Goal: Task Accomplishment & Management: Manage account settings

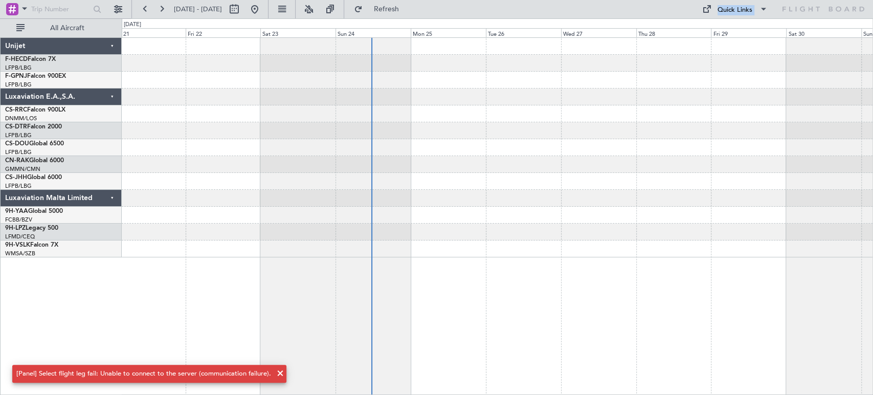
click at [430, 118] on div at bounding box center [497, 113] width 751 height 17
click at [371, 122] on div at bounding box center [497, 147] width 751 height 219
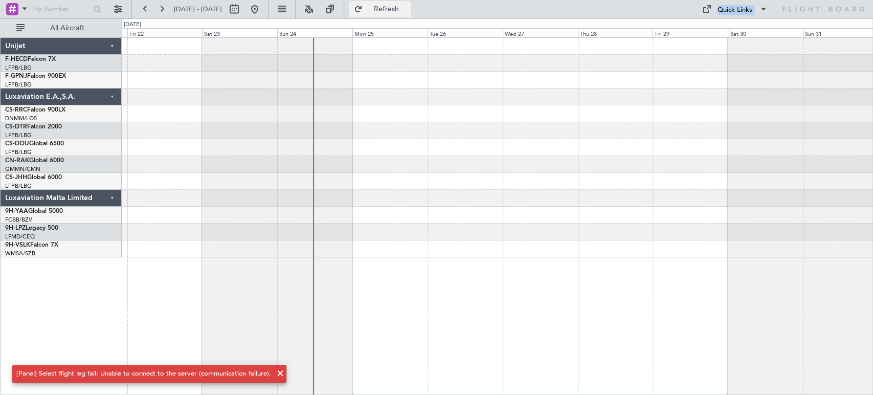
click at [408, 7] on span "Refresh" at bounding box center [386, 9] width 43 height 7
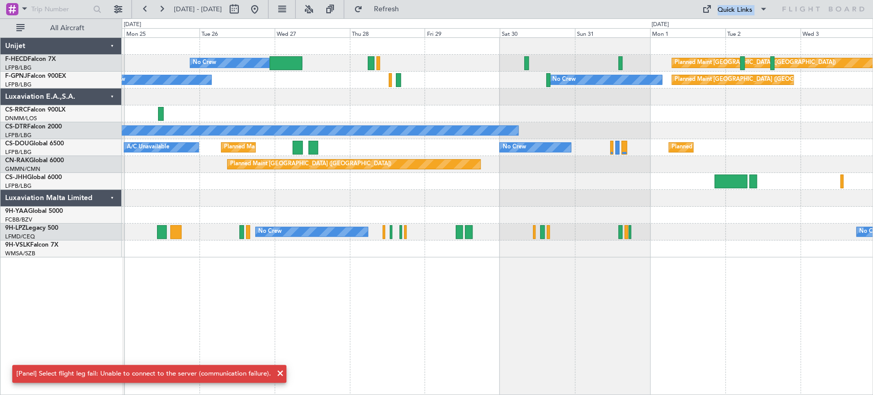
click at [181, 124] on div "No Crew Planned Maint [GEOGRAPHIC_DATA] ([GEOGRAPHIC_DATA]) Planned Maint [GEOG…" at bounding box center [497, 147] width 751 height 219
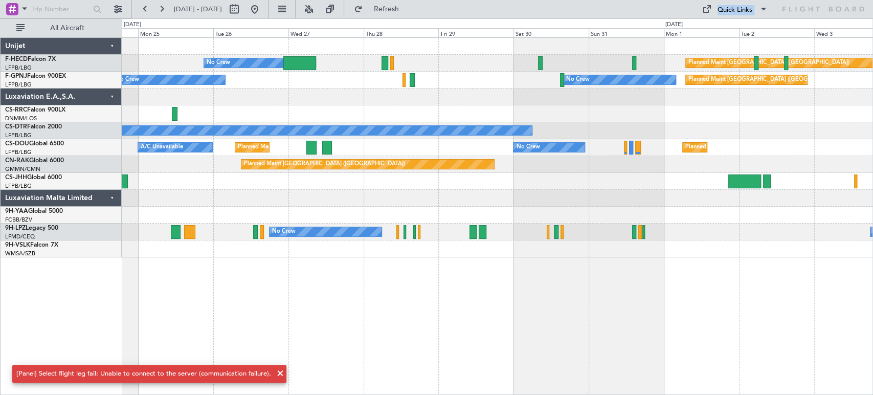
click at [389, 104] on div at bounding box center [497, 96] width 751 height 17
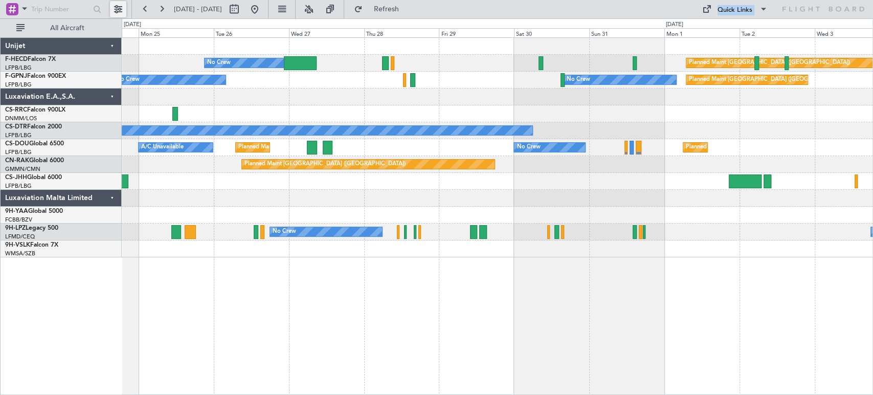
click at [119, 10] on button at bounding box center [118, 9] width 16 height 16
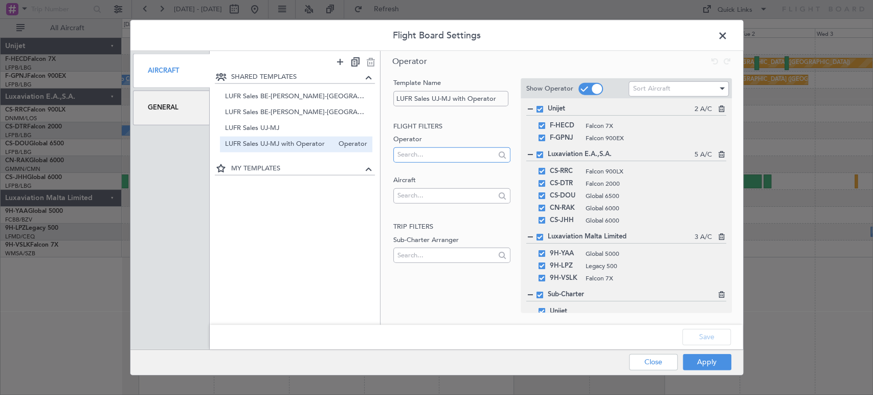
click at [442, 154] on input "text" at bounding box center [446, 154] width 98 height 15
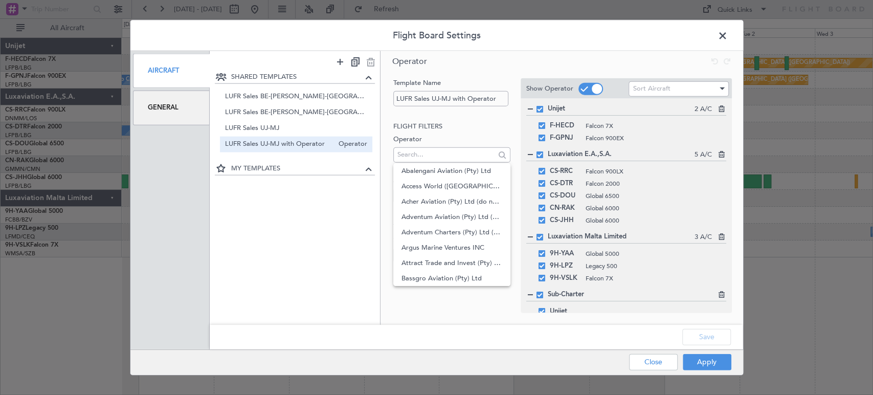
click at [366, 201] on div "SHARED TEMPLATES LUFR Sales BE-DE-LUX-UK Operator LUFR Sales BE-DE-LUX-UK with …" at bounding box center [295, 190] width 170 height 239
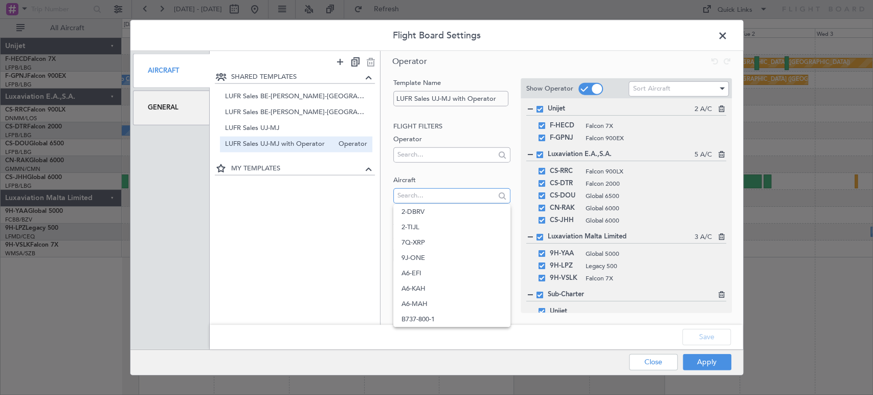
click at [409, 193] on input "text" at bounding box center [446, 195] width 98 height 15
type input "oo-gpe"
drag, startPoint x: 422, startPoint y: 223, endPoint x: 424, endPoint y: 217, distance: 6.0
click at [423, 220] on fb-operator-template-lookups "Flight filters Operator Aircraft oo-gpe Trip filters Sub-Charter Arranger" at bounding box center [451, 193] width 117 height 145
click at [430, 191] on input "oo-gpe" at bounding box center [446, 195] width 98 height 15
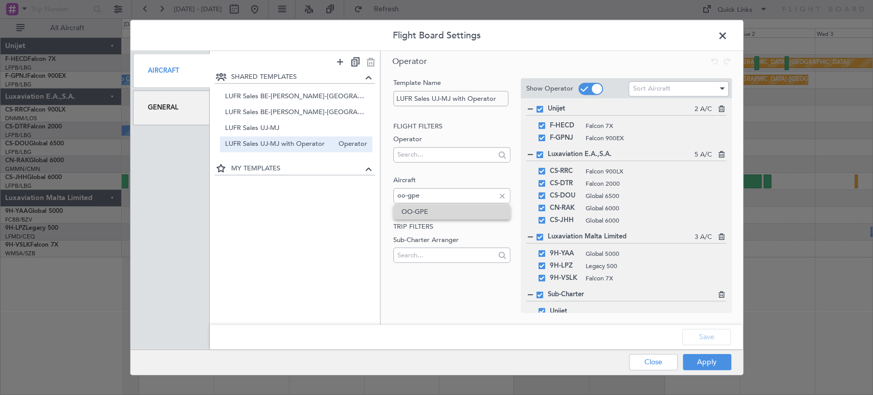
click at [432, 216] on span "OO-GPE" at bounding box center [451, 211] width 101 height 15
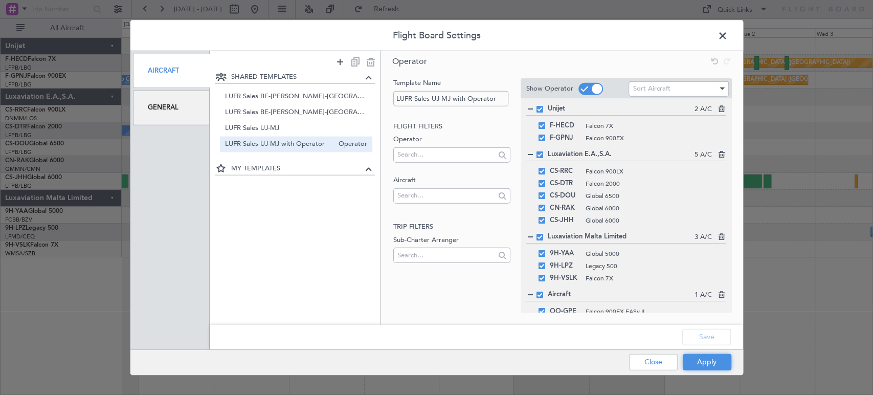
click at [716, 363] on button "Apply" at bounding box center [707, 361] width 49 height 16
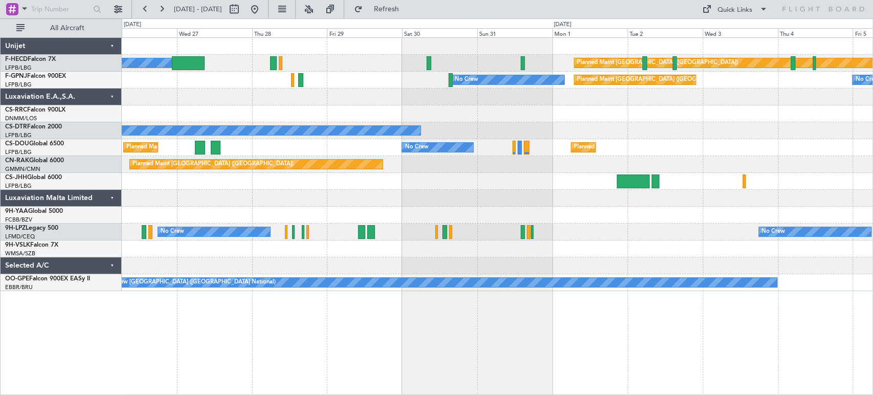
click at [340, 113] on div "No Crew Planned Maint Paris (Le Bourget) No Crew Planned Maint Paris (Le Bourge…" at bounding box center [497, 164] width 751 height 253
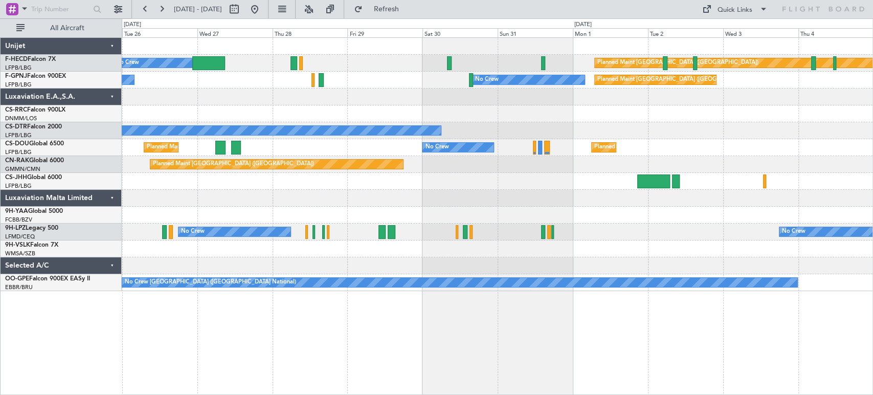
click at [610, 97] on div at bounding box center [497, 96] width 751 height 17
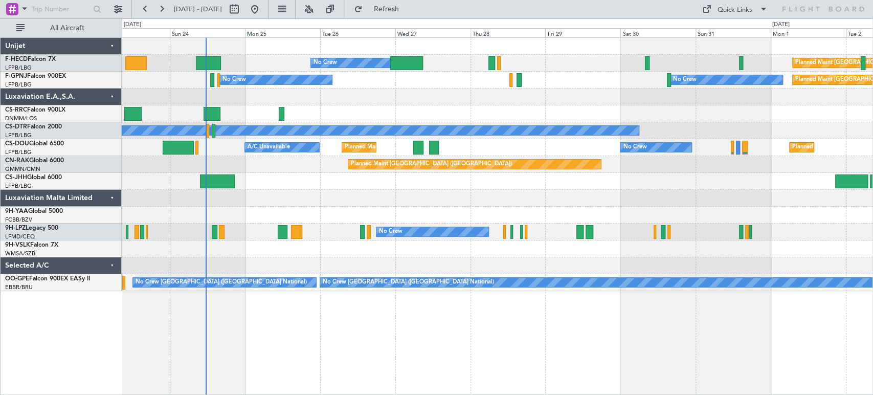
click at [299, 78] on div "Planned Maint Paris (Le Bourget) No Crew Planned Maint Paris (Le Bourget) Plann…" at bounding box center [497, 164] width 751 height 253
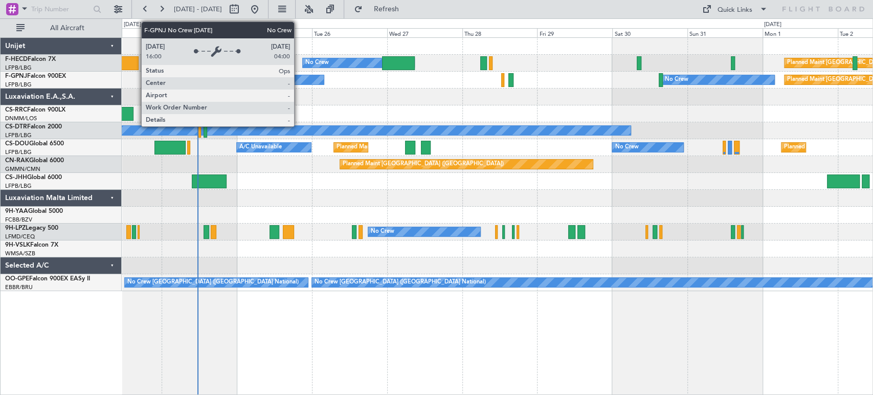
click at [234, 80] on div "No Crew" at bounding box center [268, 79] width 112 height 9
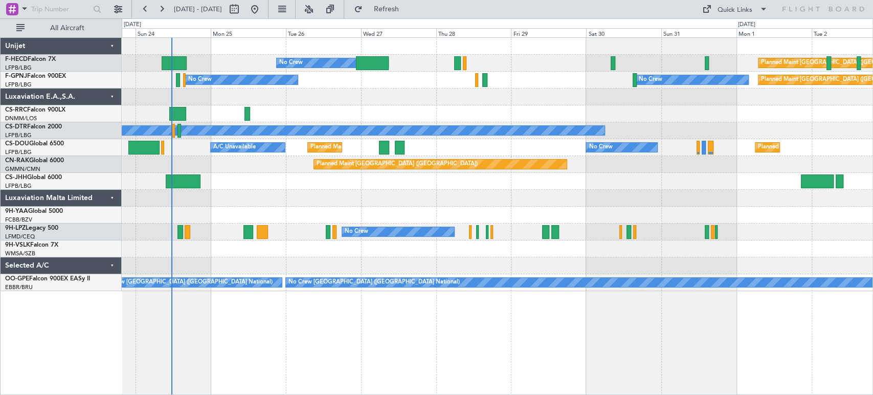
click at [211, 70] on div "Planned Maint Paris (Le Bourget) No Crew Planned Maint Paris (Le Bourget) No Cr…" at bounding box center [497, 63] width 751 height 17
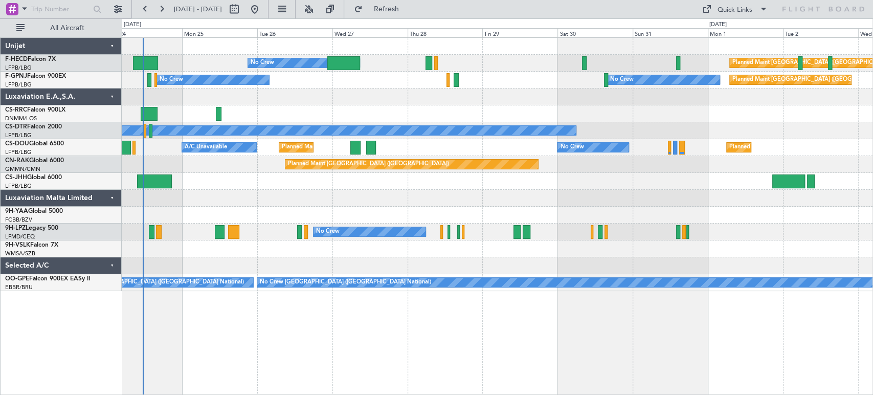
click at [190, 69] on div "Planned Maint Paris (Le Bourget) No Crew Planned Maint Paris (Le Bourget) No Cr…" at bounding box center [497, 63] width 751 height 17
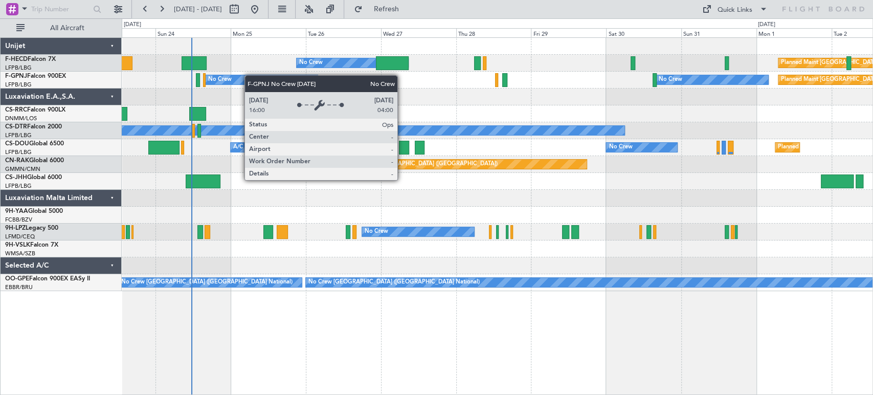
click at [285, 75] on div "Planned Maint Paris (Le Bourget) No Crew Planned Maint Paris (Le Bourget) Plann…" at bounding box center [497, 164] width 751 height 253
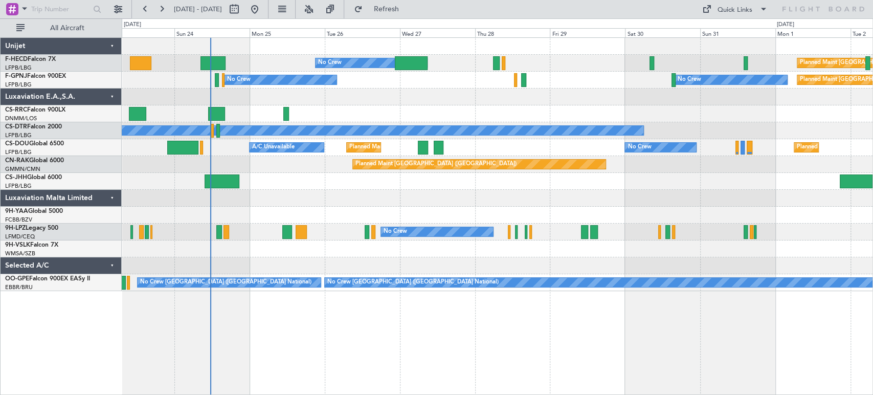
click at [245, 64] on div "No Crew Planned Maint Paris (Le Bourget) Planned Maint Paris (Le Bourget) Plann…" at bounding box center [497, 63] width 751 height 17
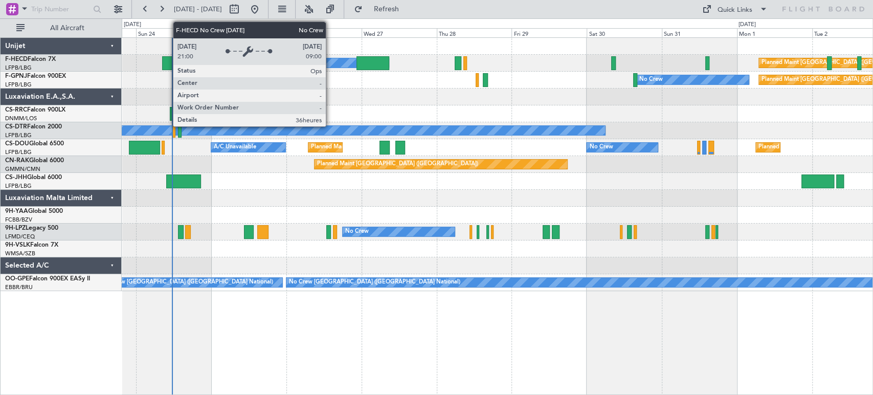
click at [330, 63] on div "No Crew" at bounding box center [333, 62] width 112 height 9
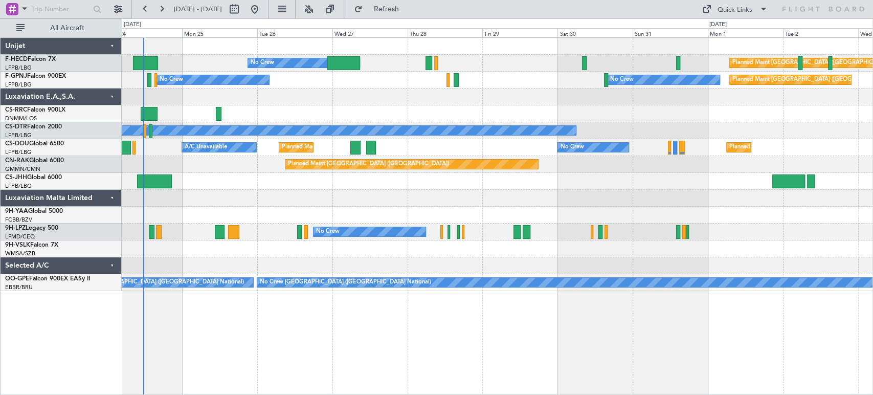
click at [245, 100] on div at bounding box center [497, 96] width 751 height 17
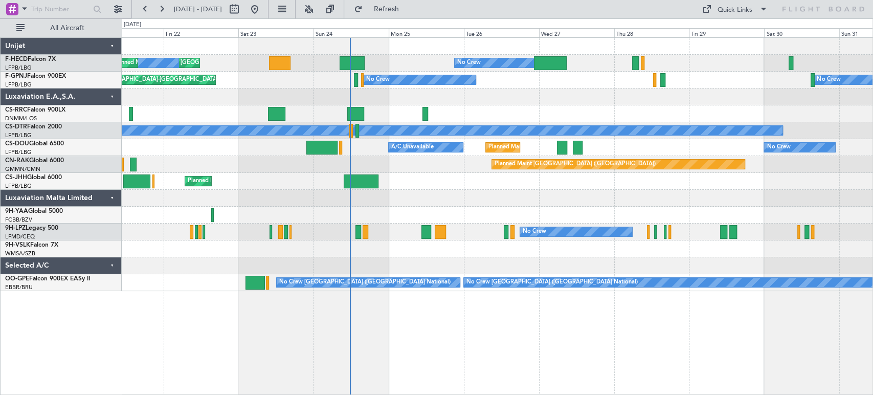
click at [573, 203] on div at bounding box center [497, 198] width 751 height 17
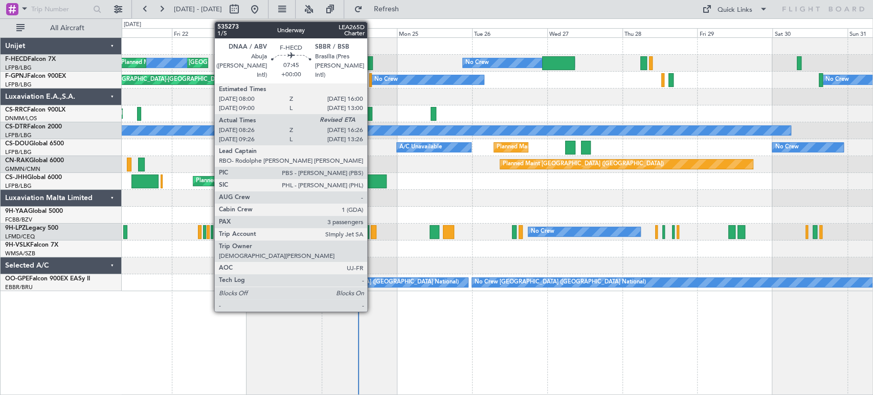
click at [372, 64] on div at bounding box center [360, 63] width 25 height 14
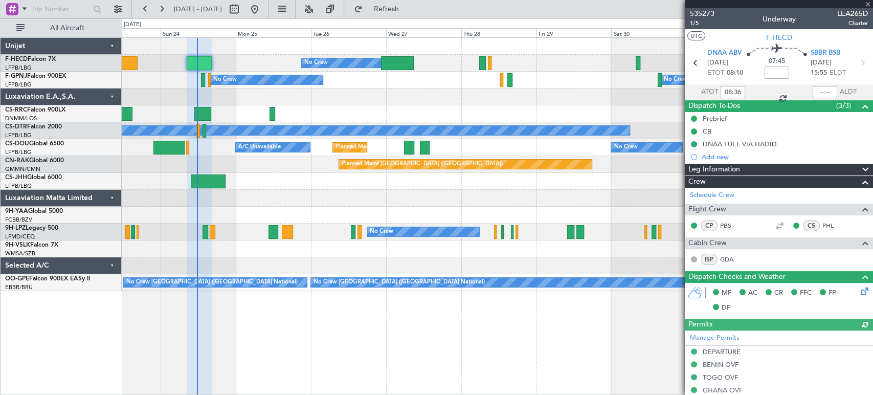
click at [308, 93] on div "No Crew Planned Maint Paris (Le Bourget) Planned Maint Paris (Le Bourget) Plann…" at bounding box center [497, 164] width 751 height 253
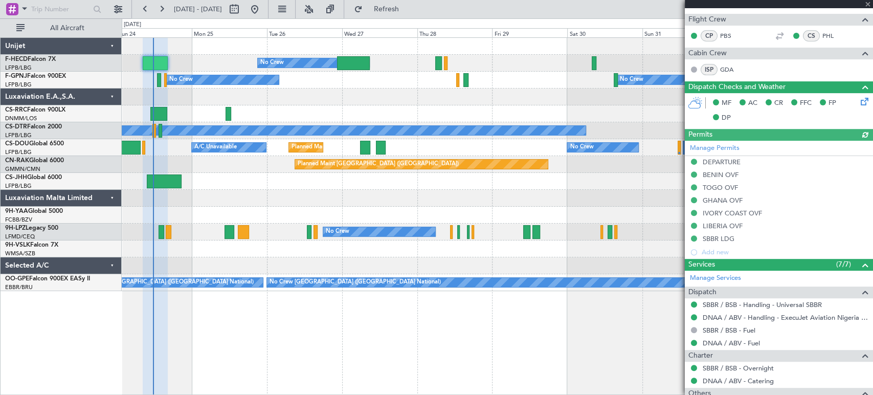
scroll to position [317, 0]
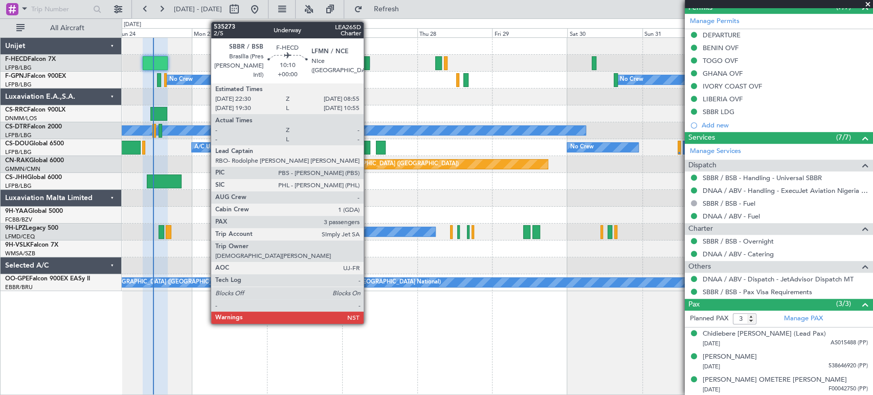
click at [368, 60] on div at bounding box center [353, 63] width 33 height 14
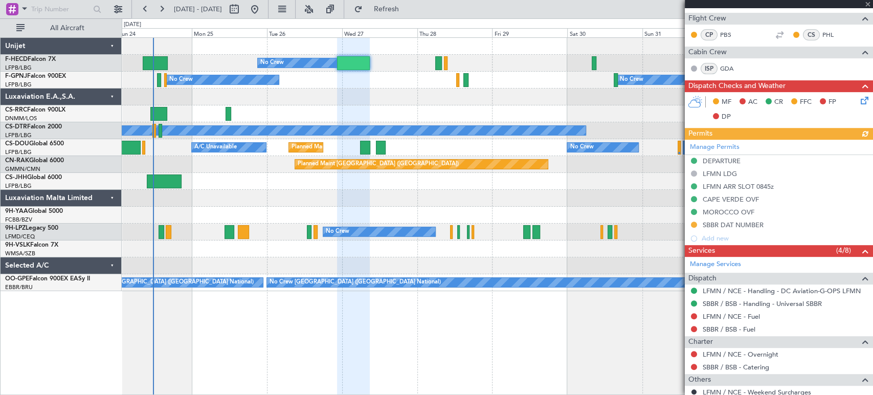
scroll to position [329, 0]
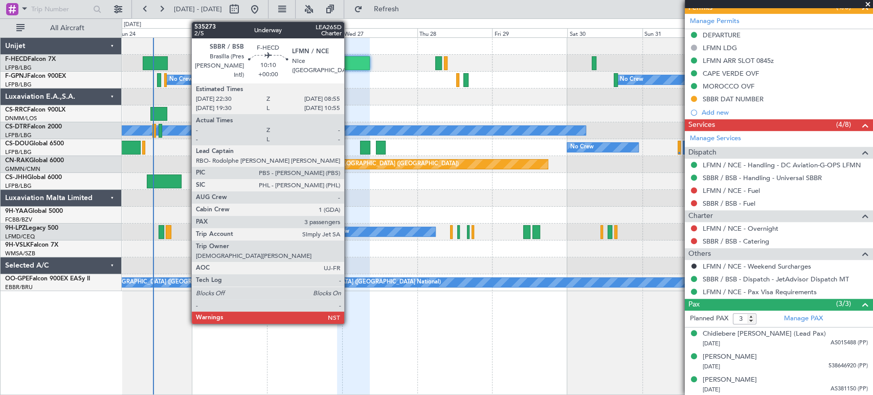
click at [349, 61] on div at bounding box center [353, 63] width 33 height 14
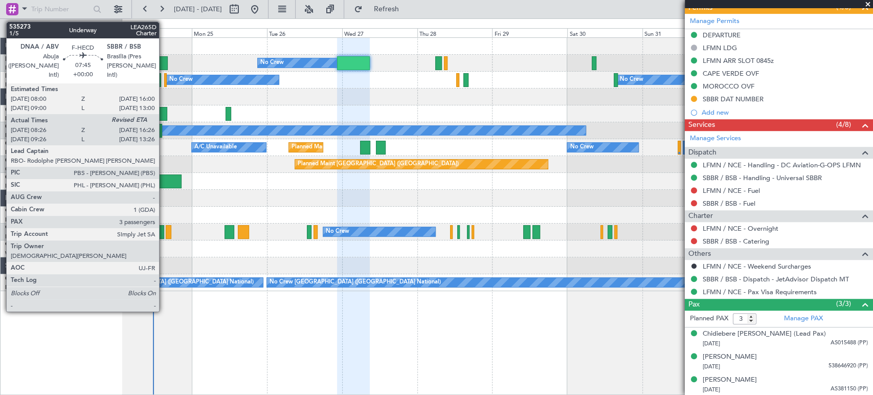
click at [164, 62] on div at bounding box center [155, 63] width 25 height 14
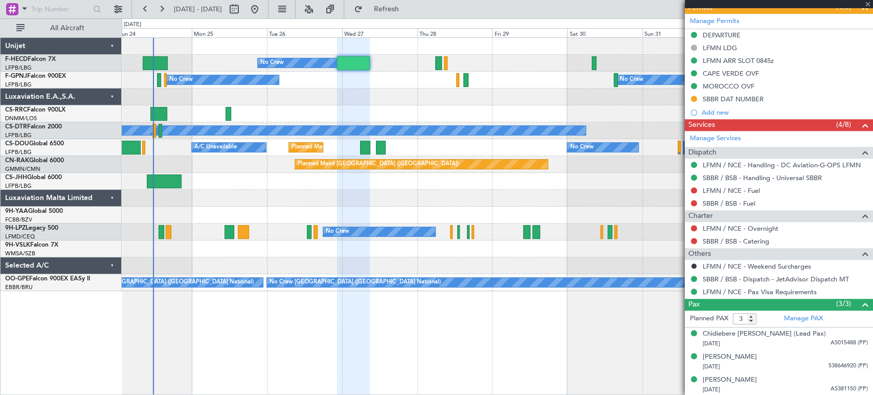
type input "08:36"
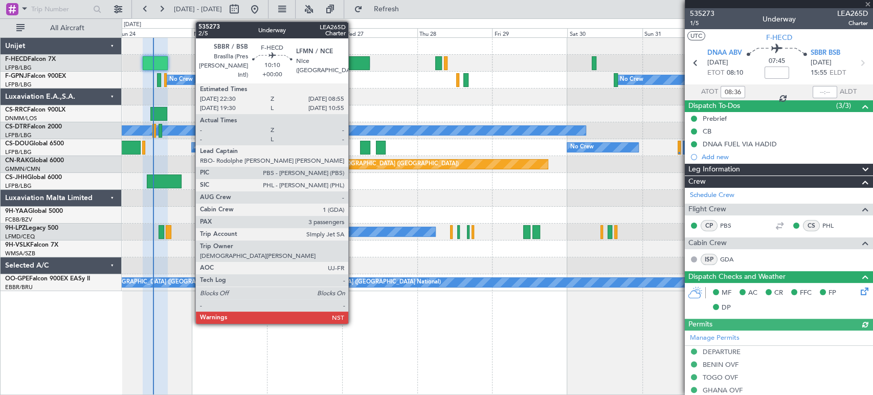
click at [353, 59] on div at bounding box center [353, 63] width 33 height 14
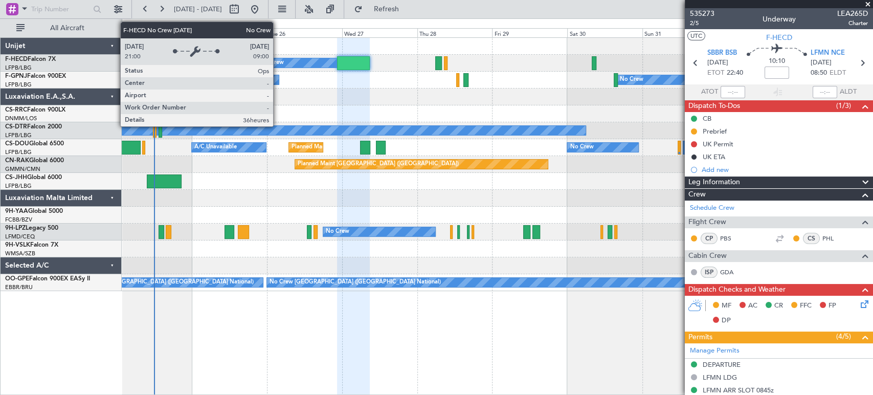
click at [276, 58] on div "No Crew" at bounding box center [272, 62] width 24 height 15
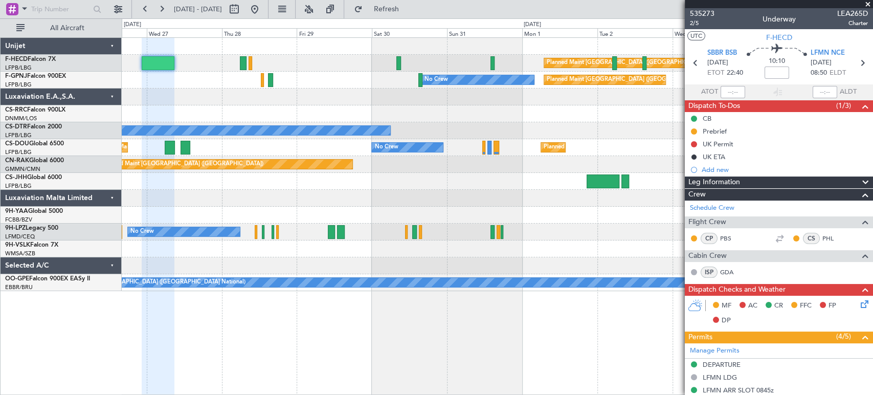
click at [268, 91] on div "Planned Maint Paris (Le Bourget) No Crew No Crew Planned Maint Paris (Le Bourge…" at bounding box center [497, 164] width 751 height 253
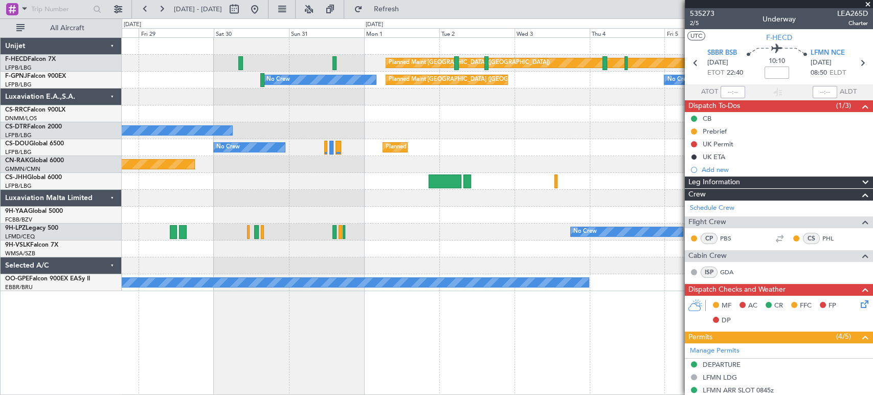
click at [689, 92] on fb-app "24 Aug 2025 - 03 Sep 2025 Refresh Quick Links All Aircraft Planned Maint Paris …" at bounding box center [436, 201] width 873 height 387
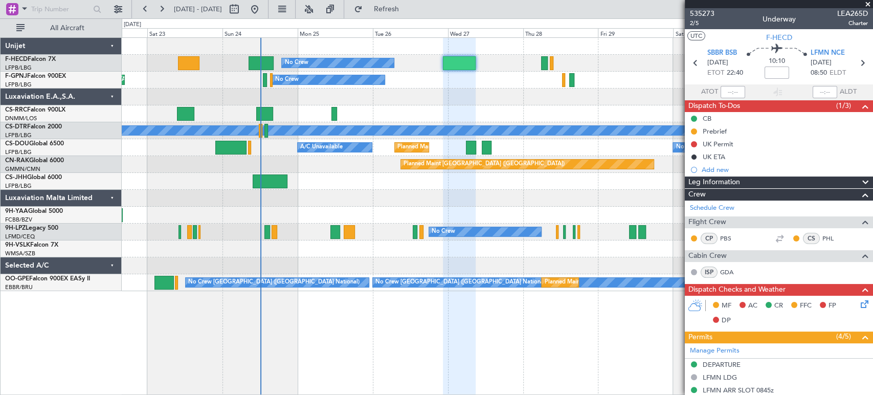
click at [404, 102] on div "Planned Maint Paris (Le Bourget) No Crew Planned Maint Paris (Le Bourget) Plann…" at bounding box center [497, 164] width 751 height 253
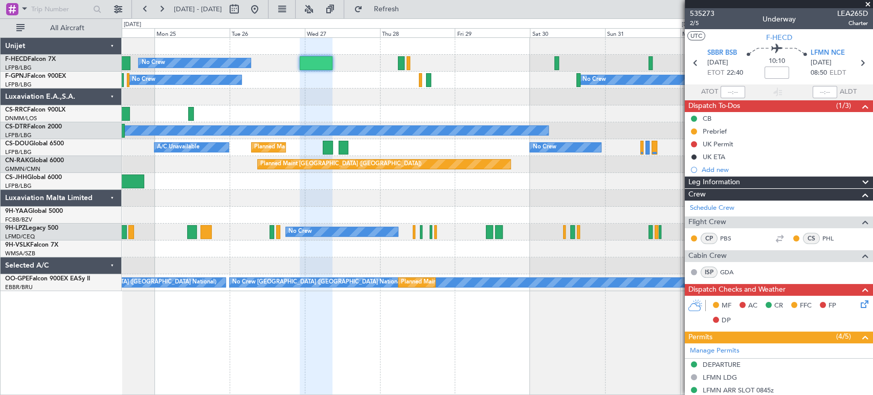
click at [222, 95] on div "Planned Maint Paris (Le Bourget) No Crew Planned Maint Paris (Le Bourget) No Cr…" at bounding box center [497, 164] width 751 height 253
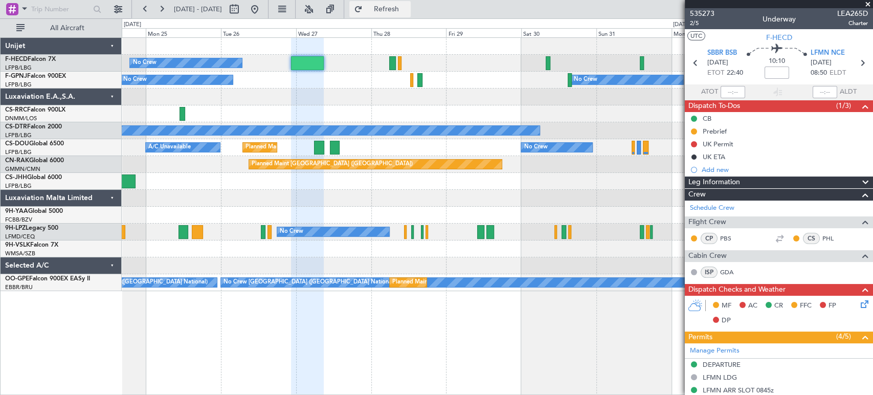
click at [404, 7] on span "Refresh" at bounding box center [386, 9] width 43 height 7
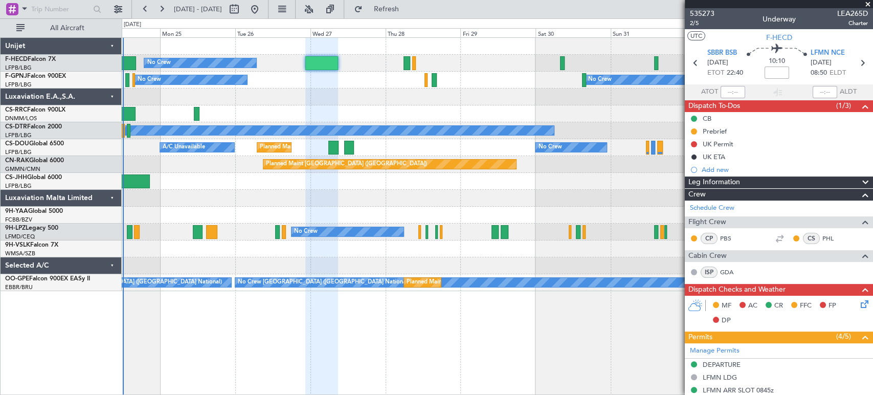
click at [358, 82] on div "Planned Maint Paris (Le Bourget) No Crew Planned Maint Paris (Le Bourget) No Cr…" at bounding box center [497, 164] width 751 height 253
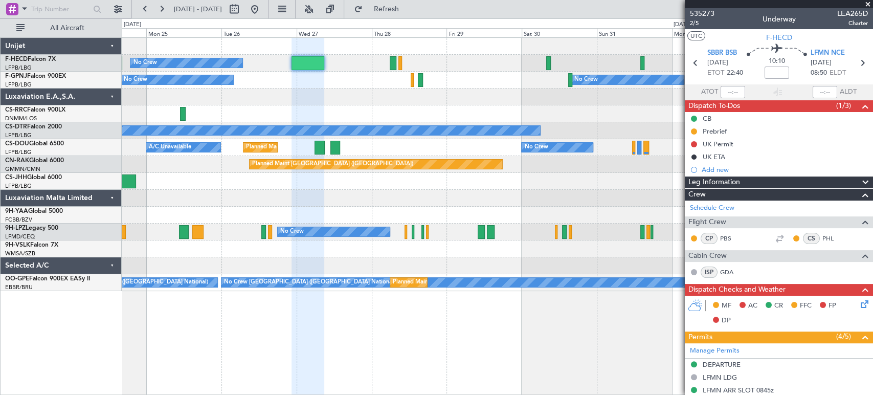
click at [380, 96] on div "Planned Maint Paris (Le Bourget) No Crew Planned Maint Paris (Le Bourget) No Cr…" at bounding box center [497, 164] width 751 height 253
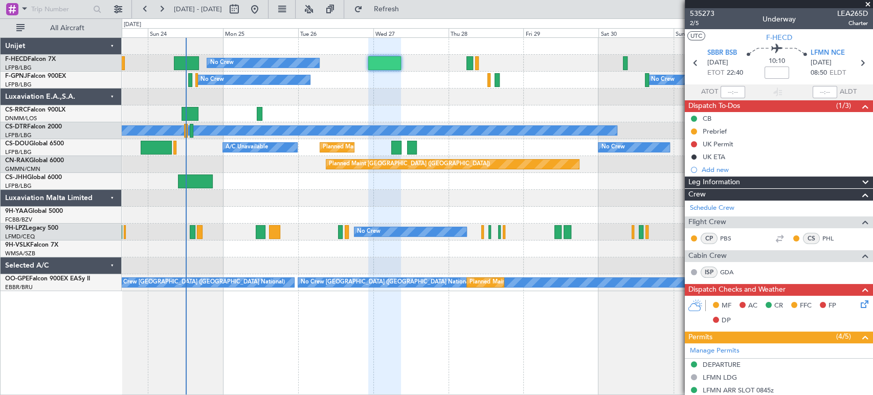
click at [415, 106] on div "Planned Maint Paris (Le Bourget) No Crew Planned Maint Paris (Le Bourget) Plann…" at bounding box center [497, 164] width 751 height 253
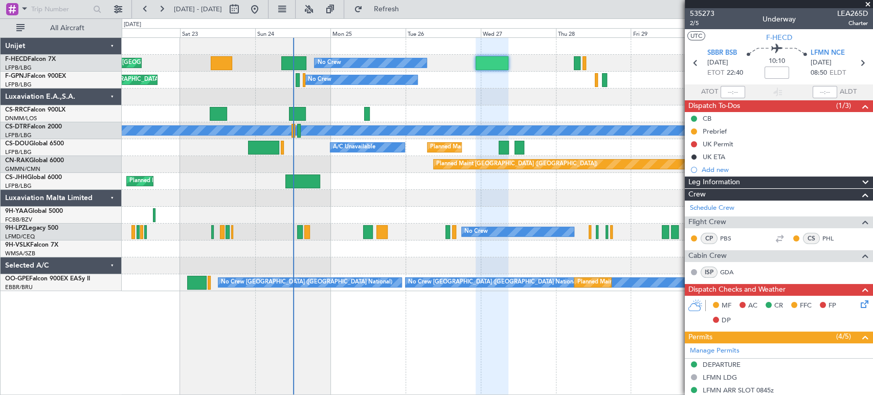
click at [501, 113] on div "Planned Maint [GEOGRAPHIC_DATA] ([GEOGRAPHIC_DATA])" at bounding box center [497, 113] width 751 height 17
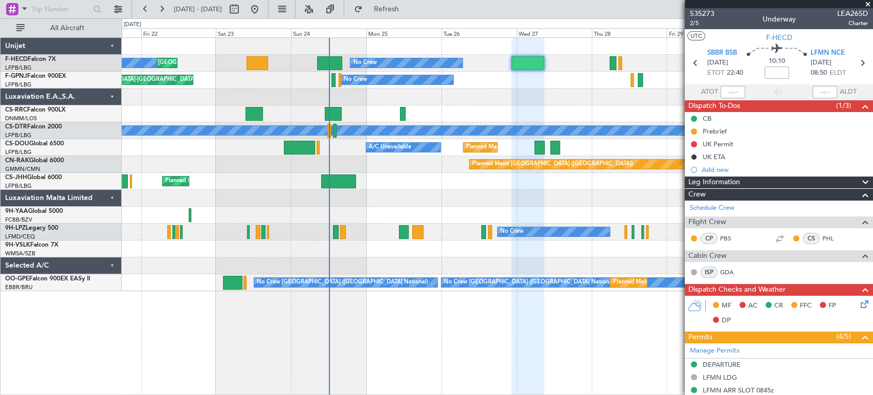
click at [241, 161] on div "Planned Maint Paris (Le Bourget) No Crew No Crew Planned Maint Paris (Le Bourge…" at bounding box center [497, 164] width 751 height 253
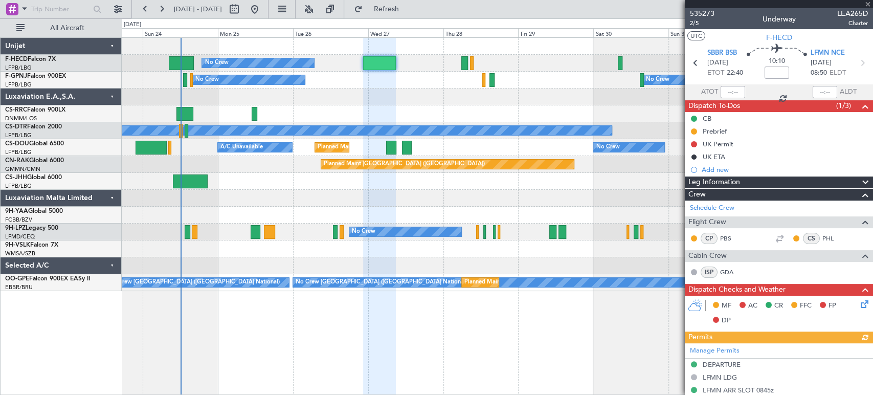
click at [312, 111] on div "Planned Maint Paris (Le Bourget) No Crew Planned Maint Paris (Le Bourget) Plann…" at bounding box center [497, 164] width 751 height 253
click at [312, 111] on div "Planned Maint [GEOGRAPHIC_DATA] ([GEOGRAPHIC_DATA])" at bounding box center [497, 113] width 751 height 17
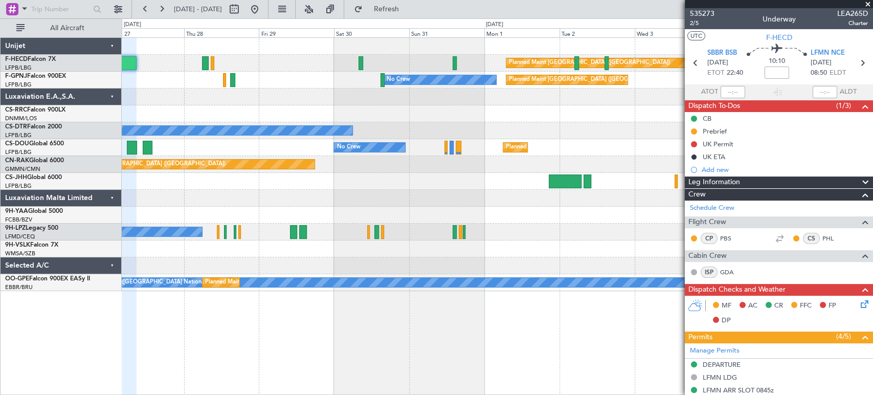
click at [369, 224] on div "Planned Maint Paris (Le Bourget) No Crew Planned Maint Paris (Le Bourget) No Cr…" at bounding box center [497, 164] width 751 height 253
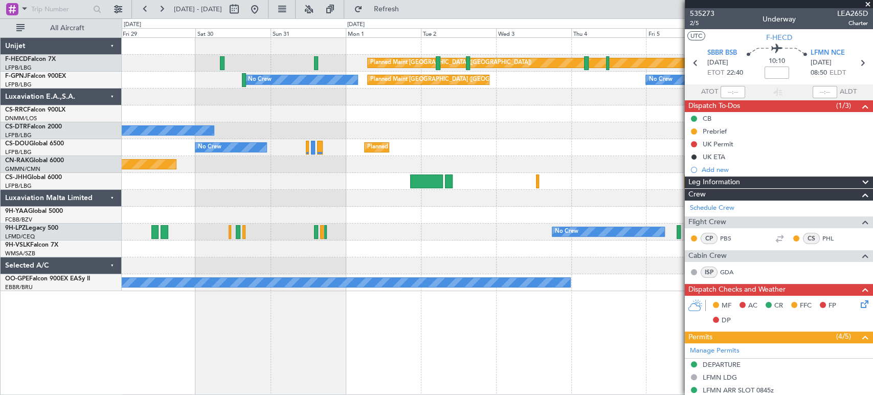
click at [274, 195] on div "Planned Maint Paris (Le Bourget) Planned Maint Paris (Le Bourget) No Crew No Cr…" at bounding box center [497, 164] width 751 height 253
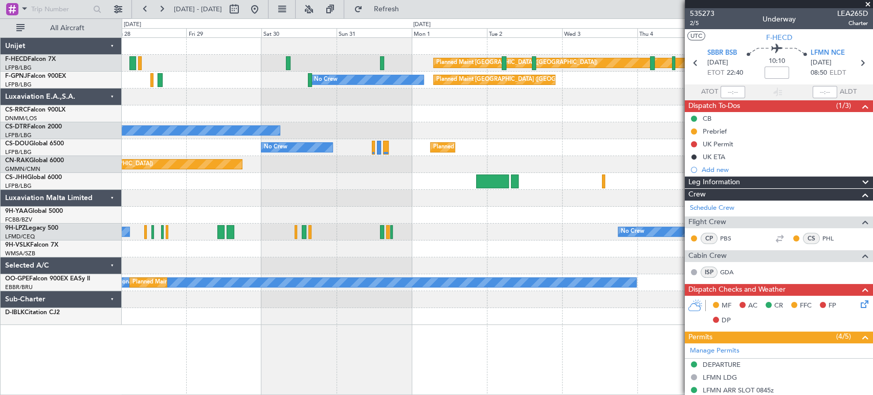
click at [443, 198] on div at bounding box center [497, 198] width 751 height 17
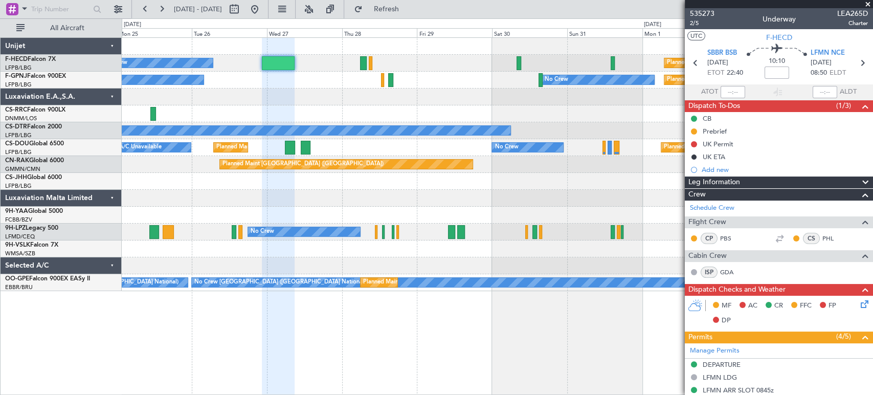
click at [611, 196] on div at bounding box center [497, 198] width 751 height 17
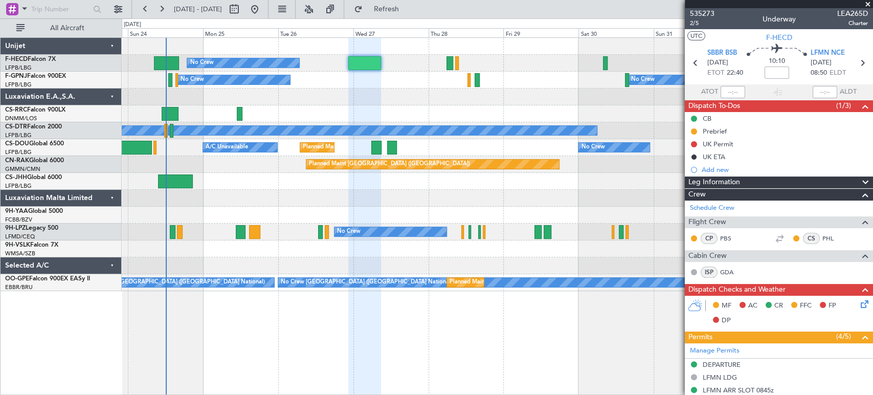
click at [565, 194] on div at bounding box center [497, 198] width 751 height 17
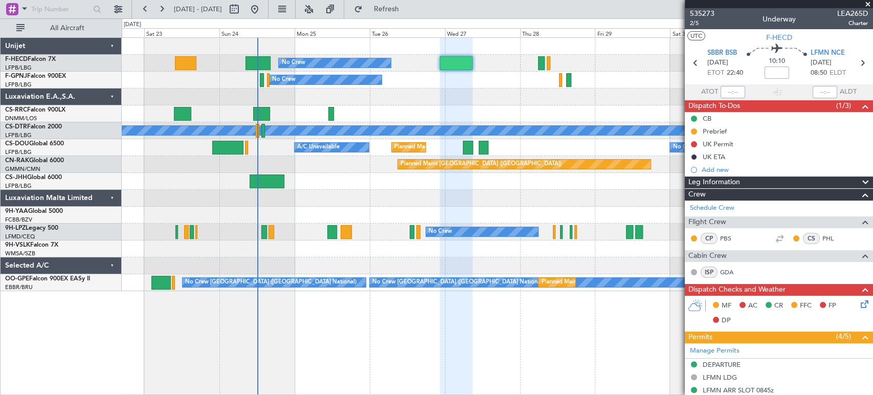
click at [399, 213] on div at bounding box center [497, 215] width 751 height 17
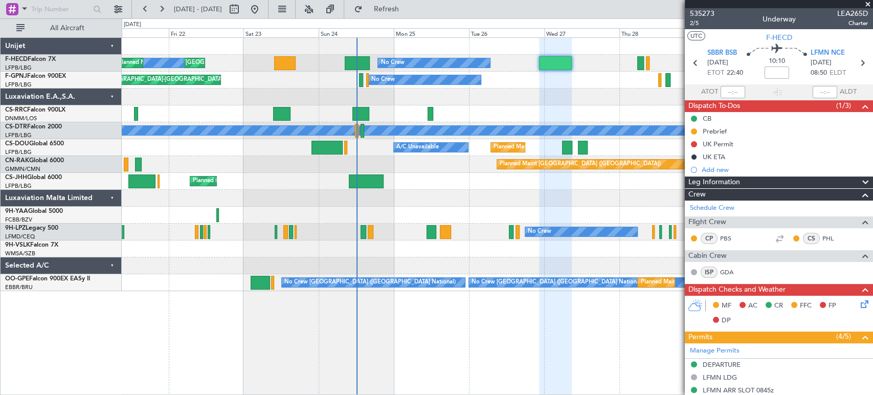
click at [520, 117] on div "Planned Maint [GEOGRAPHIC_DATA] ([GEOGRAPHIC_DATA])" at bounding box center [497, 113] width 751 height 17
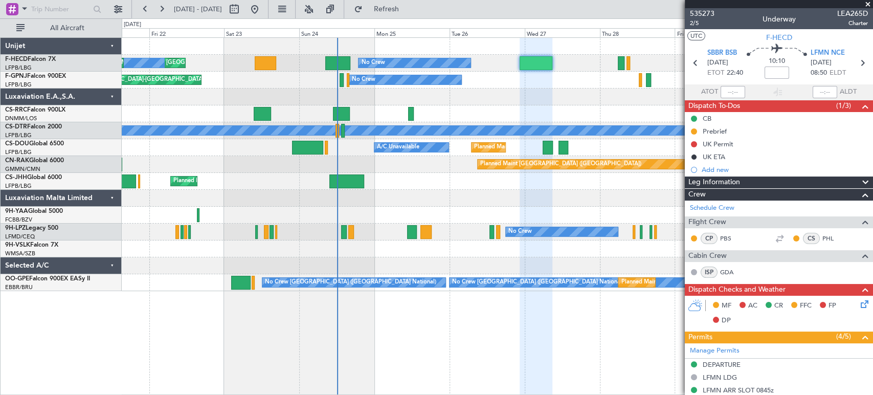
click at [290, 214] on div "No Crew Planned Maint Paris (Le Bourget) No Crew Planned Maint Paris (Le Bourge…" at bounding box center [497, 164] width 751 height 253
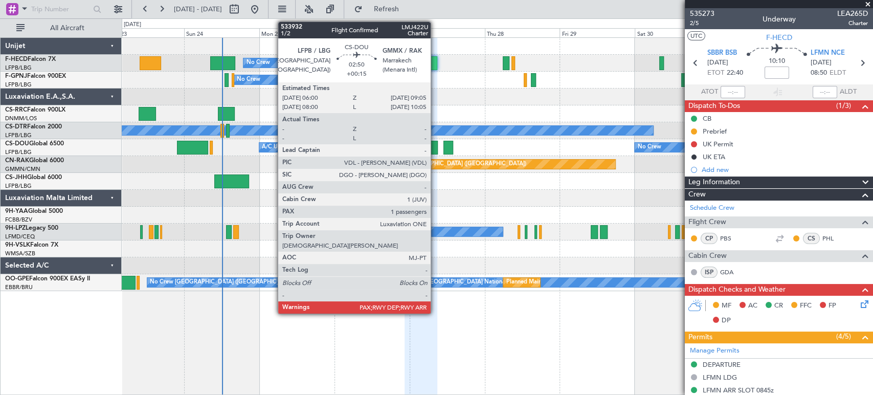
click at [435, 145] on div at bounding box center [433, 148] width 10 height 14
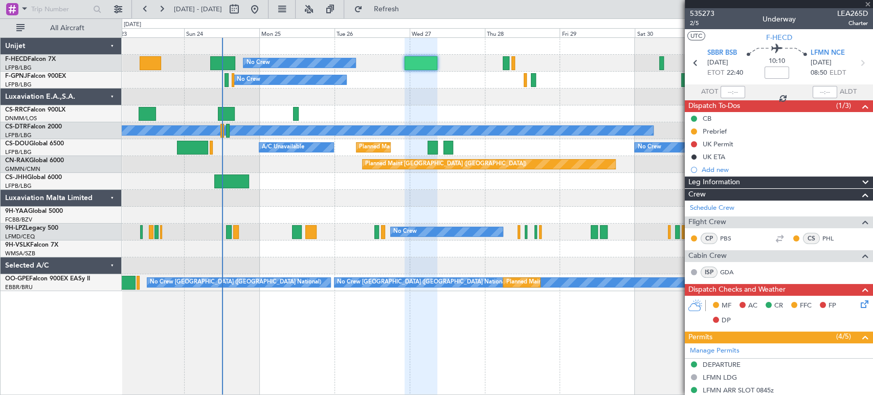
type input "+00:15"
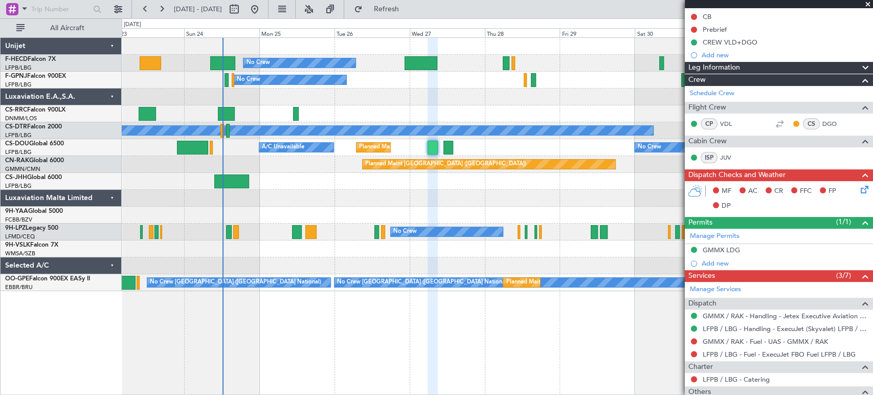
scroll to position [52, 0]
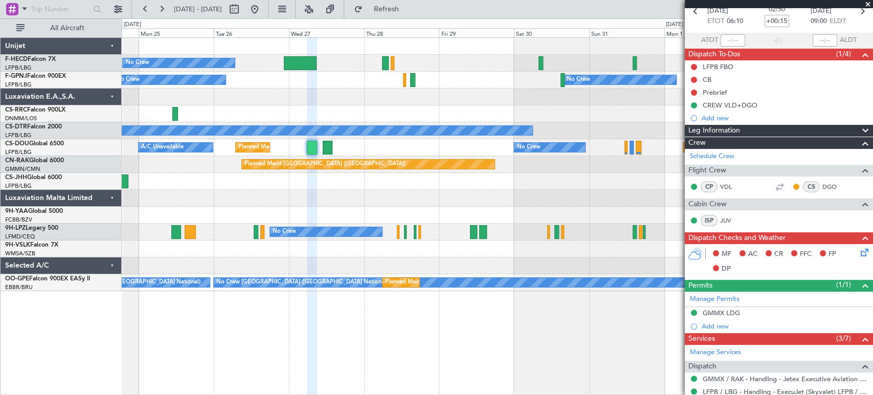
click at [360, 224] on div "Planned Maint Paris (Le Bourget) No Crew Planned Maint Paris (Le Bourget) Plann…" at bounding box center [497, 164] width 751 height 253
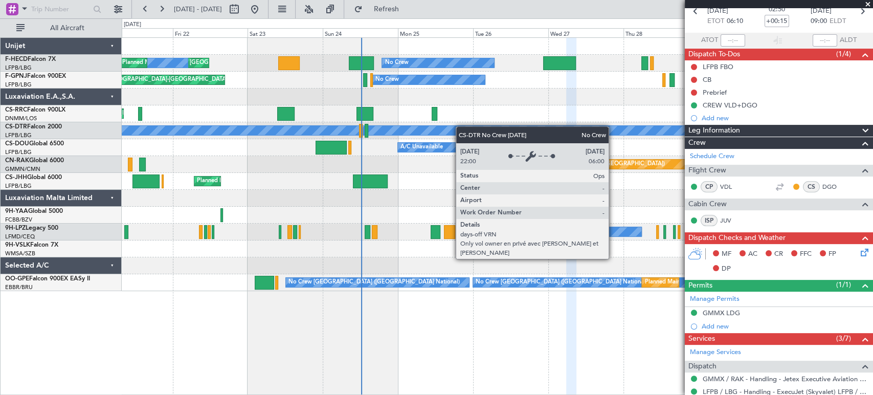
click at [613, 129] on div "No Crew Planned Maint Paris (Le Bourget) No Crew Planned Maint Paris (Le Bourge…" at bounding box center [497, 164] width 751 height 253
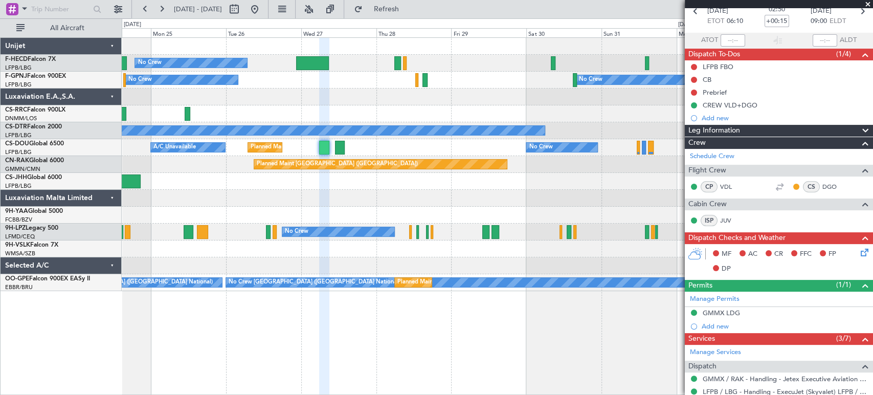
click at [539, 107] on div "Planned Maint Paris (Le Bourget) No Crew Planned Maint Paris (Le Bourget) No Cr…" at bounding box center [497, 164] width 751 height 253
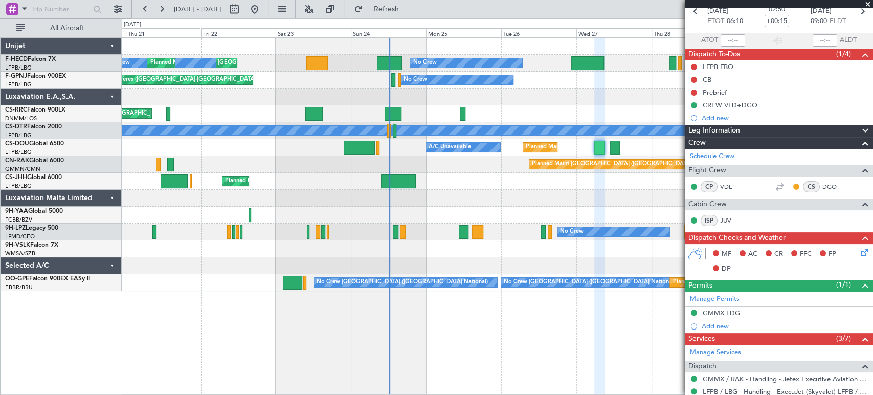
click at [639, 101] on div "No Crew Planned Maint Paris (Le Bourget) No Crew Planned Maint Paris (Le Bourge…" at bounding box center [497, 164] width 751 height 253
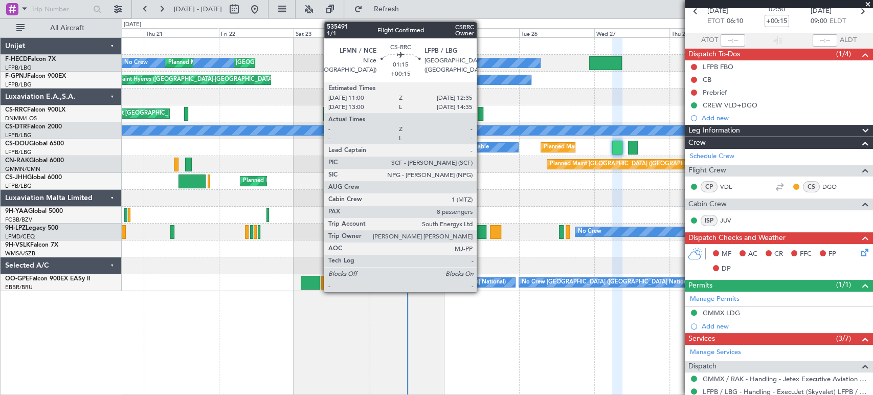
click at [481, 111] on div at bounding box center [480, 114] width 5 height 14
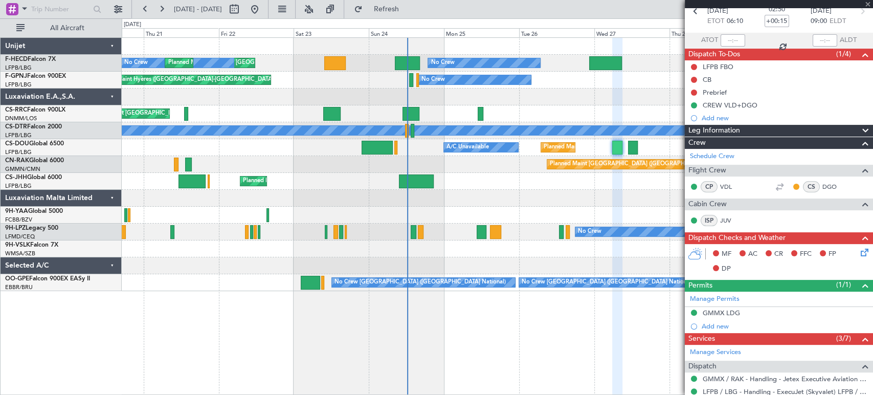
type input "8"
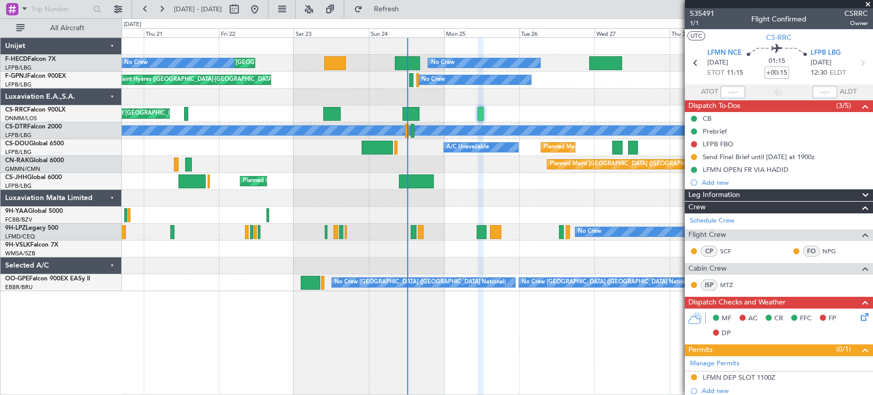
scroll to position [0, 0]
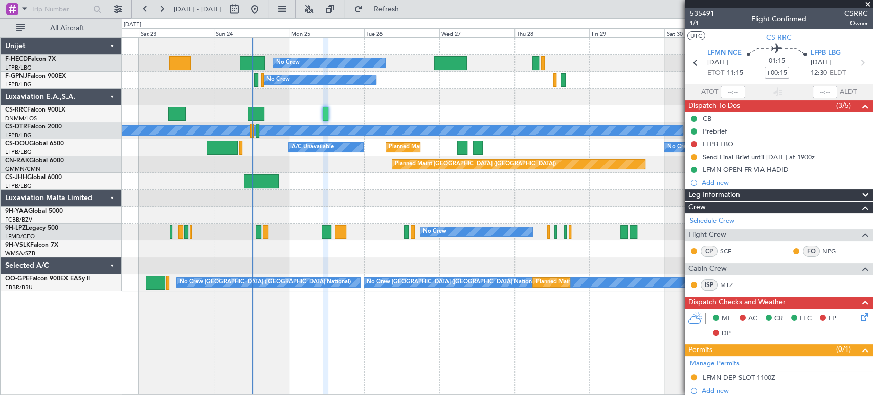
click at [236, 104] on div at bounding box center [497, 96] width 751 height 17
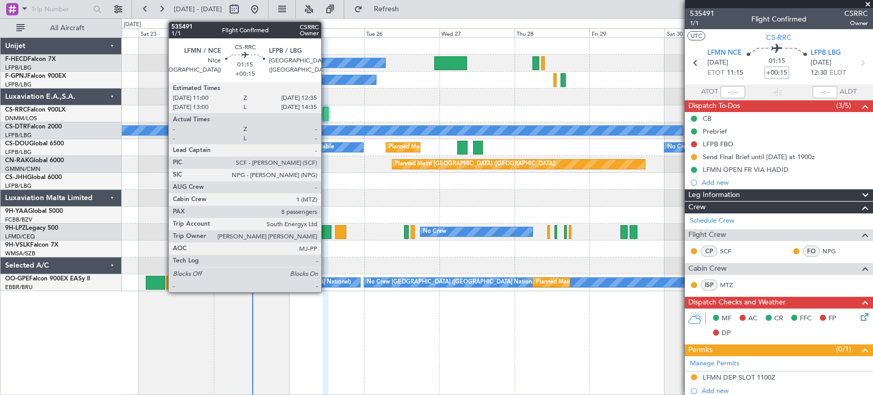
click at [326, 114] on div at bounding box center [325, 114] width 5 height 14
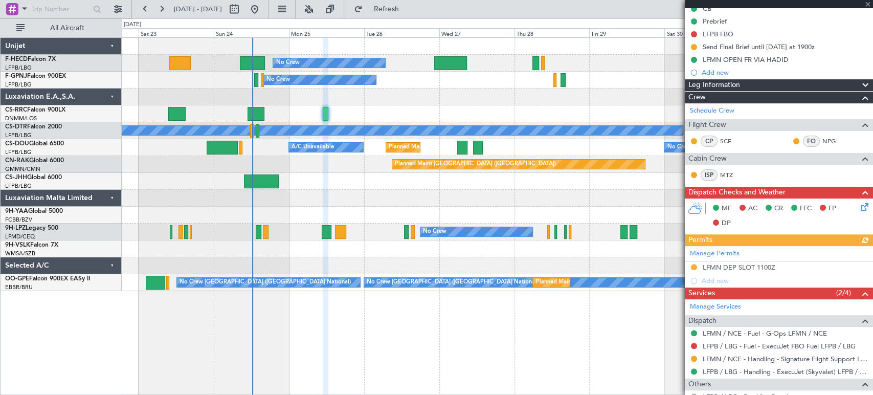
scroll to position [170, 0]
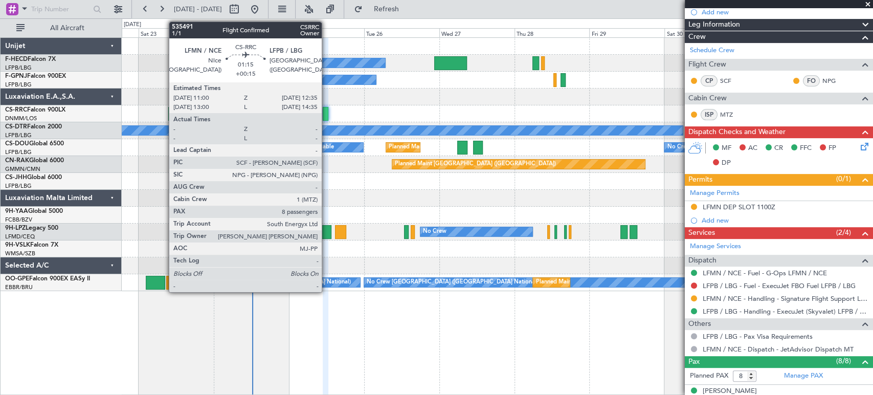
click at [326, 114] on div at bounding box center [325, 114] width 5 height 14
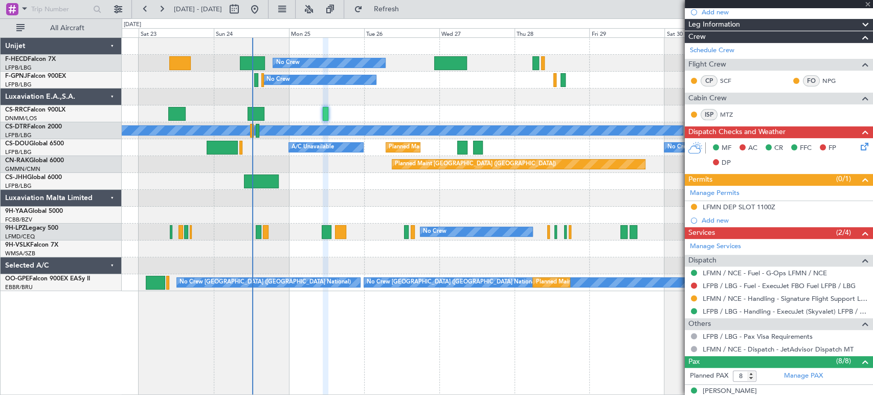
scroll to position [0, 0]
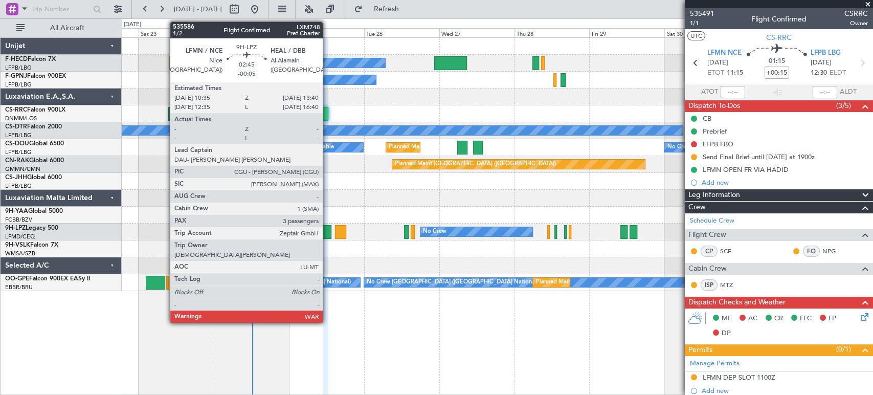
click at [327, 229] on div at bounding box center [327, 232] width 10 height 14
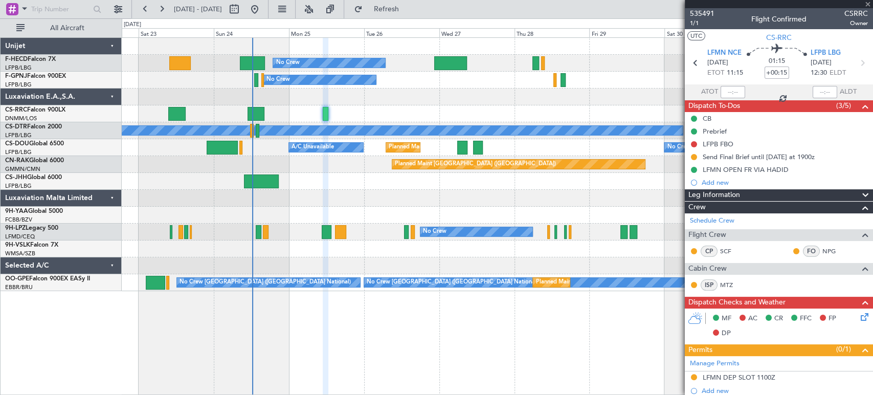
type input "-00:05"
type input "3"
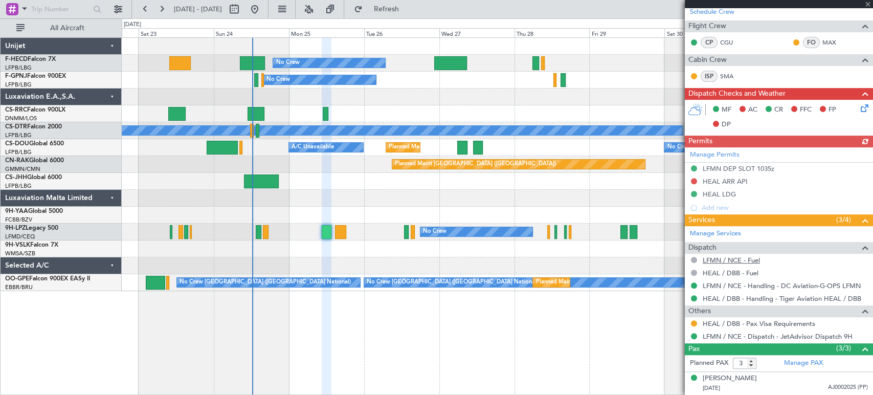
scroll to position [253, 0]
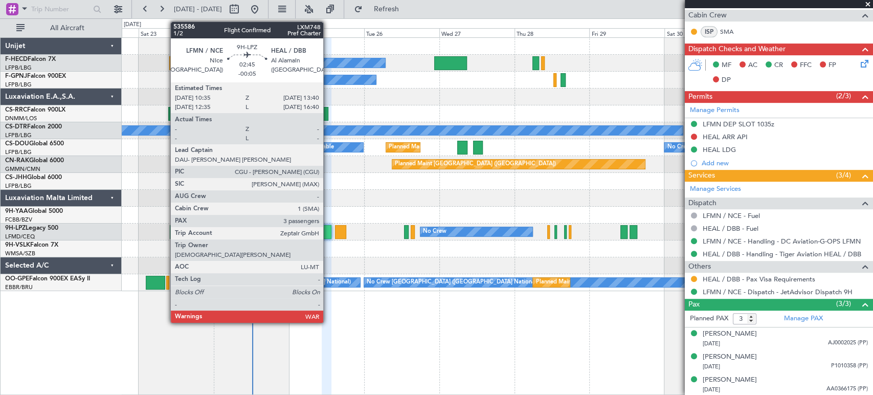
click at [328, 234] on div at bounding box center [327, 232] width 10 height 14
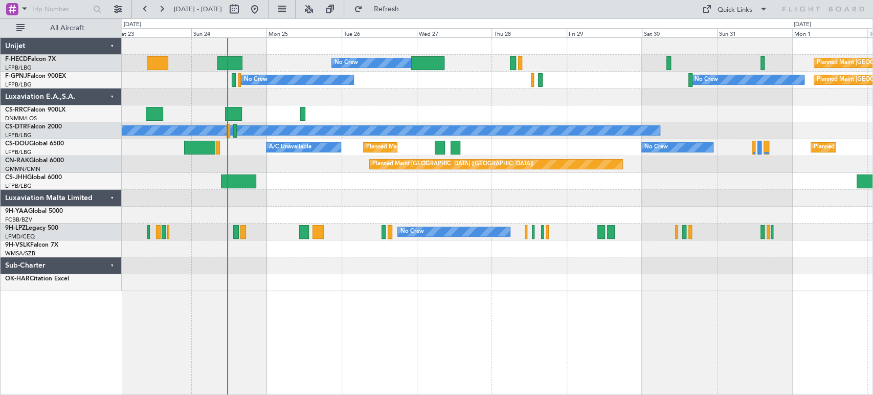
click at [222, 190] on div "No Crew Planned Maint [GEOGRAPHIC_DATA] ([GEOGRAPHIC_DATA]) Planned Maint [GEOG…" at bounding box center [497, 164] width 751 height 253
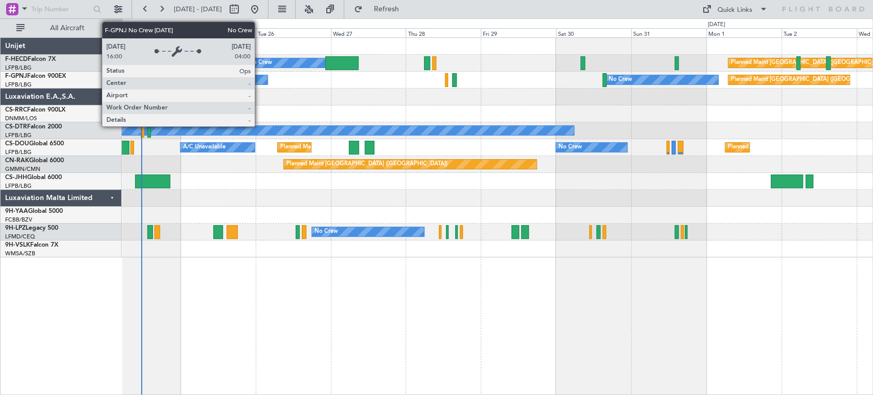
click at [234, 83] on div "No Crew" at bounding box center [211, 79] width 112 height 9
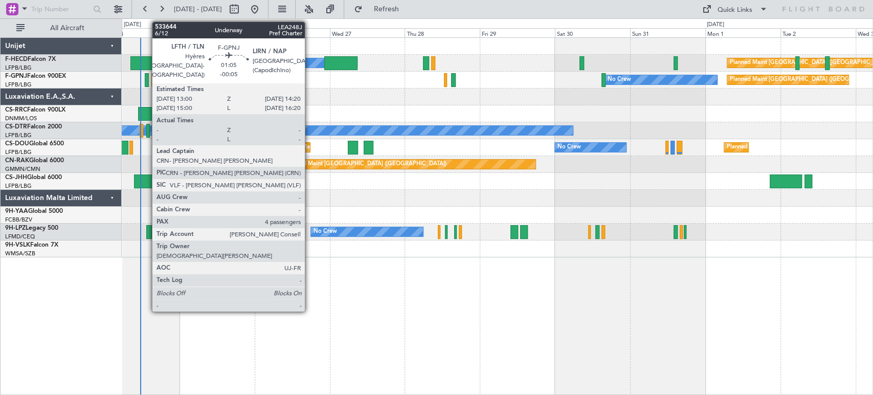
click at [147, 77] on div at bounding box center [147, 80] width 5 height 14
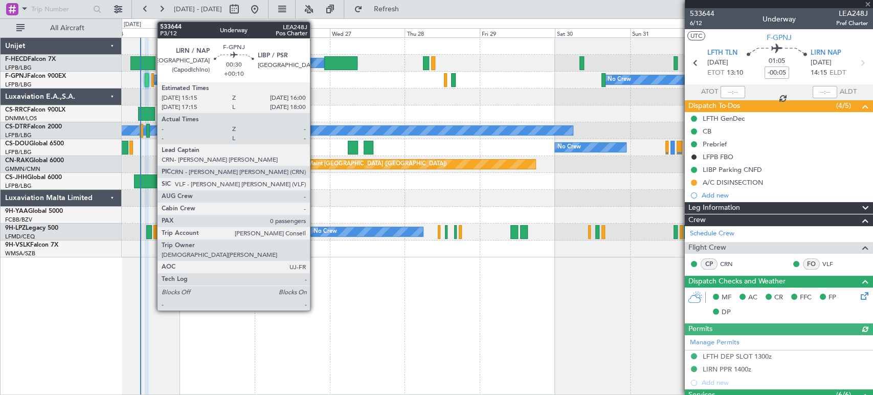
click at [152, 78] on div at bounding box center [152, 80] width 3 height 14
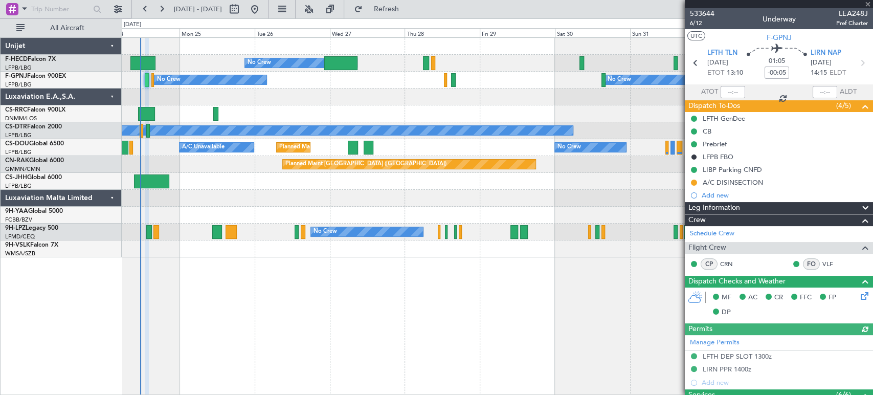
type input "+00:10"
type input "0"
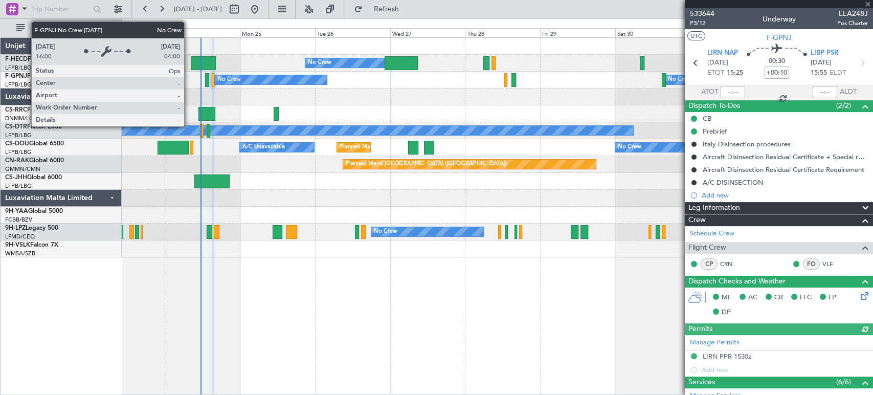
click at [319, 86] on div "No Crew No Crew Planned Maint [GEOGRAPHIC_DATA] ([GEOGRAPHIC_DATA]) [GEOGRAPHIC…" at bounding box center [497, 80] width 751 height 17
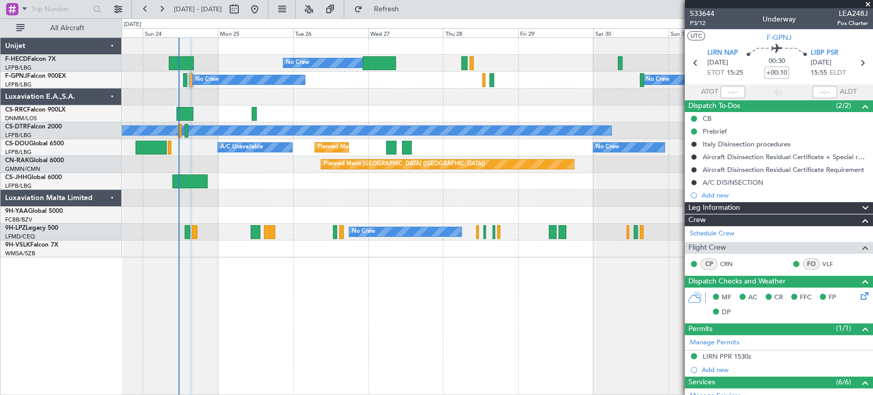
click at [355, 103] on div at bounding box center [497, 96] width 751 height 17
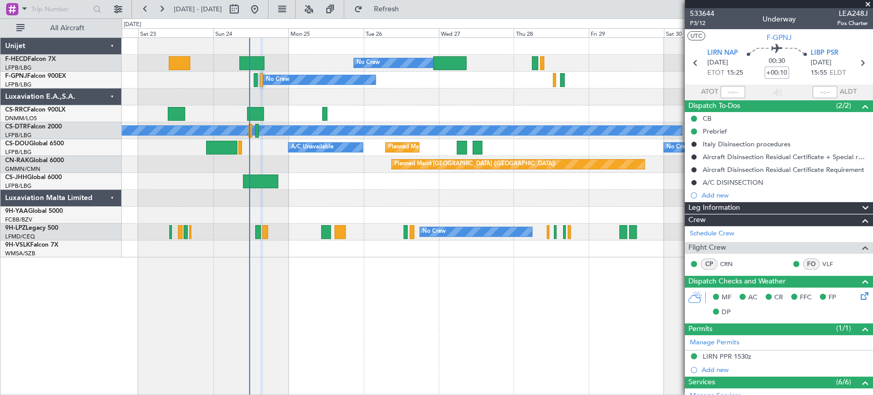
click at [358, 89] on div "Planned Maint [GEOGRAPHIC_DATA] ([GEOGRAPHIC_DATA]) No Crew Planned Maint [GEOG…" at bounding box center [497, 147] width 751 height 219
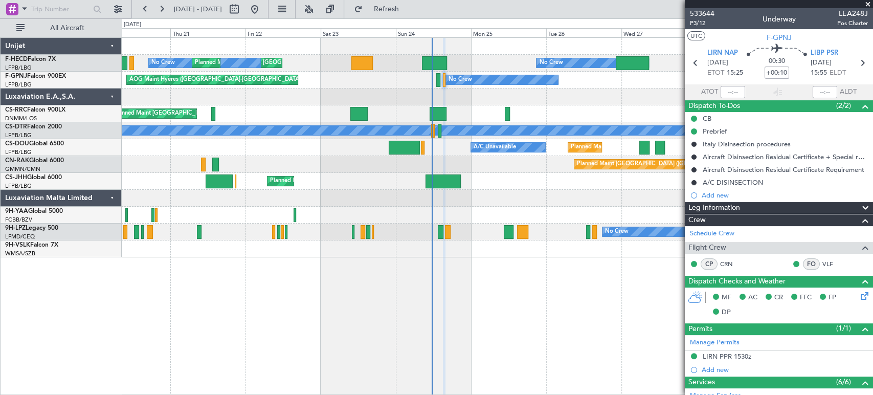
click at [347, 98] on div "No Crew Planned Maint Paris (Le Bourget) No Crew Planned Maint Paris (Le Bourge…" at bounding box center [497, 147] width 751 height 219
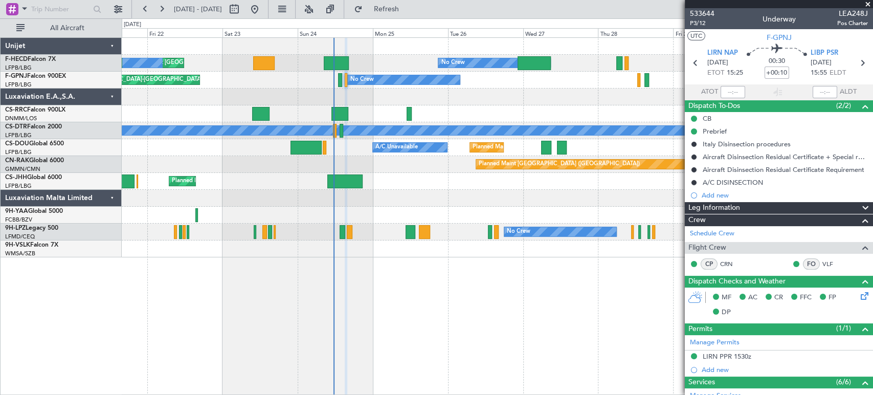
click at [395, 104] on div at bounding box center [497, 96] width 751 height 17
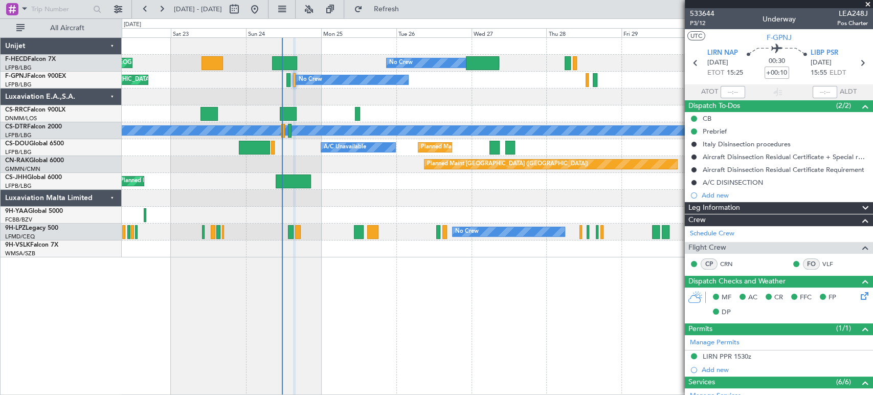
click at [466, 101] on div at bounding box center [497, 96] width 751 height 17
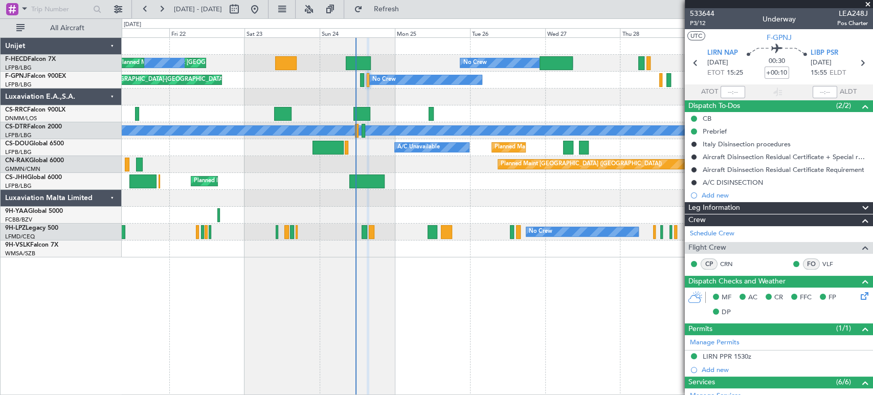
click at [253, 76] on div "No Crew Planned Maint Paris (Le Bourget) No Crew Planned Maint Paris (Le Bourge…" at bounding box center [497, 147] width 751 height 219
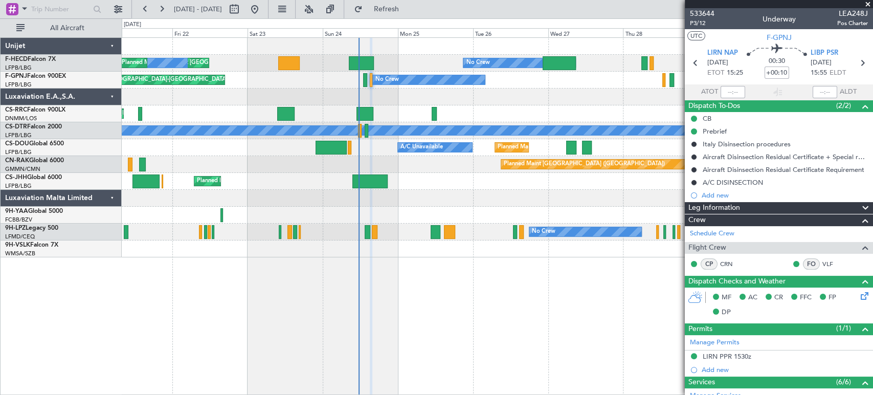
click at [232, 93] on div "No Crew Planned Maint Paris (Le Bourget) No Crew Planned Maint Paris (Le Bourge…" at bounding box center [497, 147] width 751 height 219
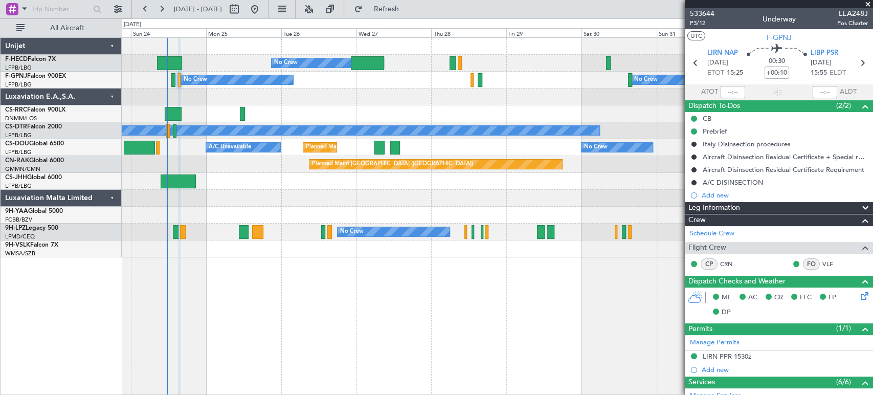
click at [368, 111] on div "No Crew Planned Maint Paris (Le Bourget) Planned Maint Paris (Le Bourget) No Cr…" at bounding box center [497, 147] width 751 height 219
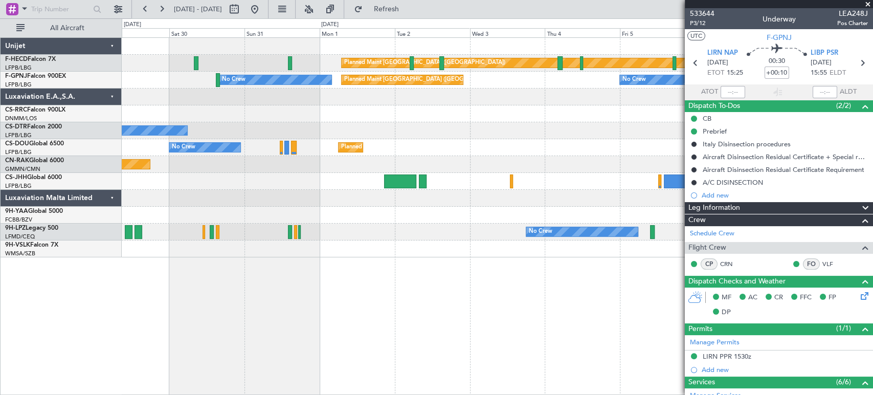
click at [263, 65] on div "Planned Maint Paris (Le Bourget) No Crew" at bounding box center [497, 63] width 751 height 17
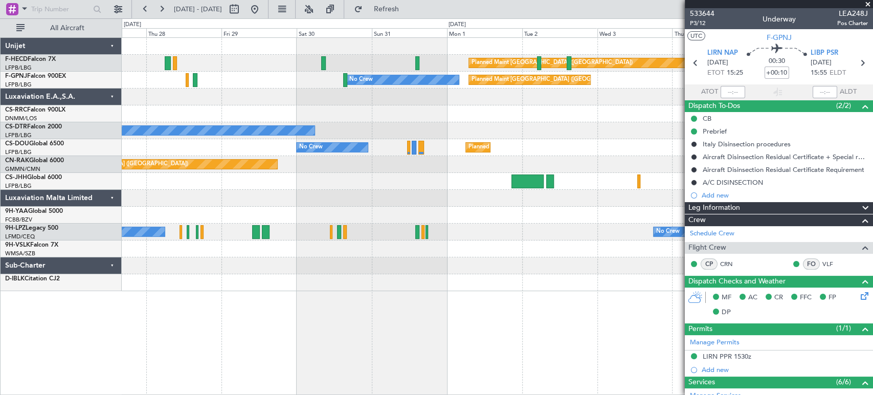
click at [420, 60] on div "Planned Maint Paris (Le Bourget) No Crew" at bounding box center [497, 63] width 751 height 17
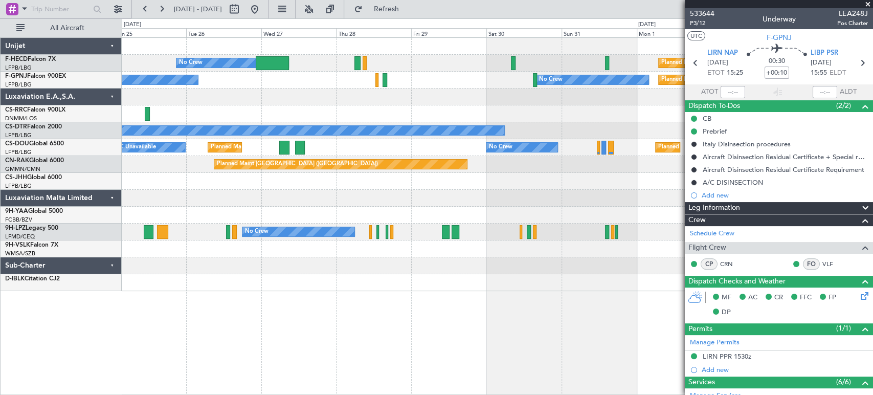
click at [491, 69] on div "Planned Maint Paris (Le Bourget) No Crew" at bounding box center [497, 63] width 751 height 17
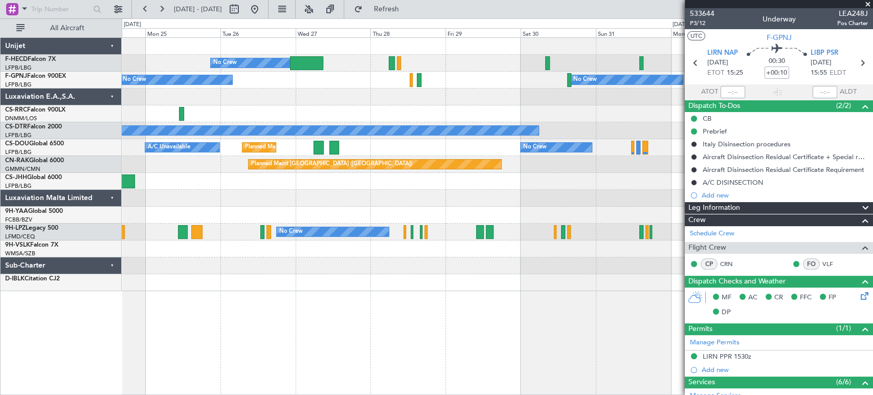
click at [482, 81] on div "No Crew Planned Maint Paris (Le Bourget) No Crew No Crew AOG Maint Hyères (Toul…" at bounding box center [497, 80] width 751 height 17
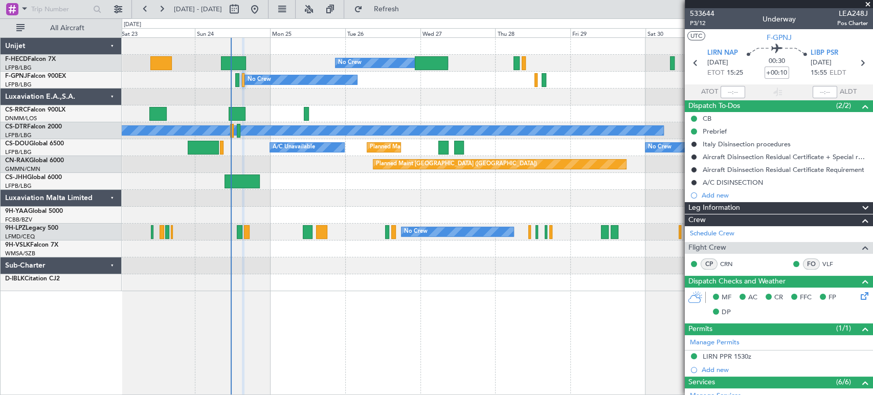
click at [460, 85] on div "No Crew Planned Maint Paris (Le Bourget) No Crew AOG Maint Hyères (Toulon-Hyère…" at bounding box center [497, 80] width 751 height 17
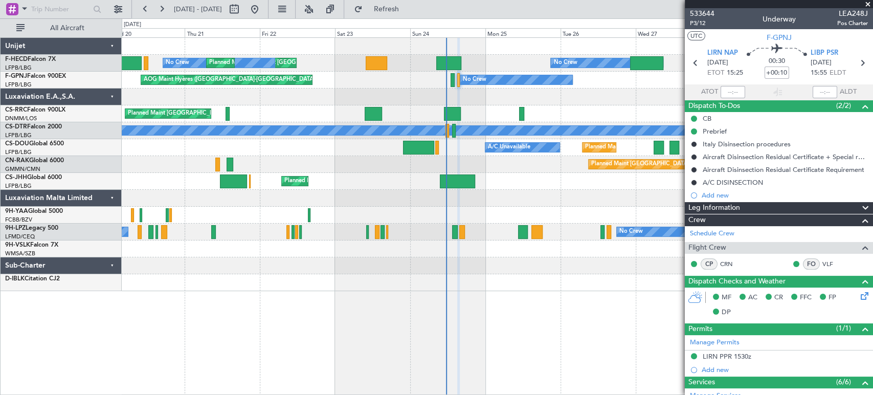
click at [440, 71] on div "No Crew Planned Maint Paris (Le Bourget) No Crew Planned Maint Paris (Le Bourge…" at bounding box center [497, 164] width 751 height 253
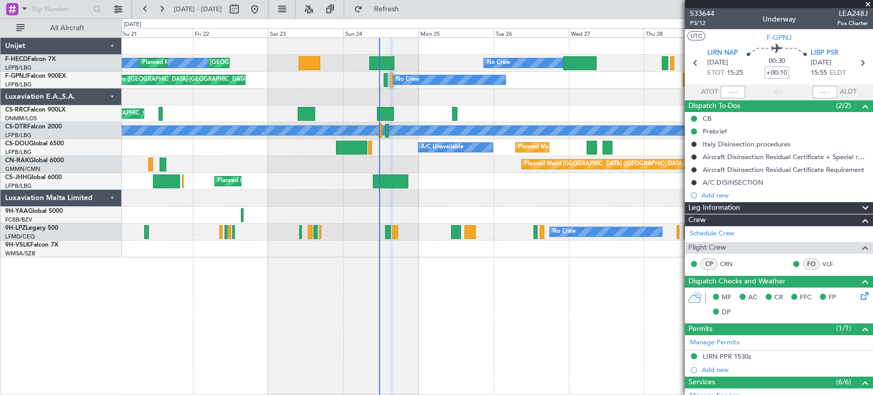
click at [267, 63] on div "No Crew Planned Maint Paris (Le Bourget) No Crew Planned Maint Paris (Le Bourge…" at bounding box center [497, 63] width 751 height 17
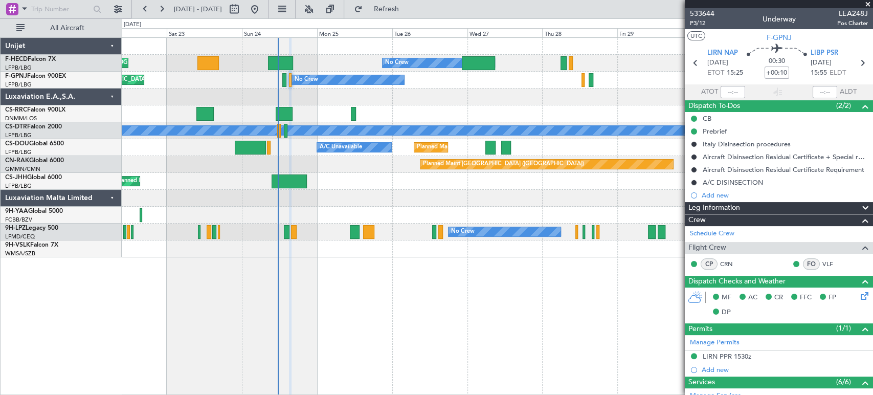
click at [139, 66] on div "No Crew Planned Maint Paris (Le Bourget) Planned Maint Paris (Le Bourget) Plann…" at bounding box center [497, 63] width 751 height 17
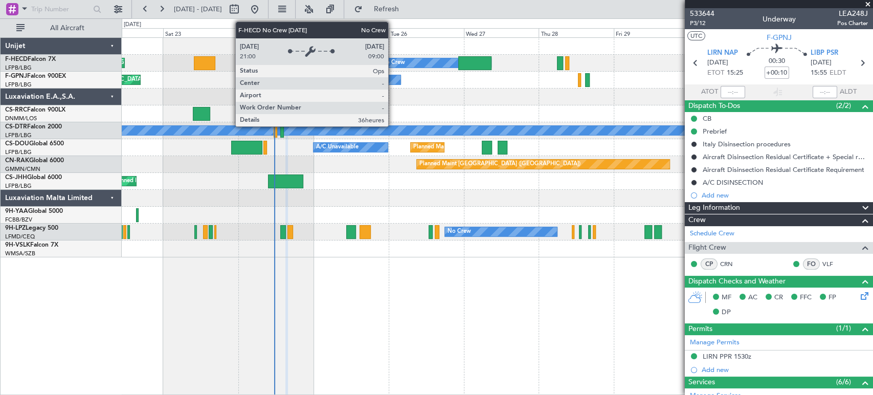
click at [393, 63] on div "No Crew" at bounding box center [393, 62] width 24 height 15
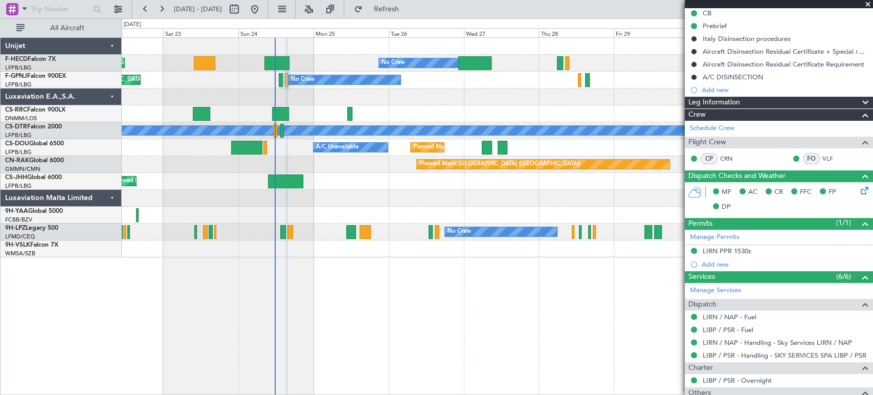
scroll to position [150, 0]
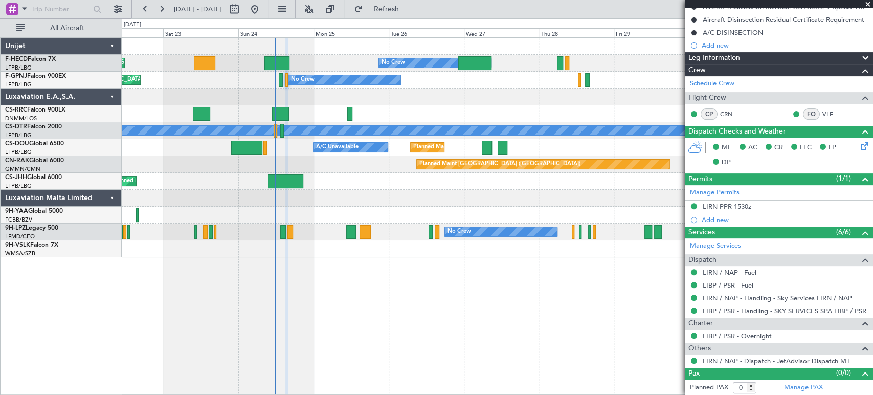
click at [280, 56] on div "Planned Maint Paris (Le Bourget) Planned Maint Paris (Le Bourget) No Crew Plann…" at bounding box center [497, 63] width 751 height 17
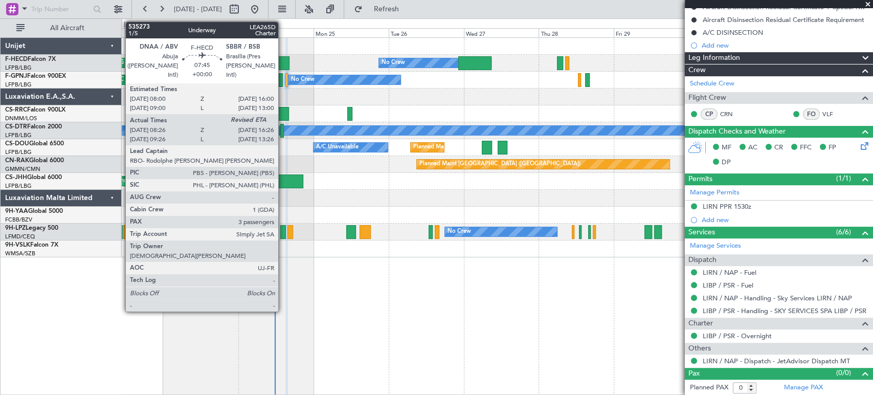
click at [283, 61] on div at bounding box center [276, 63] width 25 height 14
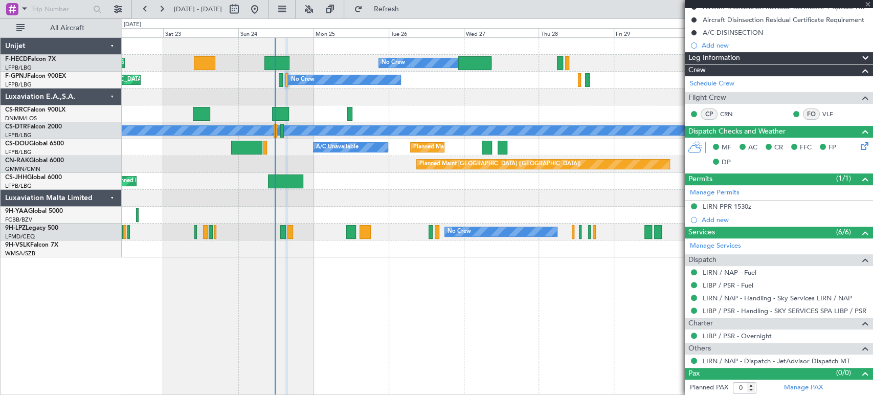
type input "08:36"
type input "3"
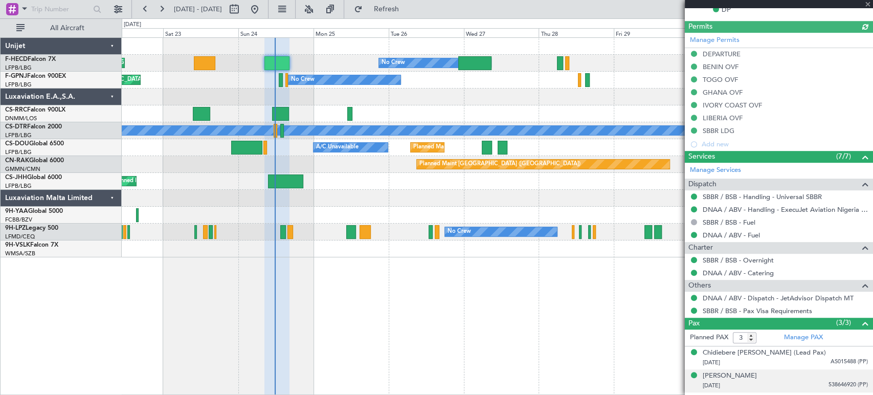
scroll to position [317, 0]
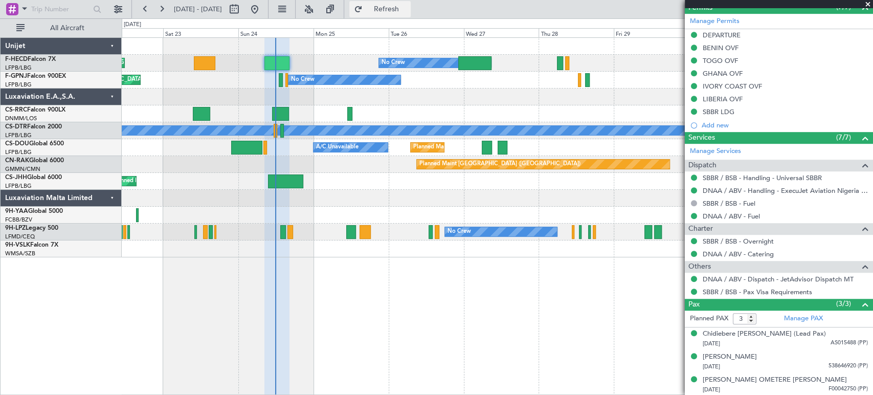
click at [408, 7] on span "Refresh" at bounding box center [386, 9] width 43 height 7
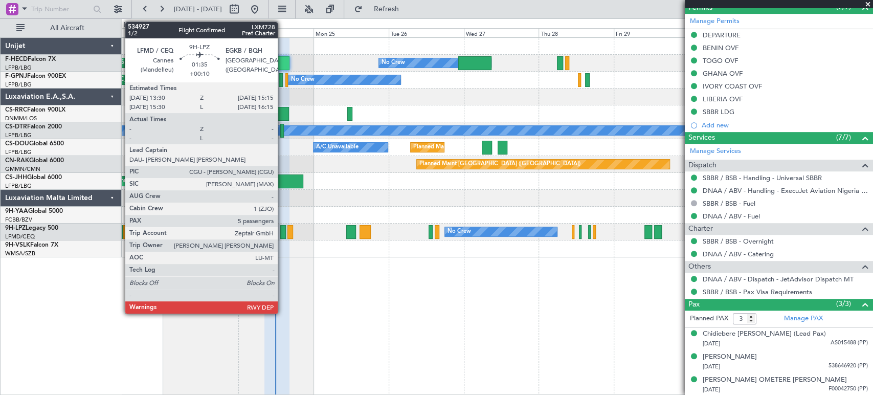
click at [282, 232] on div at bounding box center [283, 232] width 6 height 14
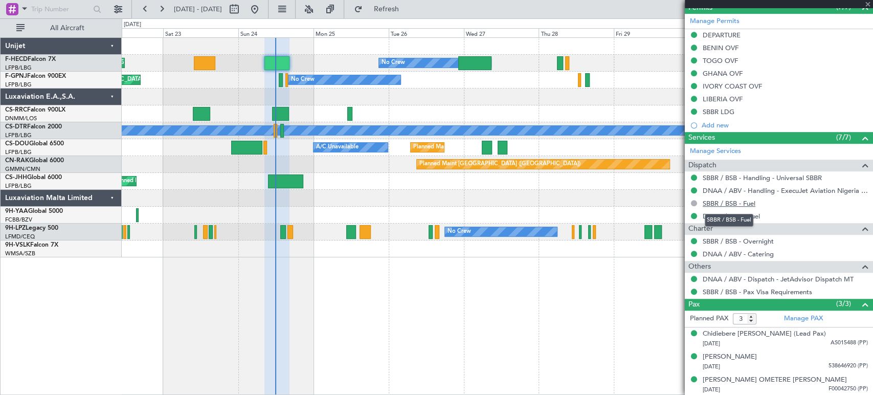
type input "+00:10"
type input "5"
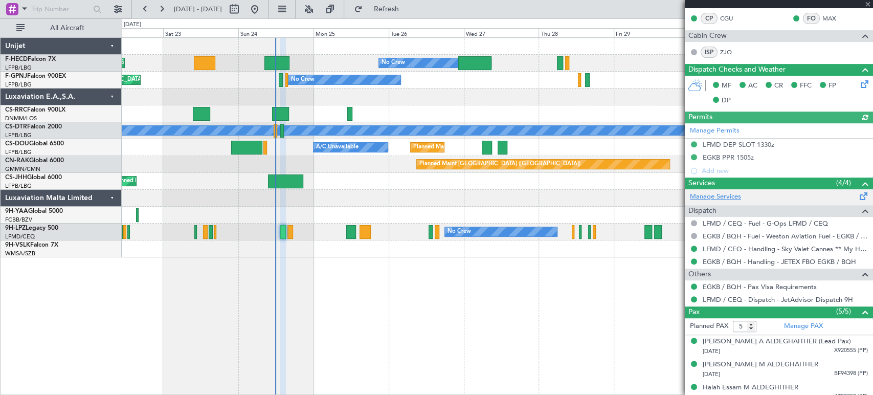
scroll to position [286, 0]
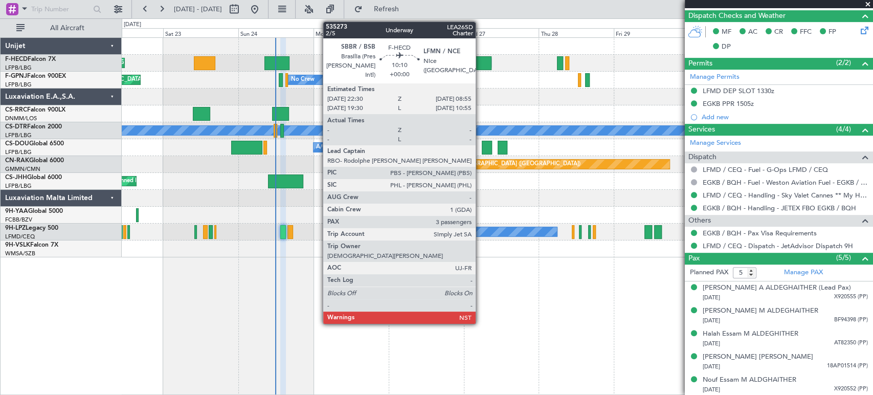
click at [480, 58] on div at bounding box center [474, 63] width 33 height 14
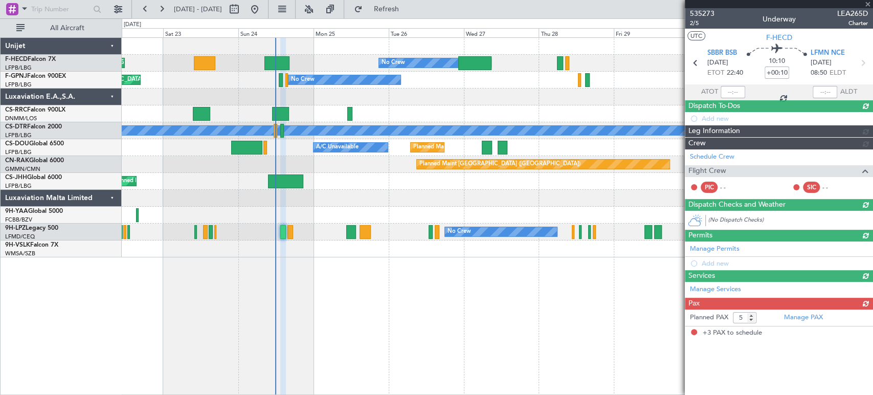
type input "3"
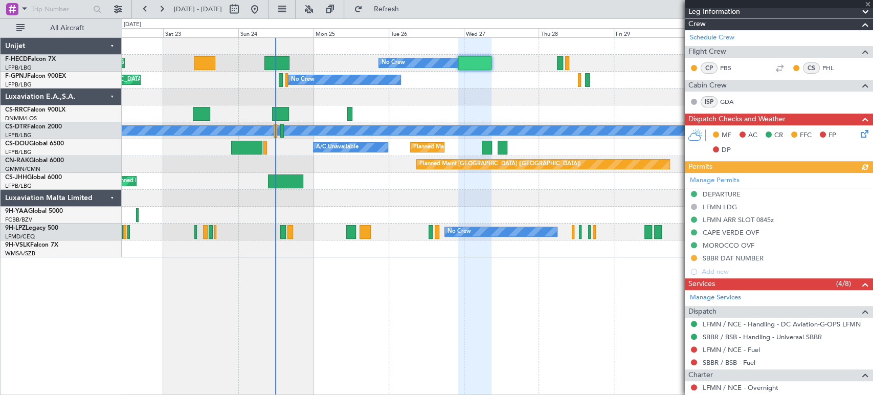
scroll to position [329, 0]
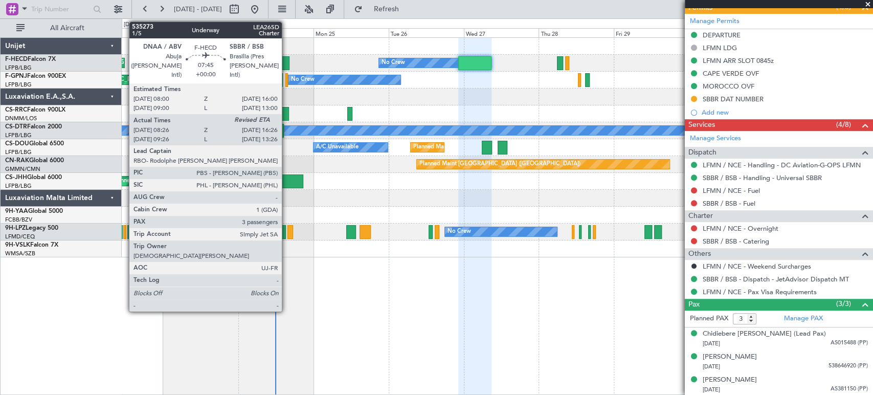
click at [286, 62] on div at bounding box center [276, 63] width 25 height 14
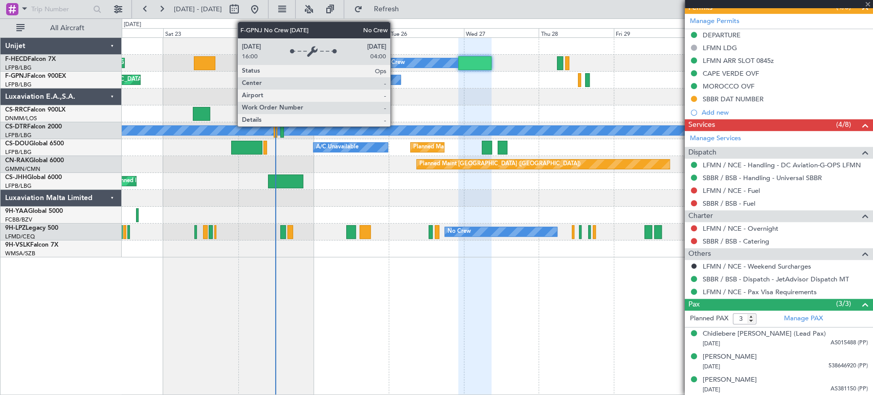
type input "08:36"
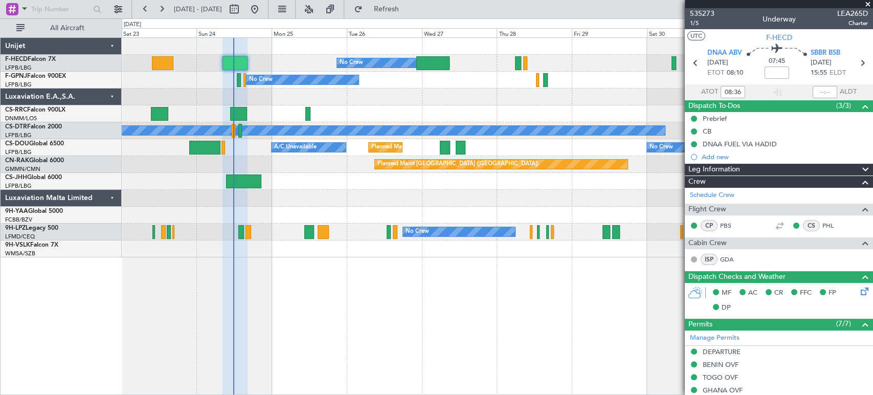
click at [365, 105] on div "Planned Maint Paris (Le Bourget) No Crew Planned Maint Paris (Le Bourget) Plann…" at bounding box center [497, 147] width 751 height 219
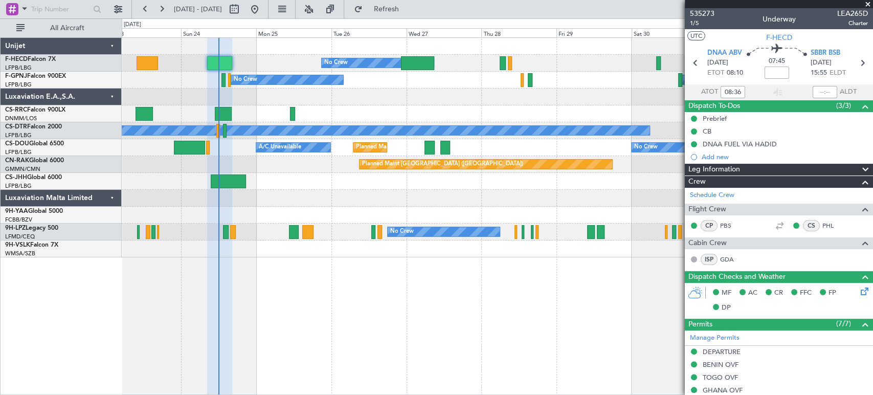
click at [401, 65] on div "Planned Maint Paris (Le Bourget) No Crew Planned Maint Paris (Le Bourget) Plann…" at bounding box center [497, 63] width 751 height 17
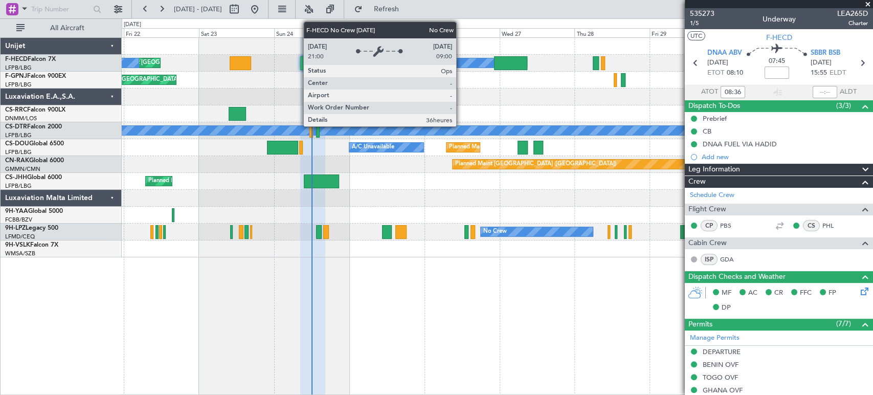
click at [461, 60] on div "No Crew" at bounding box center [471, 62] width 112 height 9
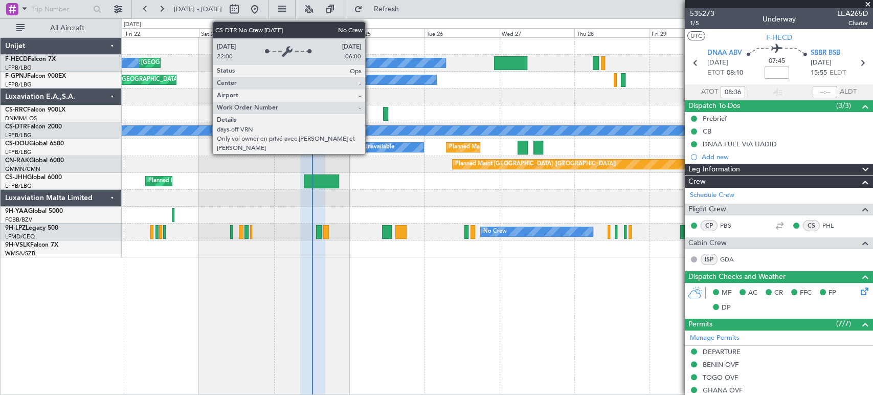
click at [194, 120] on div "Planned Maint Paris (Le Bourget) No Crew No Crew Planned Maint Paris (Le Bourge…" at bounding box center [497, 147] width 751 height 219
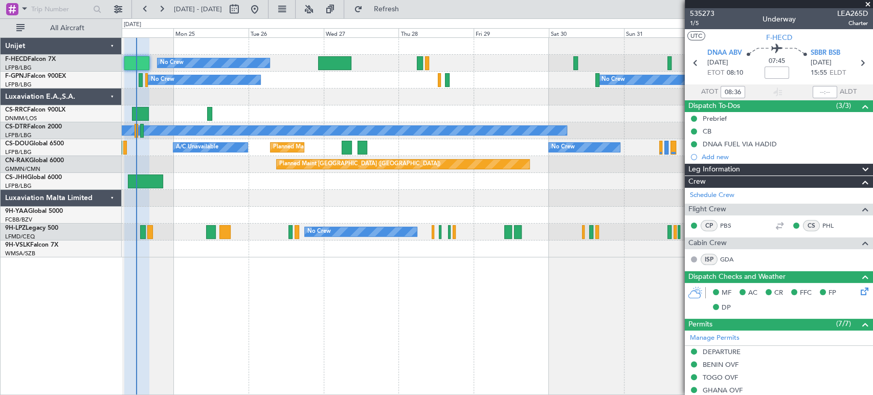
click at [216, 83] on div "No Crew No Crew Planned Maint Paris (Le Bourget) No Crew AOG Maint Hyères (Toul…" at bounding box center [497, 80] width 751 height 17
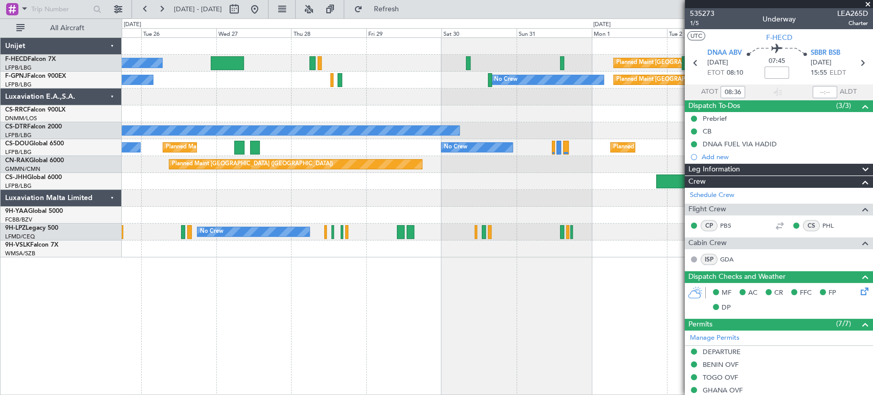
click at [443, 69] on div "No Crew Planned Maint Paris (Le Bourget) No Crew No Crew Planned Maint Paris (L…" at bounding box center [497, 147] width 751 height 219
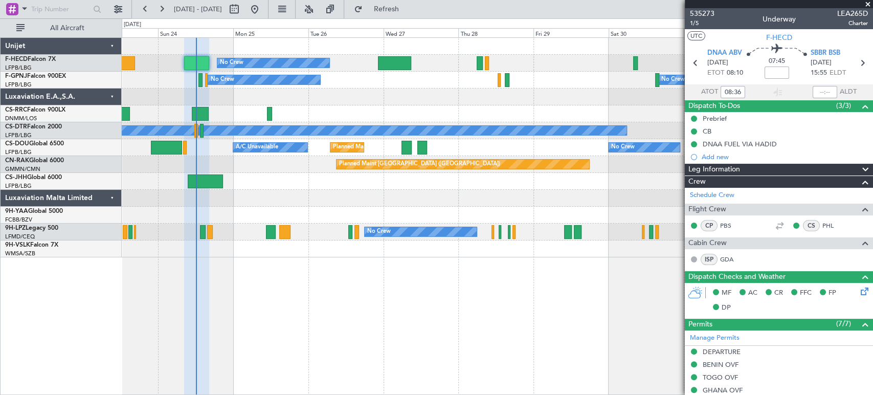
click at [420, 85] on div "No Crew No Crew Planned Maint Paris (Le Bourget) No Crew AOG Maint Hyères (Toul…" at bounding box center [497, 80] width 751 height 17
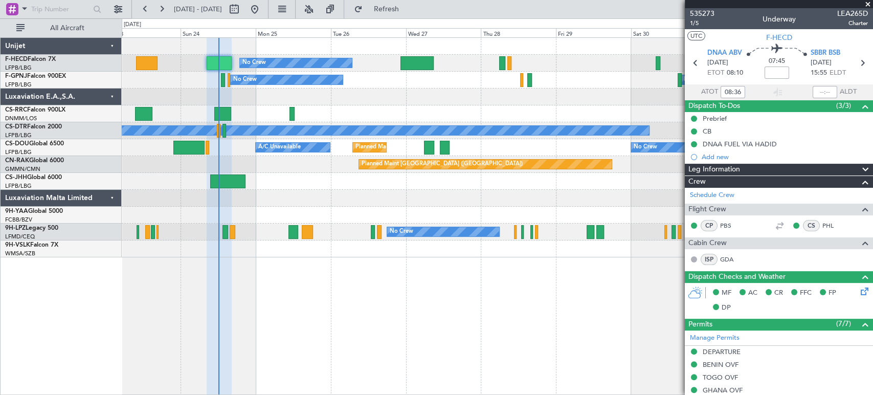
click at [273, 141] on div "No Crew Planned Maint Paris (Le Bourget) Planned Maint Paris (Le Bourget) Plann…" at bounding box center [497, 147] width 751 height 219
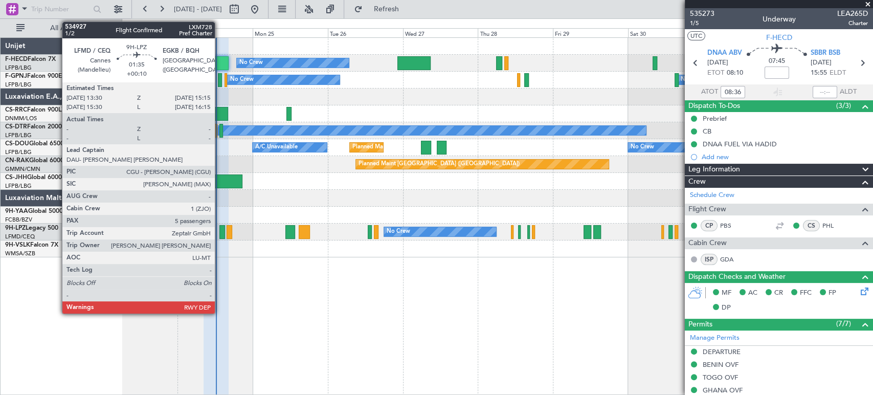
click at [220, 234] on div at bounding box center [222, 232] width 6 height 14
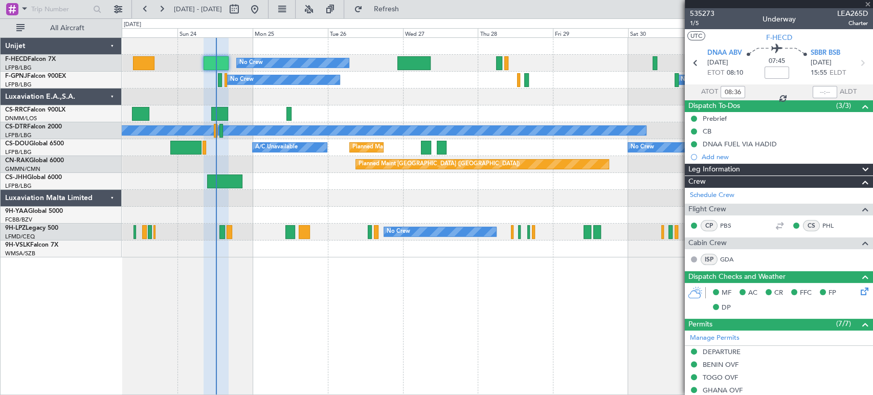
type input "+00:10"
type input "5"
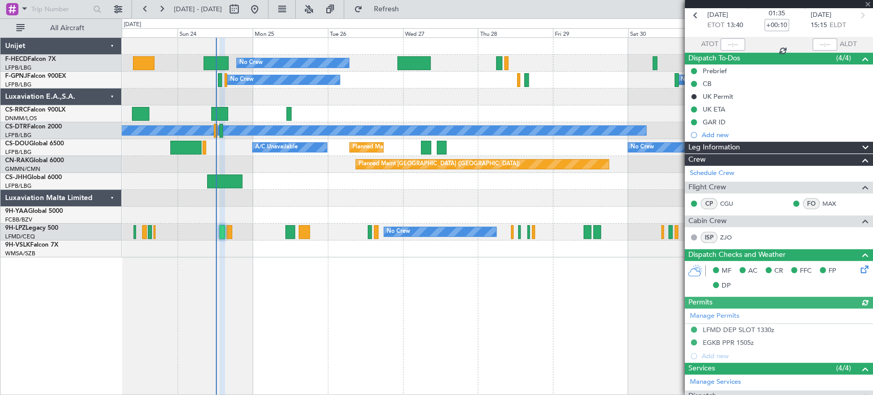
scroll to position [114, 0]
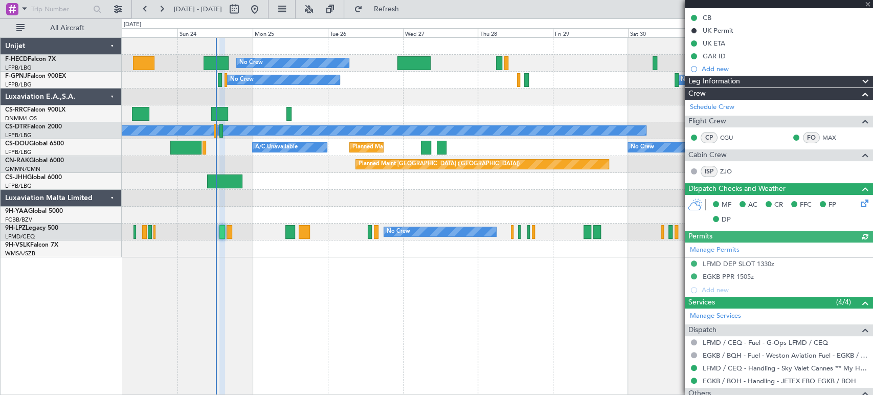
click at [290, 225] on div at bounding box center [290, 232] width 10 height 14
type input "-00:05"
type input "3"
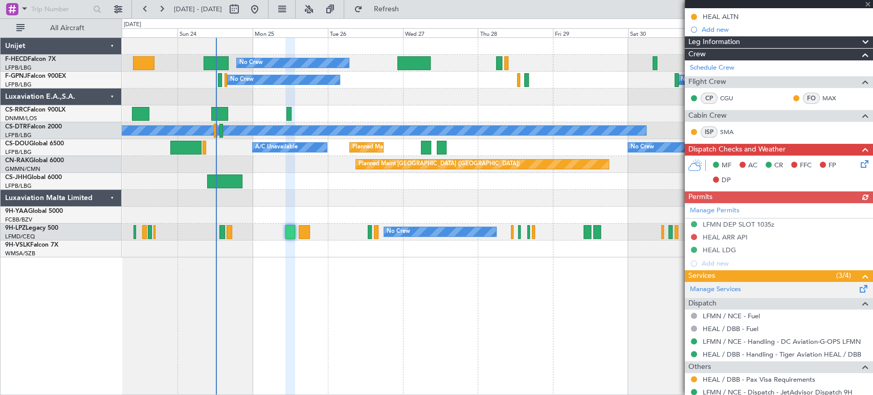
scroll to position [227, 0]
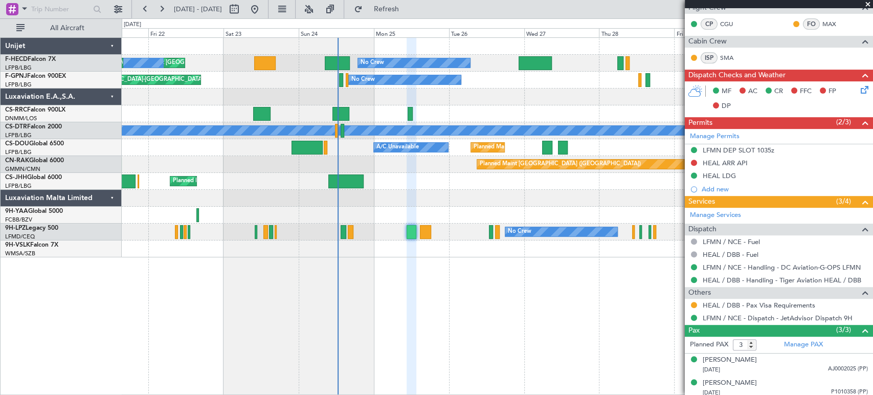
click at [328, 121] on div "Planned Maint [GEOGRAPHIC_DATA] ([GEOGRAPHIC_DATA])" at bounding box center [497, 113] width 751 height 17
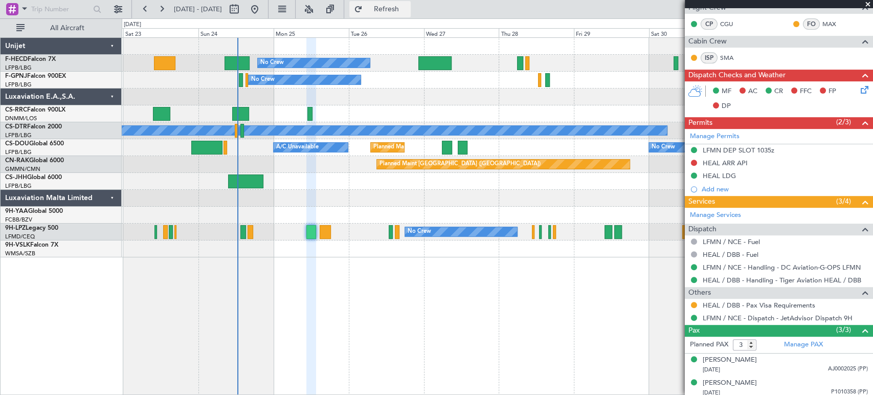
click at [408, 9] on span "Refresh" at bounding box center [386, 9] width 43 height 7
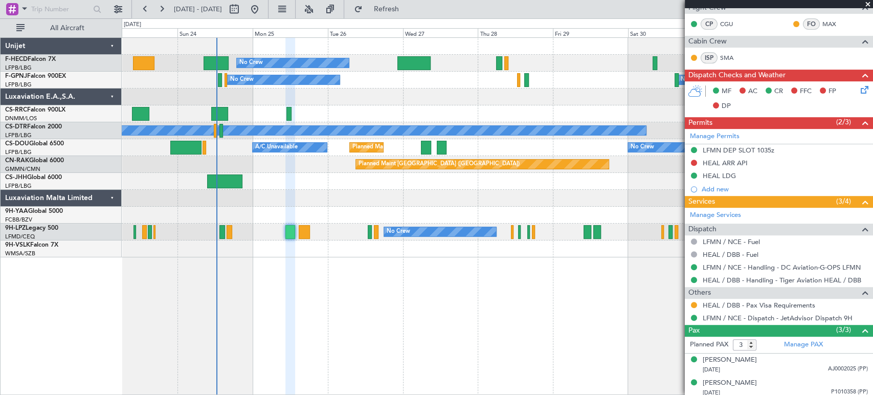
click at [212, 264] on div "No Crew Planned Maint Paris (Le Bourget) Planned Maint Paris (Le Bourget) Plann…" at bounding box center [497, 215] width 751 height 357
click at [26, 244] on span "9H-VSLK" at bounding box center [17, 245] width 25 height 6
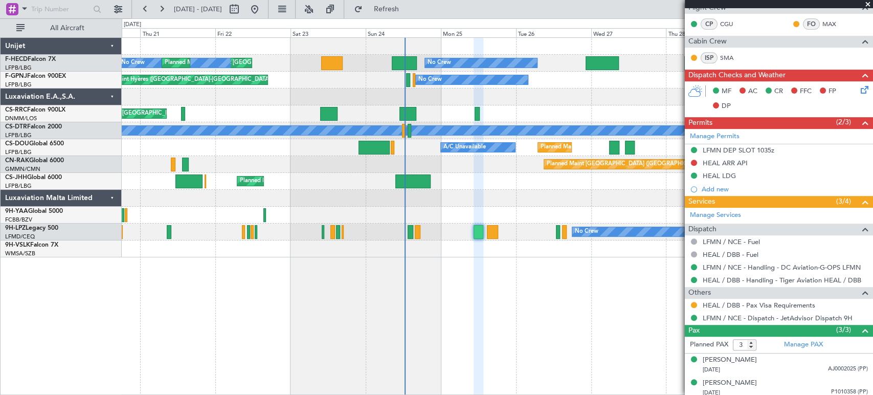
click at [529, 271] on div "No Crew Planned Maint Paris (Le Bourget) No Crew Planned Maint Paris (Le Bourge…" at bounding box center [497, 215] width 751 height 357
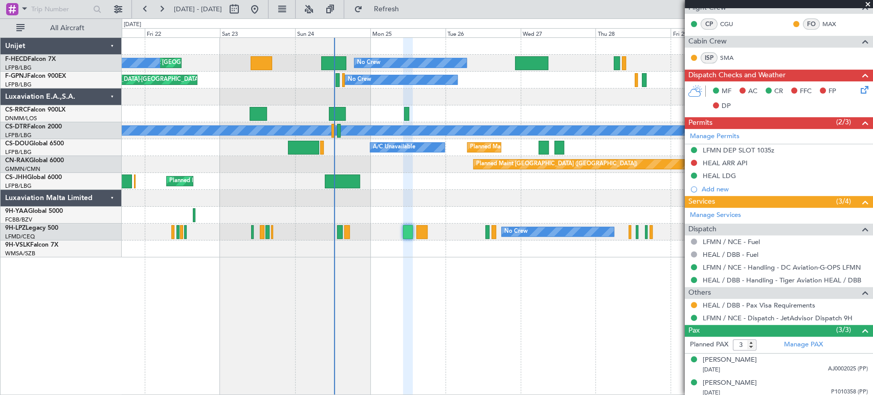
click at [171, 279] on div "No Crew Planned Maint Paris (Le Bourget) No Crew Planned Maint Paris (Le Bourge…" at bounding box center [497, 215] width 751 height 357
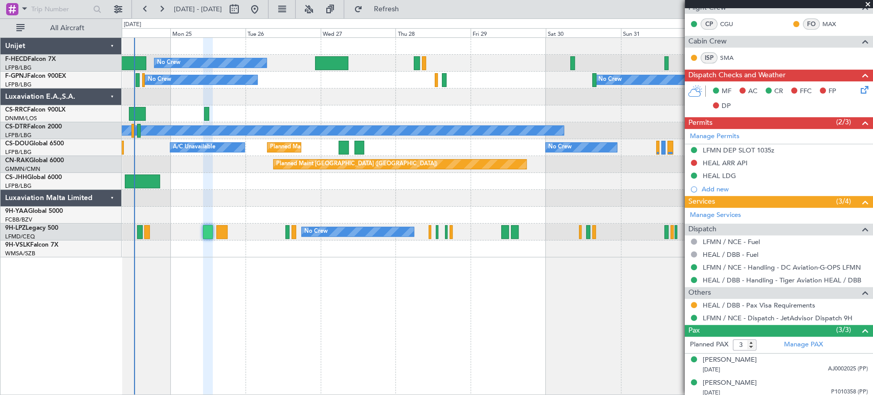
click at [335, 293] on div "No Crew Planned Maint Paris (Le Bourget) Planned Maint Paris (Le Bourget) No Cr…" at bounding box center [497, 215] width 751 height 357
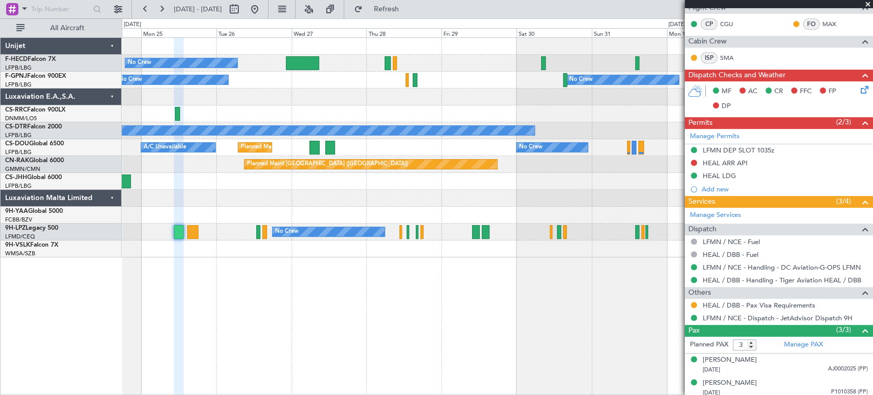
click at [644, 120] on div at bounding box center [497, 113] width 751 height 17
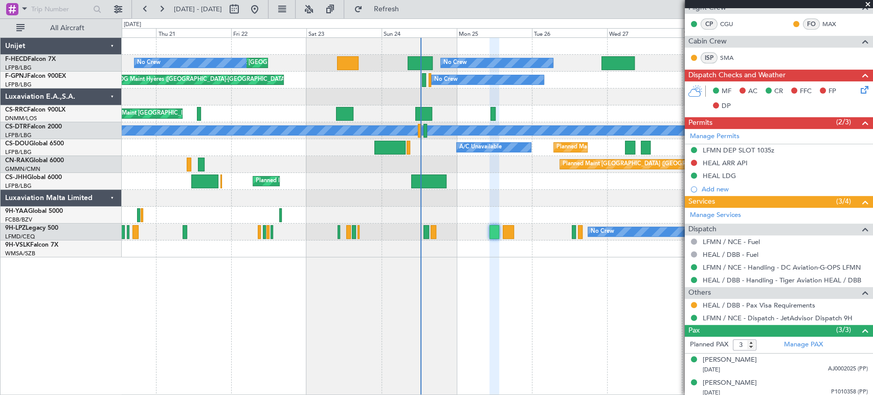
click at [215, 239] on div "No Crew No Crew" at bounding box center [497, 231] width 751 height 17
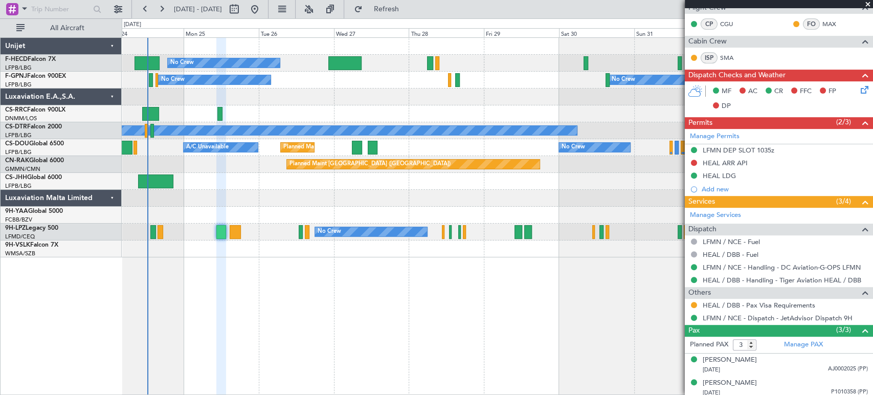
click at [235, 195] on div "No Crew Planned Maint Paris (Le Bourget) Planned Maint Paris (Le Bourget) No Cr…" at bounding box center [497, 147] width 751 height 219
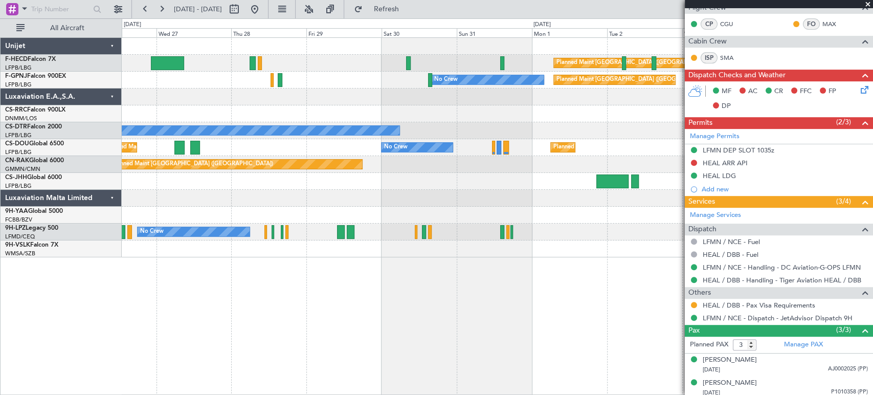
click at [282, 208] on div "Planned Maint Paris (Le Bourget) No Crew No Crew Planned Maint Paris (Le Bourge…" at bounding box center [497, 147] width 751 height 219
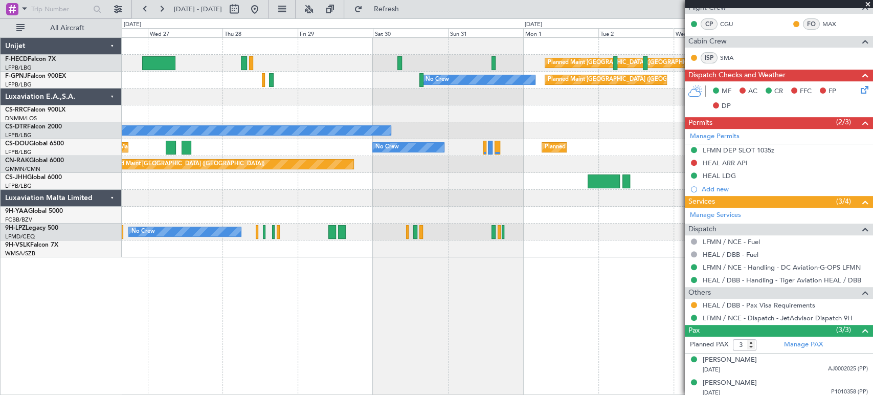
click at [262, 200] on div at bounding box center [497, 198] width 751 height 17
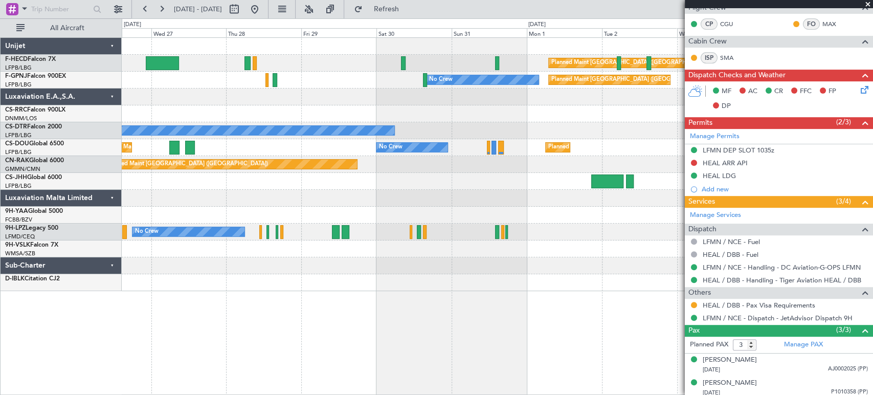
click at [567, 196] on div "Planned Maint Paris (Le Bourget) No Crew No Crew Planned Maint Paris (Le Bourge…" at bounding box center [497, 164] width 751 height 253
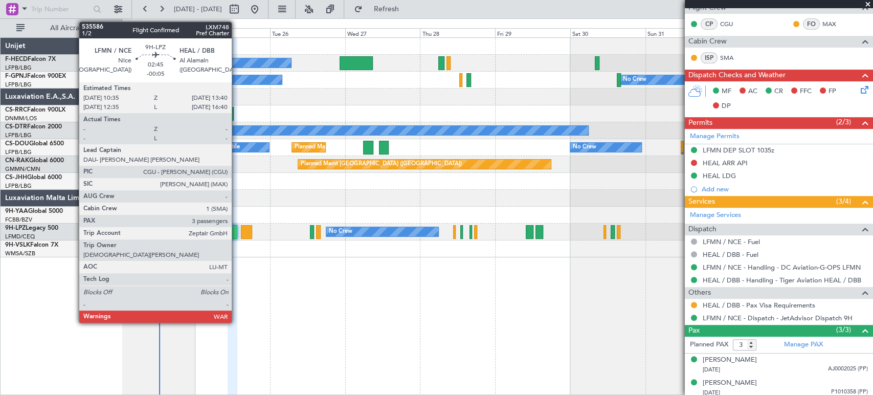
click at [237, 227] on div at bounding box center [233, 232] width 10 height 14
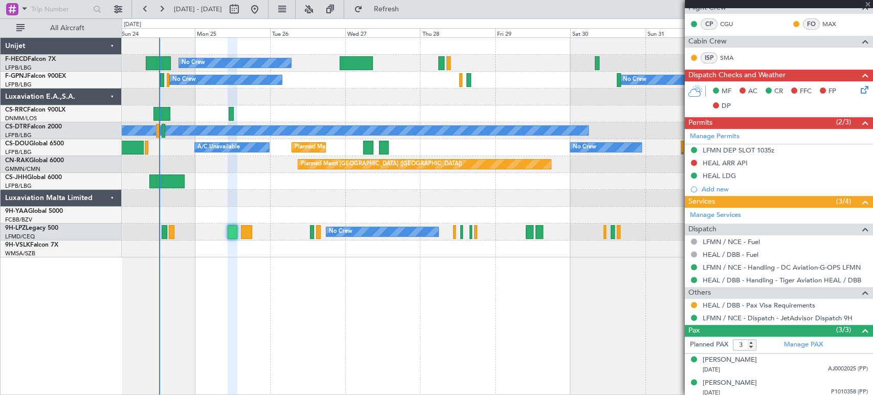
click at [237, 231] on div at bounding box center [233, 232] width 10 height 14
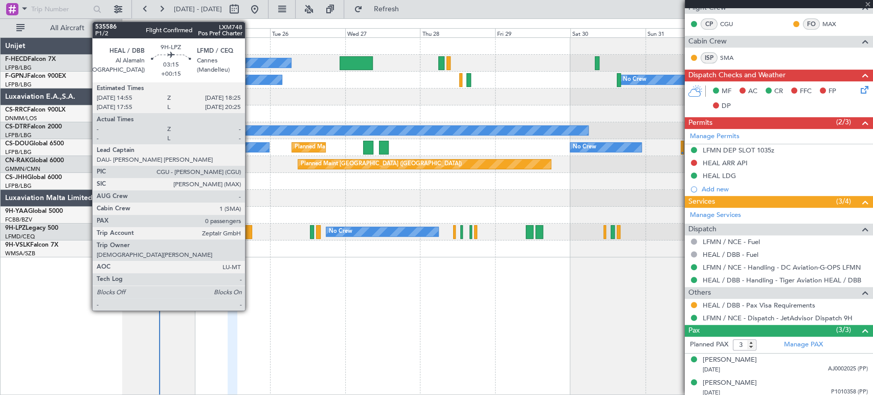
click at [250, 231] on div at bounding box center [246, 232] width 11 height 14
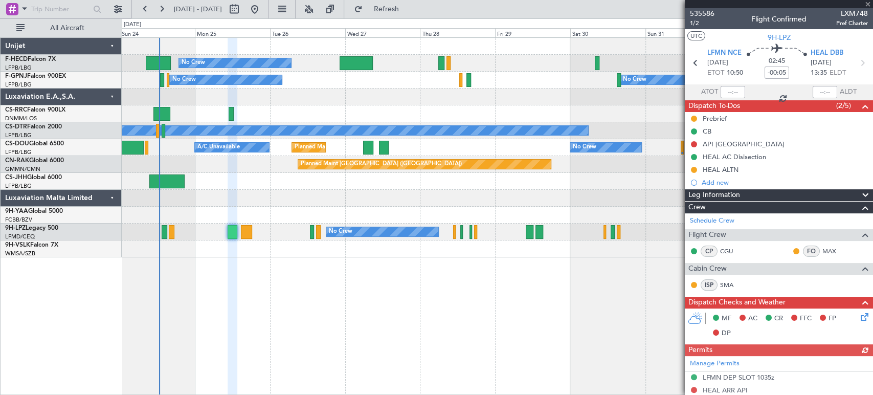
type input "+00:15"
type input "0"
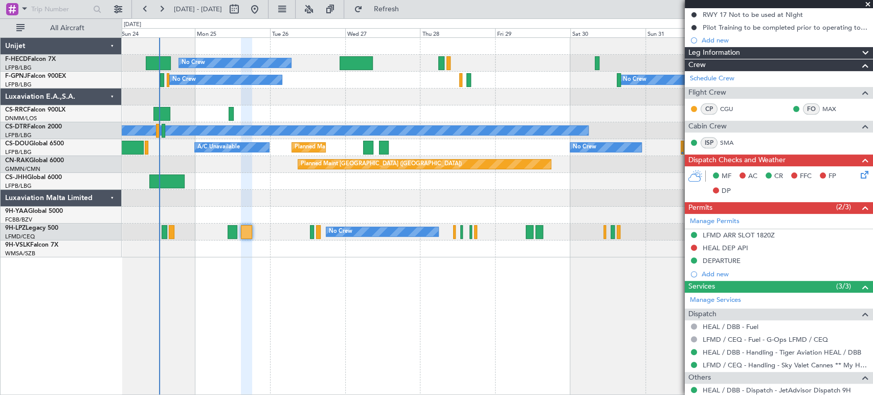
scroll to position [184, 0]
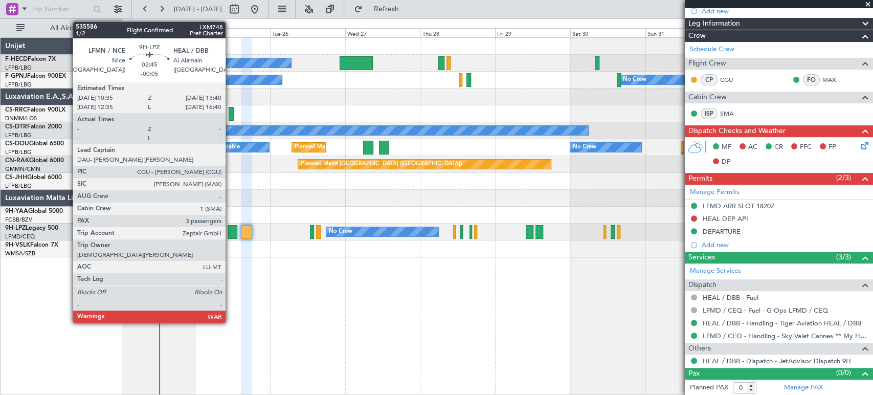
click at [230, 233] on div at bounding box center [233, 232] width 10 height 14
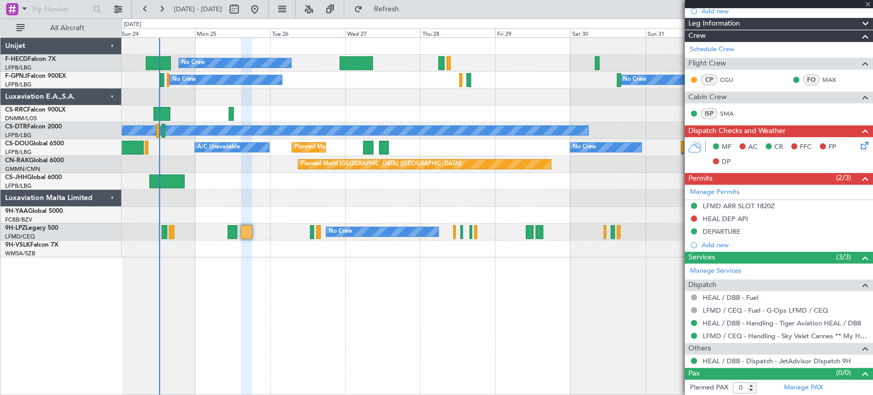
type input "-00:05"
type input "3"
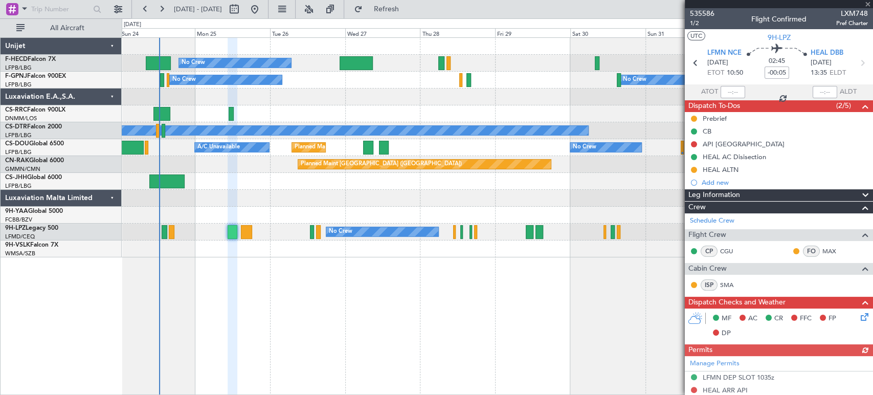
scroll to position [253, 0]
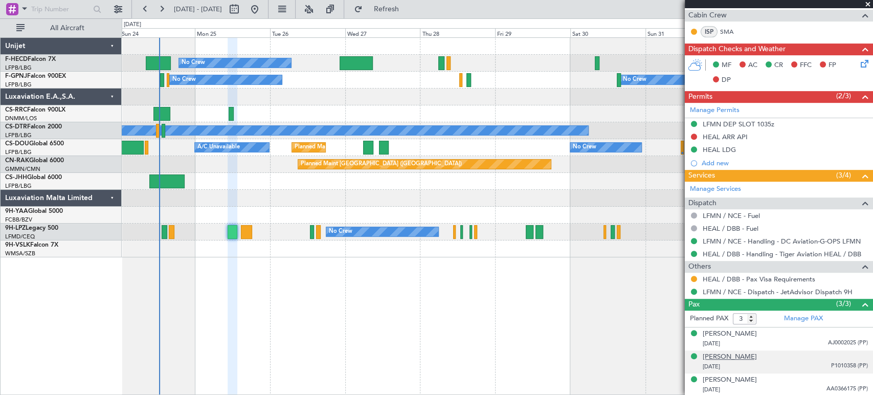
click at [733, 355] on div "Nijil Tarachery" at bounding box center [730, 357] width 54 height 10
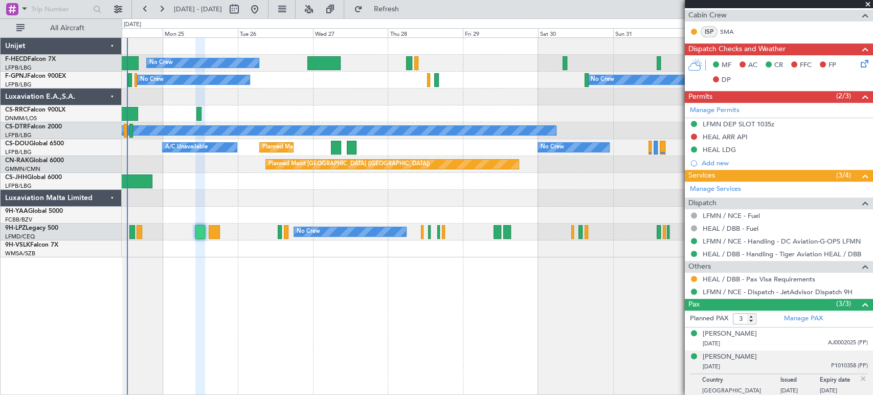
click at [244, 224] on div "No Crew Planned Maint Paris (Le Bourget) Planned Maint Paris (Le Bourget) No Cr…" at bounding box center [497, 147] width 751 height 219
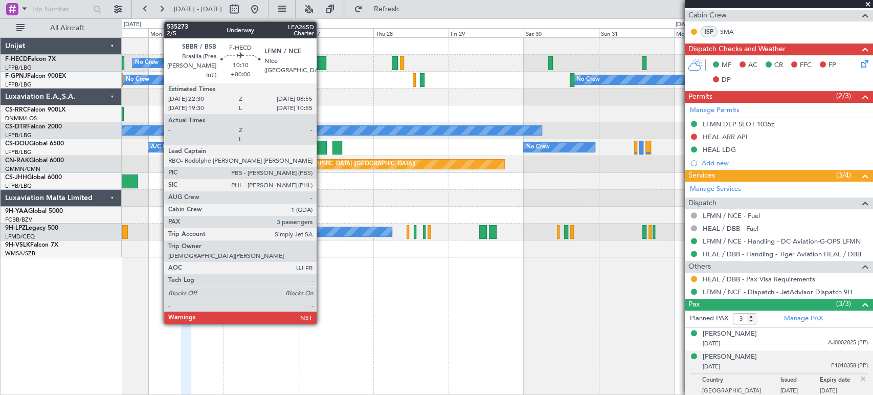
click at [321, 66] on div at bounding box center [309, 63] width 33 height 14
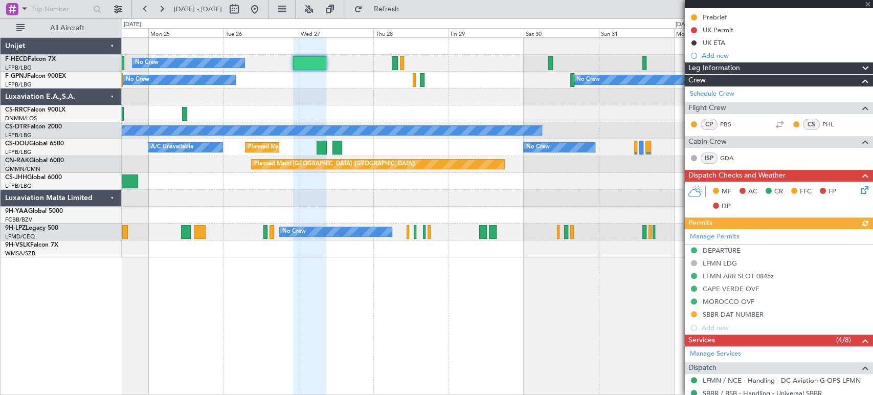
scroll to position [227, 0]
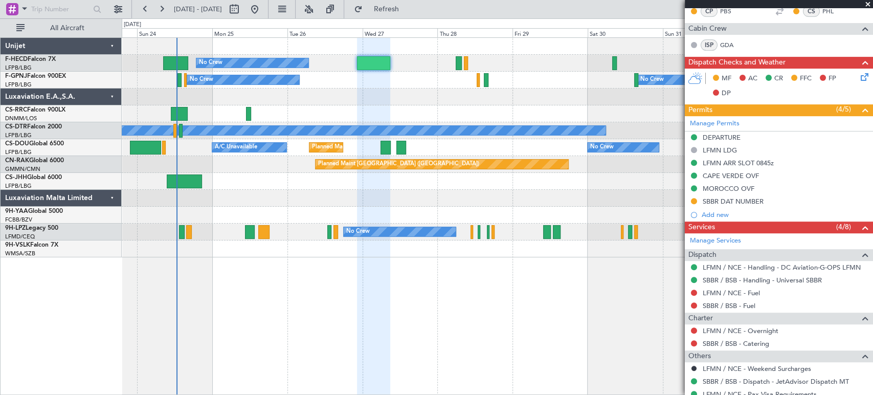
click at [380, 101] on div "No Crew Planned Maint Paris (Le Bourget) Planned Maint Paris (Le Bourget) No Cr…" at bounding box center [497, 147] width 751 height 219
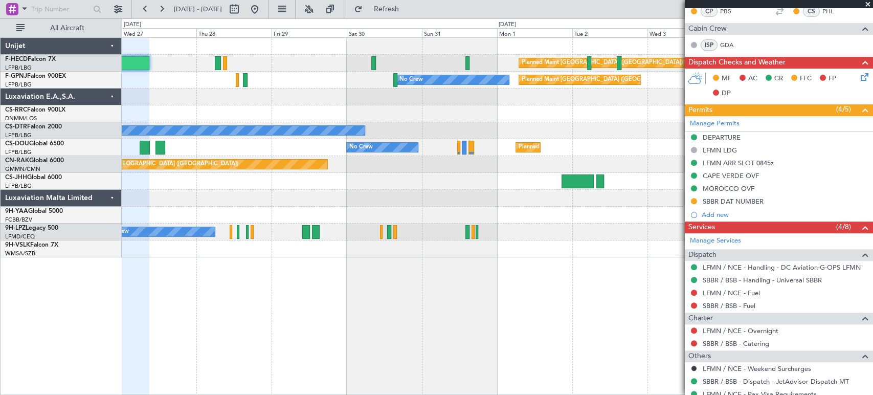
click at [102, 224] on div "Planned Maint Paris (Le Bourget) No Crew No Crew Planned Maint Paris (Le Bourge…" at bounding box center [436, 206] width 873 height 376
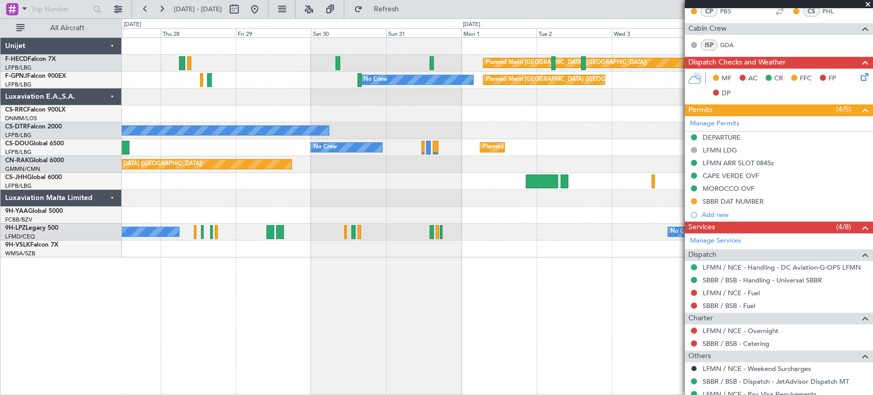
click at [304, 222] on div at bounding box center [497, 215] width 751 height 17
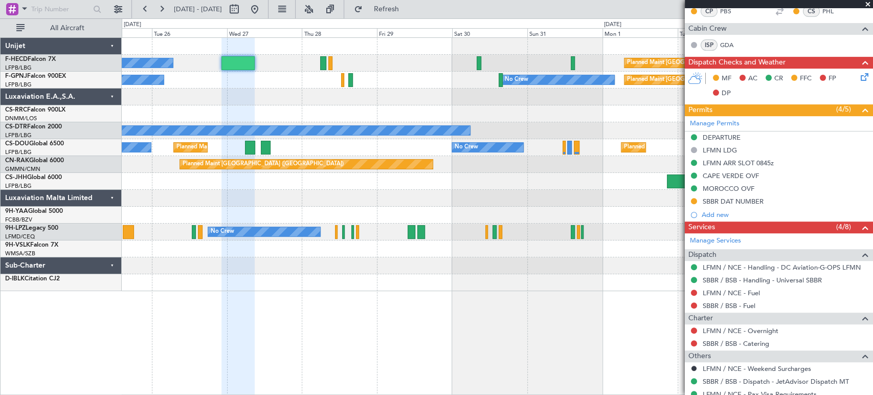
click at [531, 102] on div "Planned Maint Paris (Le Bourget) No Crew Planned Maint Paris (Le Bourget) No Cr…" at bounding box center [497, 164] width 751 height 253
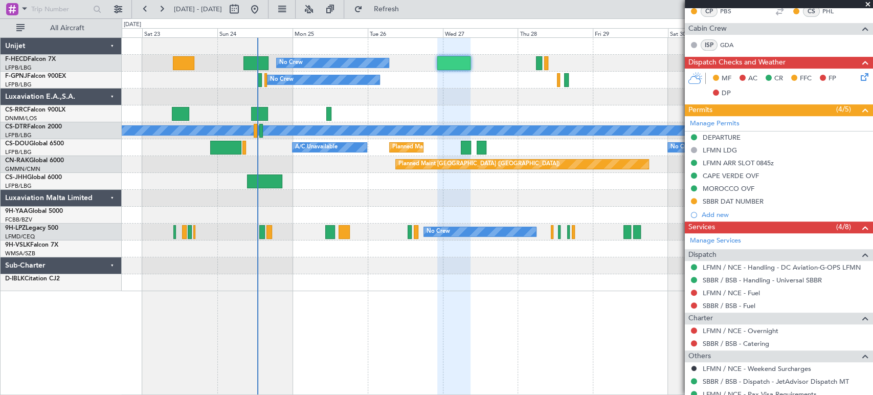
click at [473, 97] on div at bounding box center [497, 96] width 751 height 17
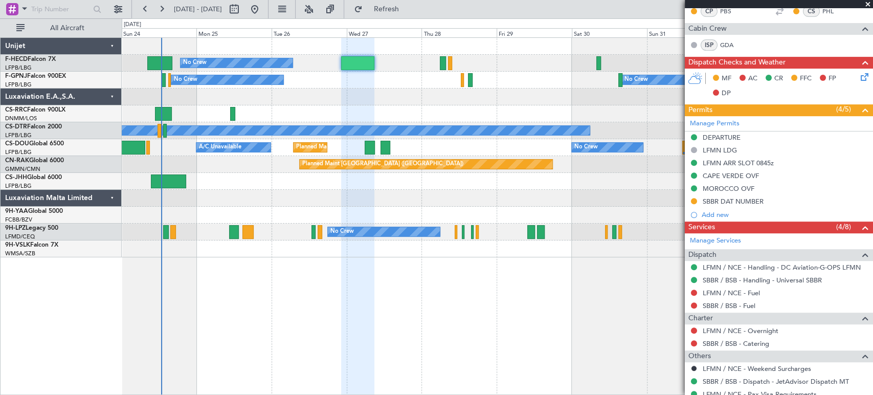
click at [389, 139] on div "Planned Maint Paris (Le Bourget) No Crew Planned Maint Paris (Le Bourget) No Cr…" at bounding box center [497, 147] width 751 height 219
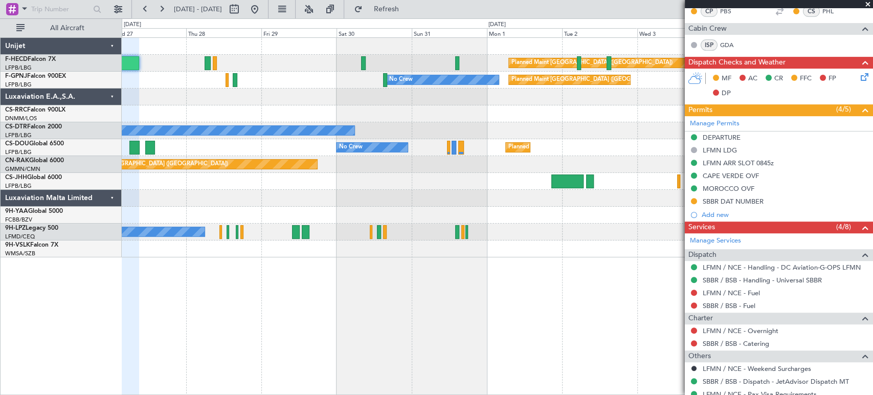
click at [213, 107] on div "Planned Maint Paris (Le Bourget) No Crew Planned Maint Paris (Le Bourget) No Cr…" at bounding box center [497, 147] width 751 height 219
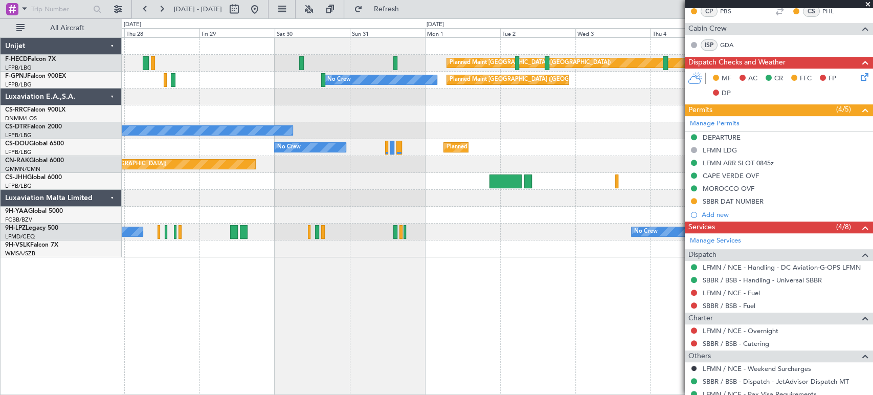
click at [338, 104] on div at bounding box center [497, 96] width 751 height 17
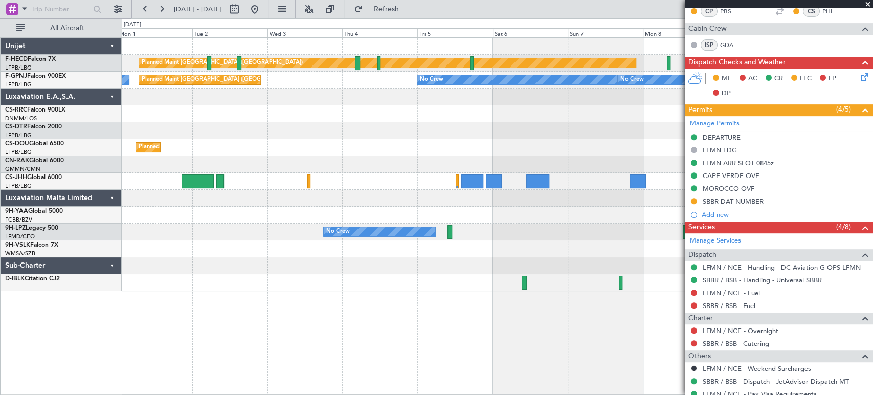
click at [329, 128] on div "Planned Maint Paris (Le Bourget) Planned Maint Paris (Le Bourget) No Crew No Cr…" at bounding box center [497, 164] width 751 height 253
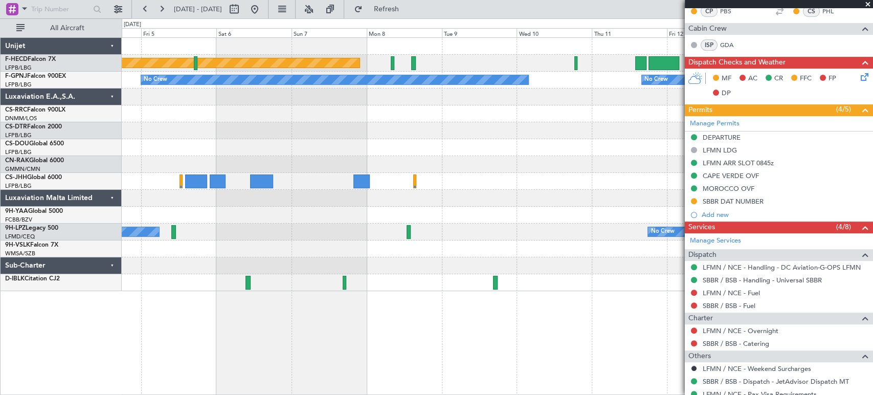
click at [368, 113] on div "Planned Maint Paris (Le Bourget) No Crew No Crew No Crew No Crew Planned Maint …" at bounding box center [497, 164] width 751 height 253
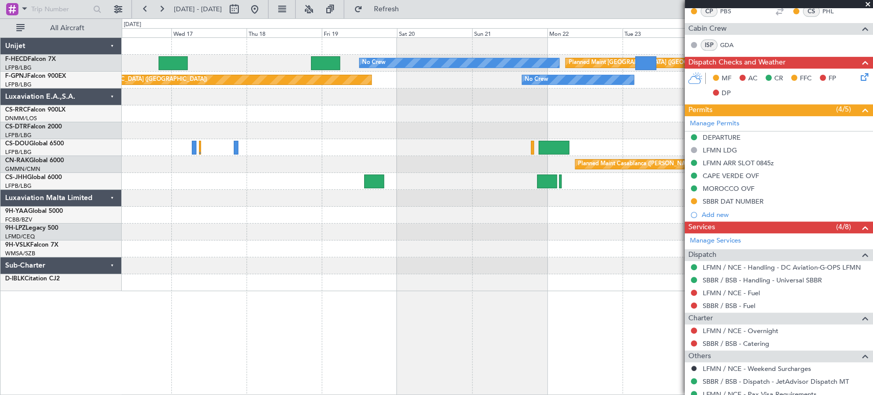
click at [0, 187] on html "08 Sep 2025 - 18 Sep 2025 Refresh Quick Links All Aircraft No Crew Planned Main…" at bounding box center [436, 197] width 873 height 395
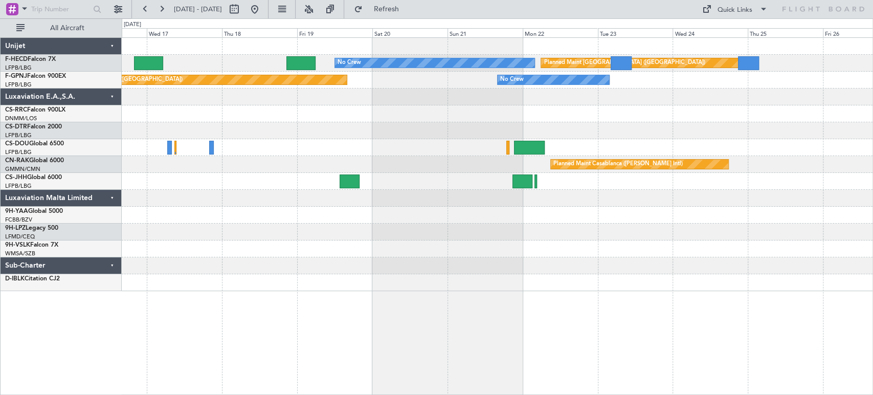
scroll to position [0, 0]
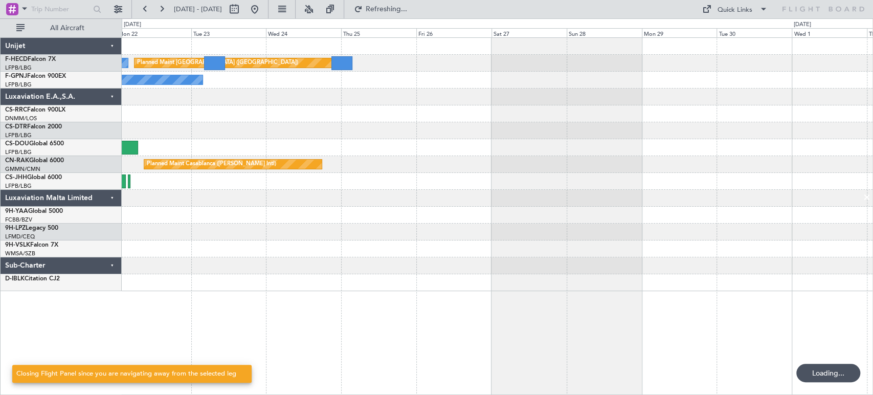
click at [0, 195] on html "16 Sep 2025 - 26 Sep 2025 Refreshing... Quick Links All Aircraft No Crew Planne…" at bounding box center [436, 197] width 873 height 395
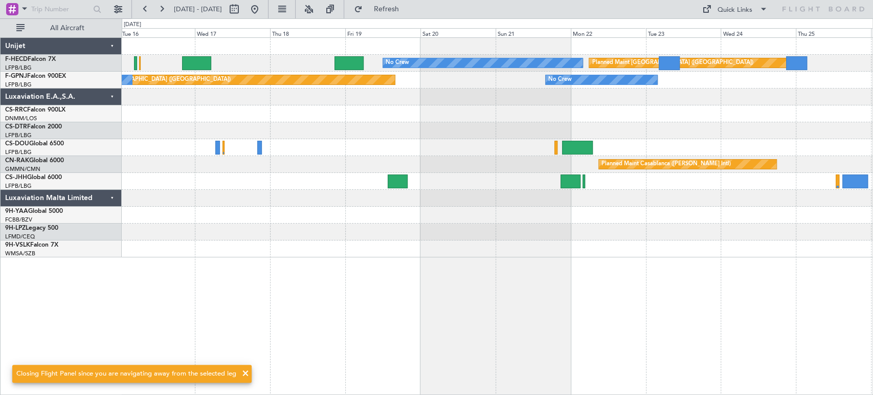
click at [527, 121] on div "No Crew Planned Maint Paris (Le Bourget) Planned Maint Paris (Le Bourget) No Cr…" at bounding box center [497, 147] width 751 height 219
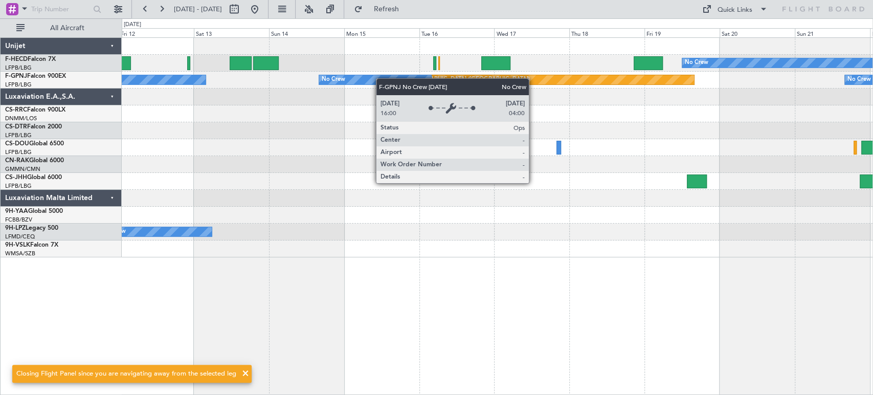
click at [431, 81] on div "No Crew" at bounding box center [375, 79] width 112 height 9
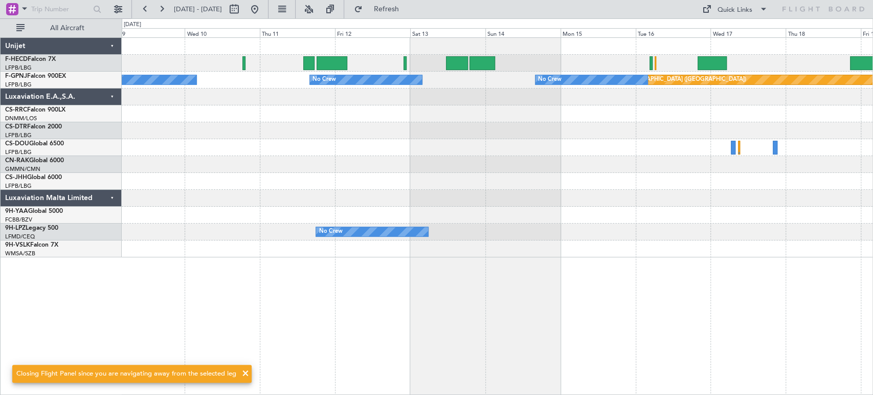
click at [503, 125] on div at bounding box center [497, 130] width 751 height 17
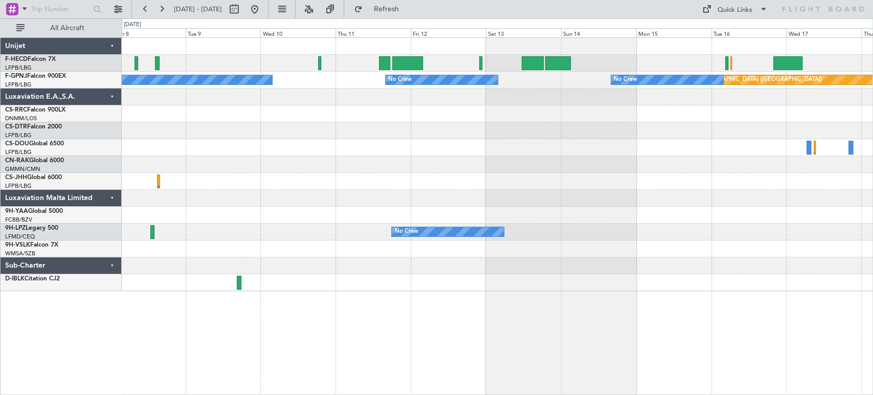
click at [270, 66] on div "No Crew Planned Maint Paris (Le Bourget)" at bounding box center [497, 63] width 751 height 17
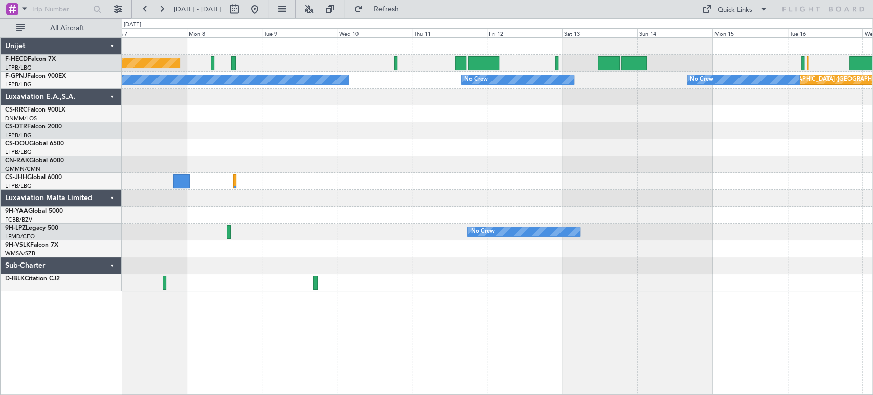
click at [751, 125] on div at bounding box center [497, 130] width 751 height 17
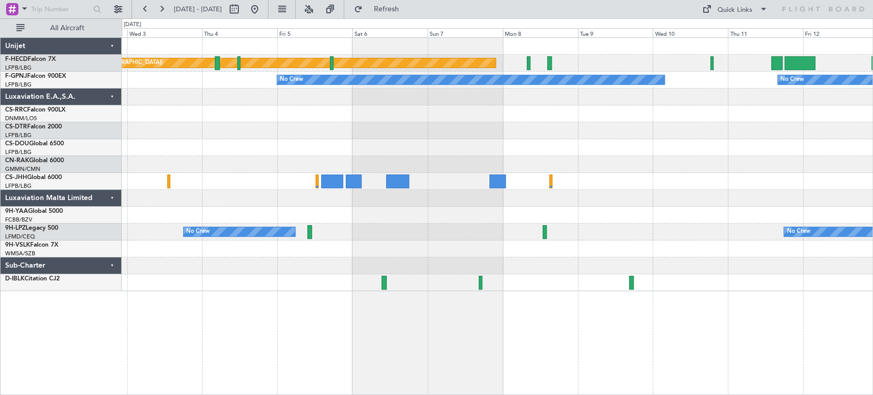
click at [624, 98] on div "Planned Maint Paris (Le Bourget) No Crew No Crew No Crew Planned Maint Paris (L…" at bounding box center [497, 164] width 751 height 253
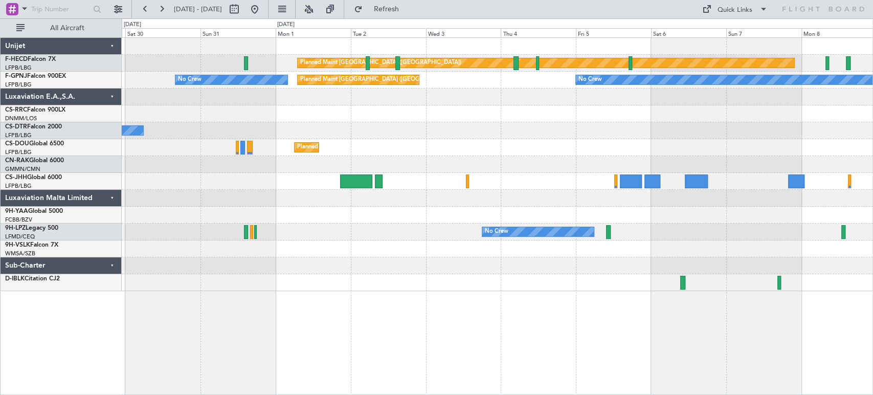
click at [596, 106] on div "Planned Maint Paris (Le Bourget) No Crew No Crew Planned Maint Paris (Le Bourge…" at bounding box center [497, 164] width 751 height 253
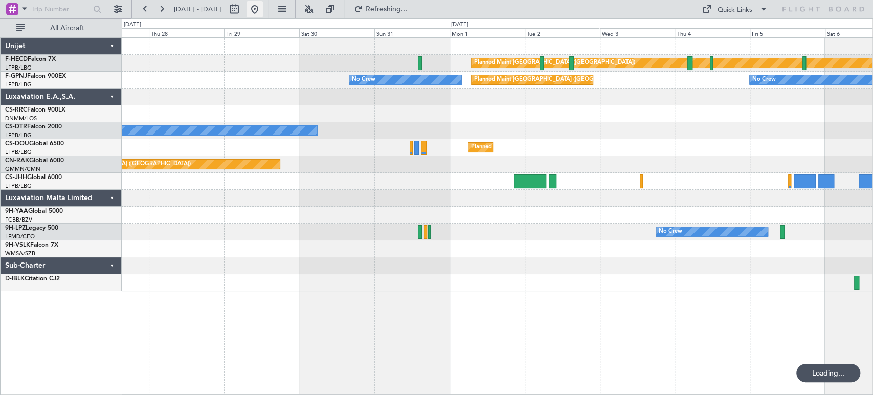
click at [263, 14] on button at bounding box center [254, 9] width 16 height 16
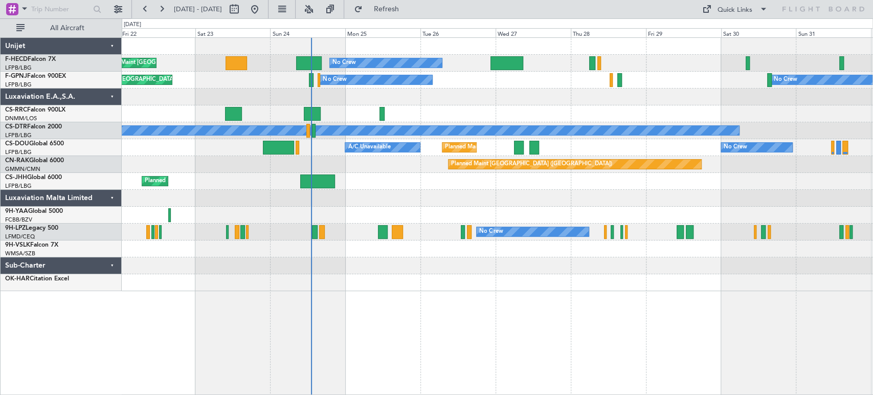
click at [439, 120] on div "No Crew No Crew Planned Maint Paris (Le Bourget) Planned Maint Paris (Le Bourge…" at bounding box center [497, 164] width 751 height 253
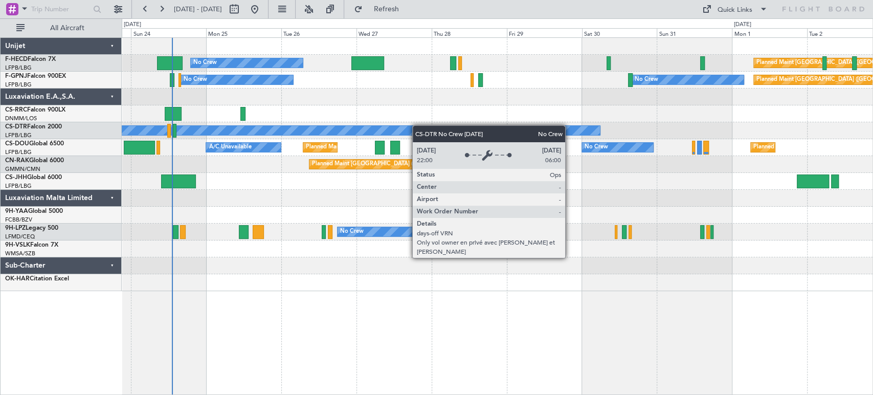
click at [344, 123] on div "No Crew Planned Maint Paris (Le Bourget) Planned Maint Paris (Le Bourget) No Cr…" at bounding box center [497, 164] width 751 height 253
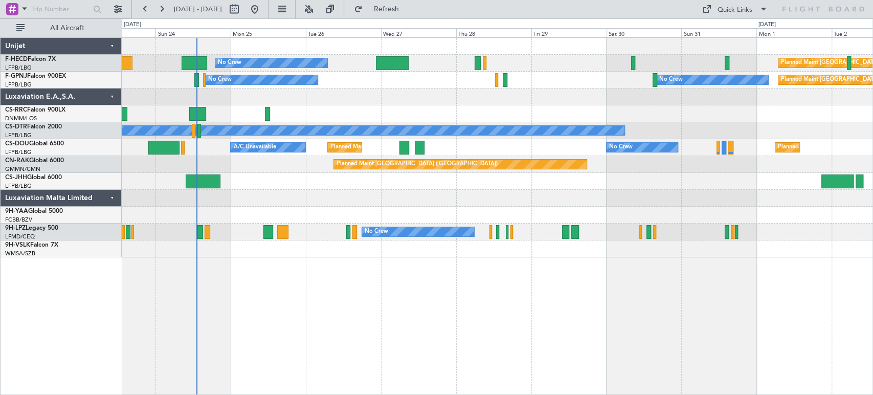
click at [371, 95] on div at bounding box center [497, 96] width 751 height 17
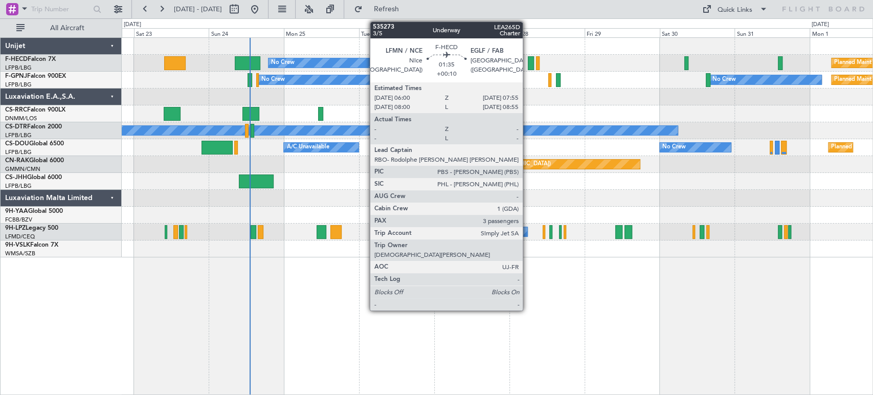
click at [528, 61] on div at bounding box center [531, 63] width 6 height 14
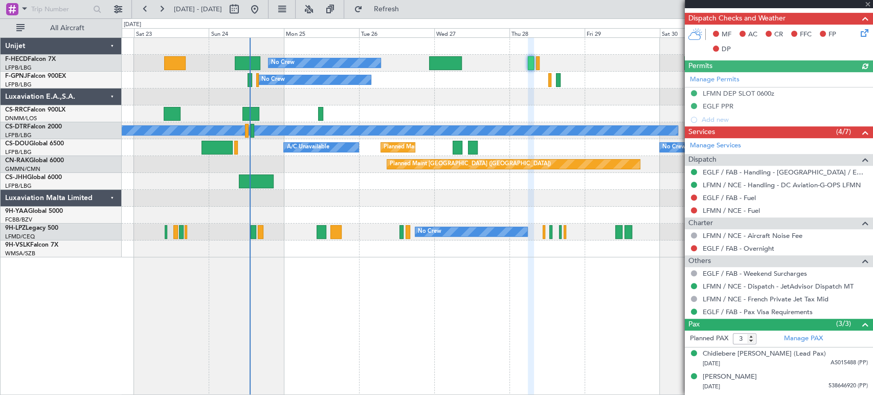
scroll to position [284, 0]
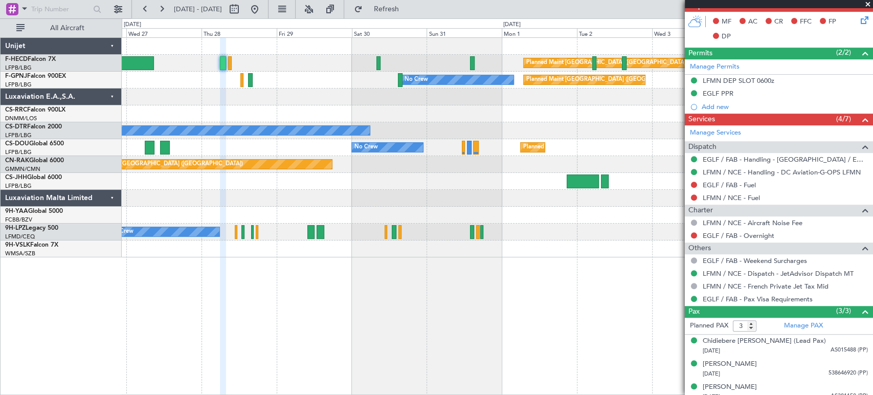
click at [218, 215] on div "Planned Maint Paris (Le Bourget) No Crew Planned Maint Paris (Le Bourget) No Cr…" at bounding box center [497, 147] width 751 height 219
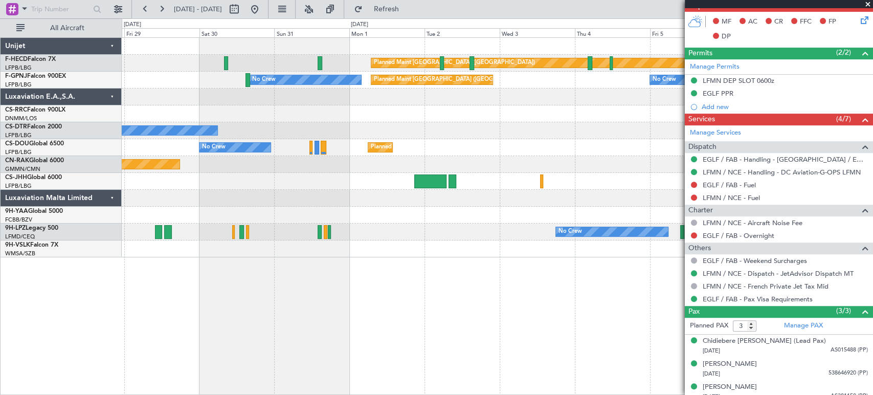
click at [270, 218] on div "Planned Maint Paris (Le Bourget) Planned Maint Paris (Le Bourget) No Crew No Cr…" at bounding box center [497, 147] width 751 height 219
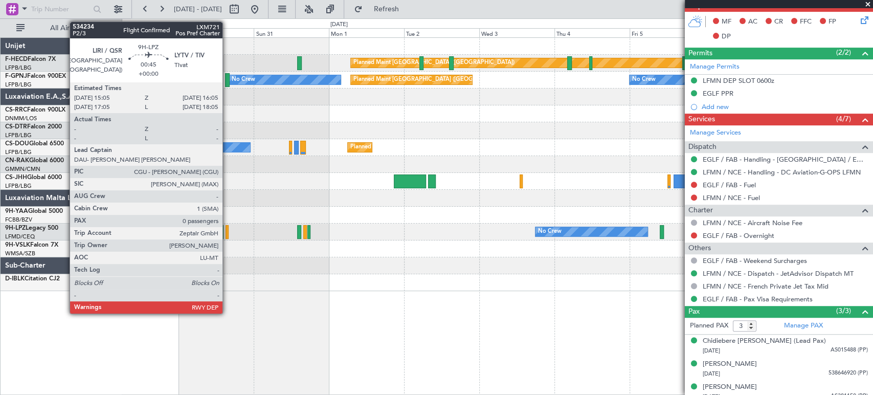
click at [227, 230] on div at bounding box center [228, 232] width 4 height 14
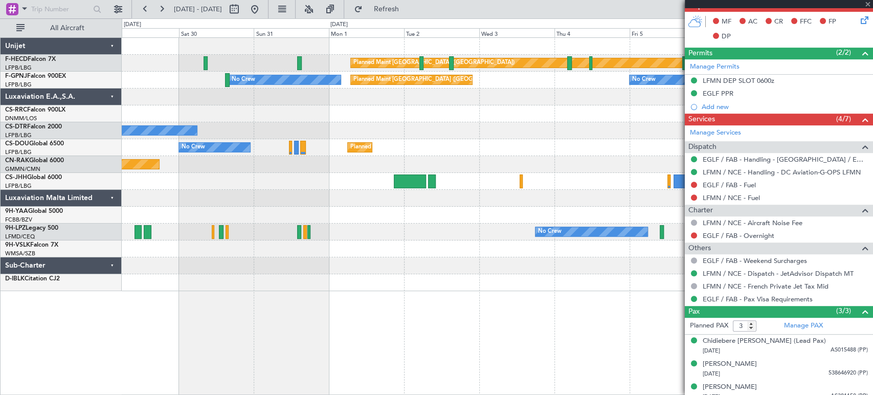
type input "0"
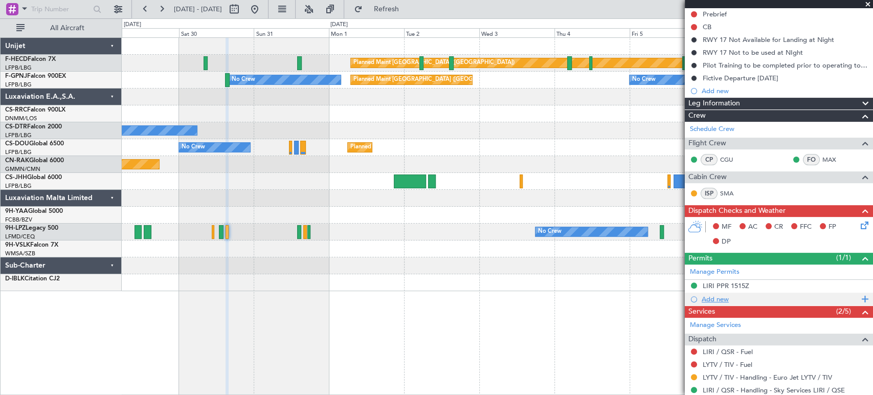
scroll to position [114, 0]
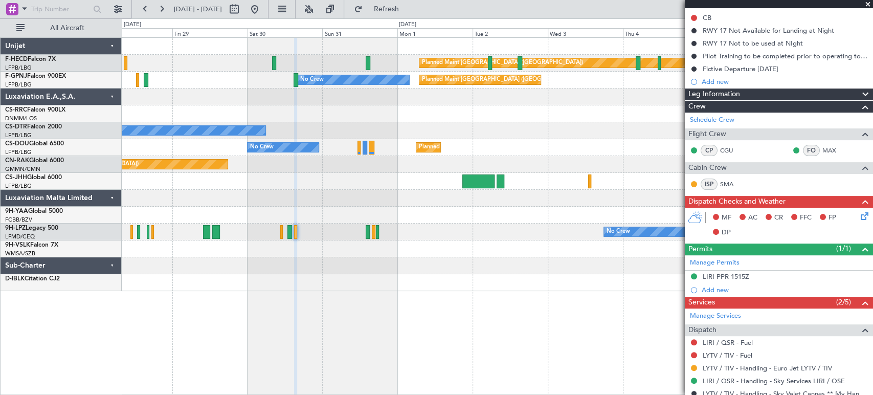
click at [607, 178] on div at bounding box center [497, 181] width 751 height 17
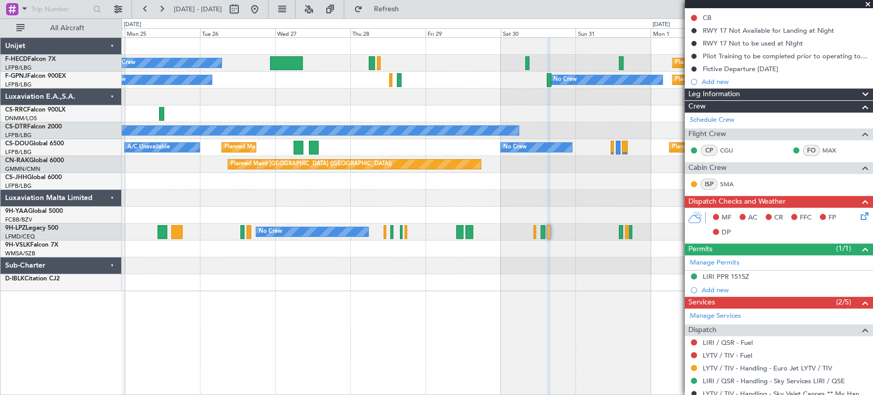
click at [575, 169] on div "Planned Maint [GEOGRAPHIC_DATA] ([GEOGRAPHIC_DATA])" at bounding box center [497, 164] width 751 height 17
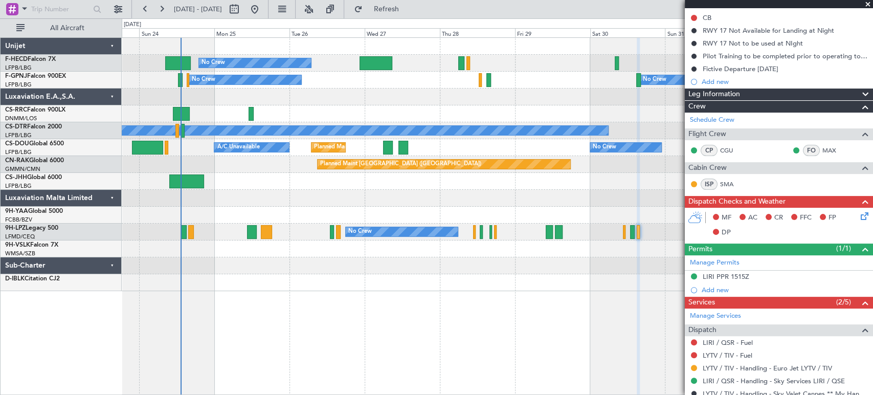
click at [495, 159] on div "Planned Maint Paris (Le Bourget) No Crew Planned Maint Paris (Le Bourget) Plann…" at bounding box center [497, 164] width 751 height 253
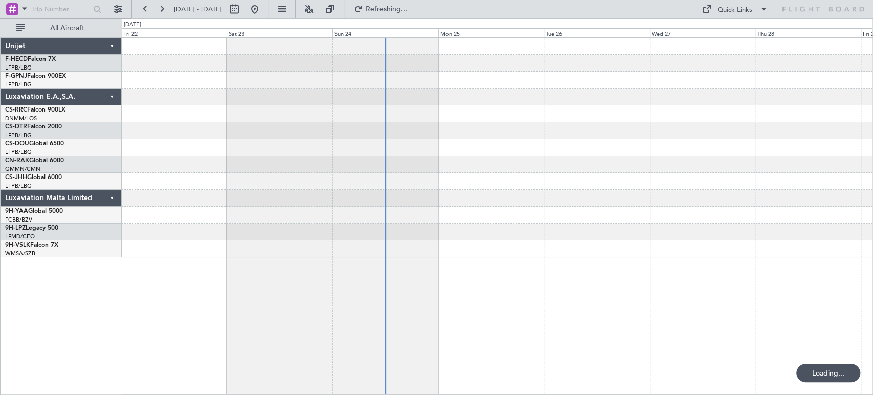
click at [508, 191] on div at bounding box center [497, 215] width 751 height 357
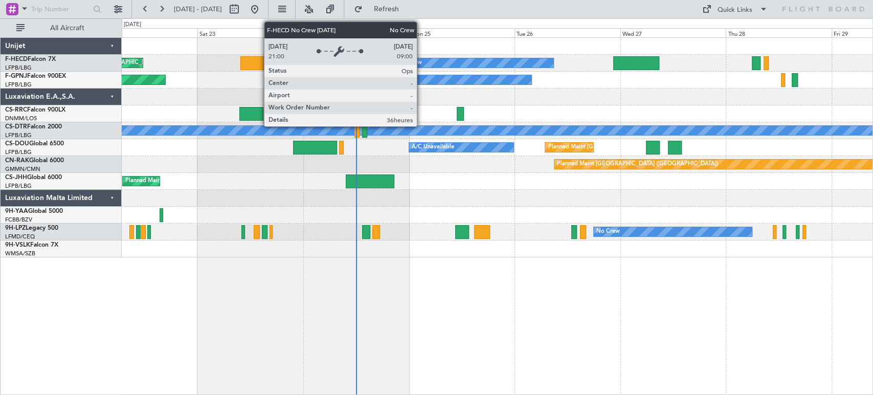
click at [421, 64] on div "No Crew" at bounding box center [475, 62] width 158 height 9
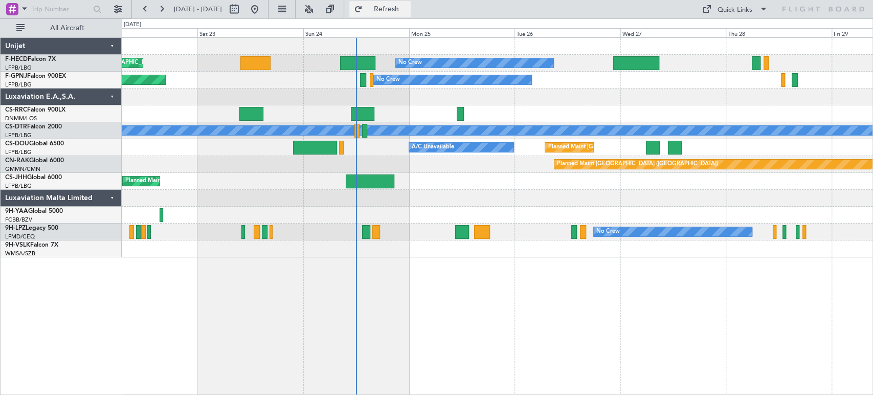
click at [408, 6] on span "Refresh" at bounding box center [386, 9] width 43 height 7
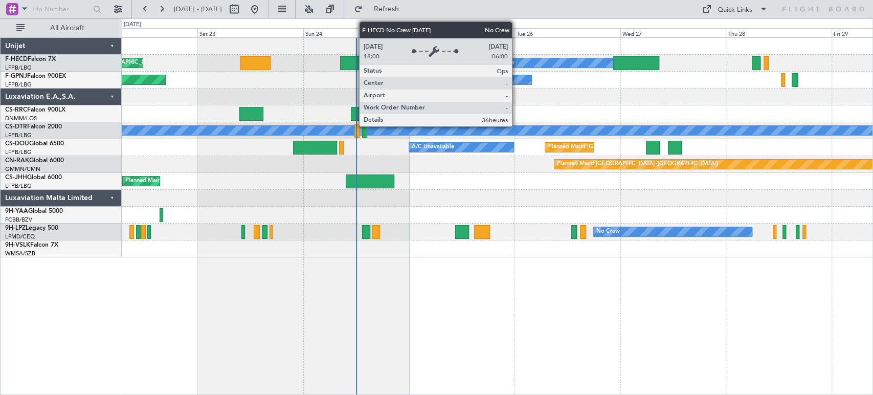
click at [517, 58] on div "No Crew" at bounding box center [567, 62] width 158 height 9
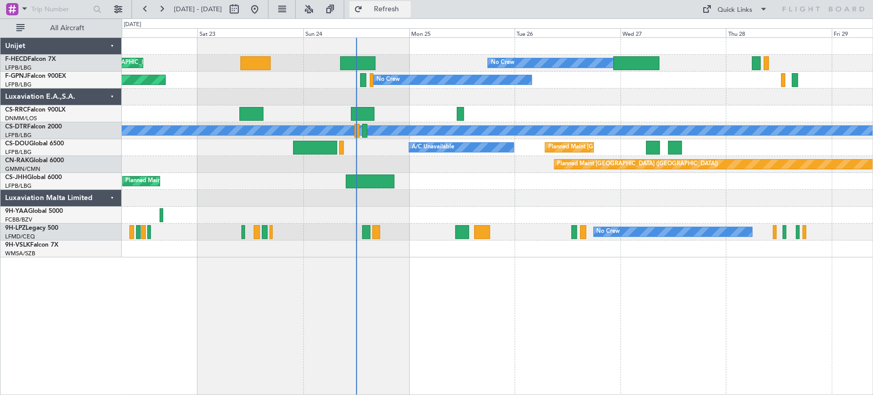
click at [407, 6] on span "Refresh" at bounding box center [386, 9] width 43 height 7
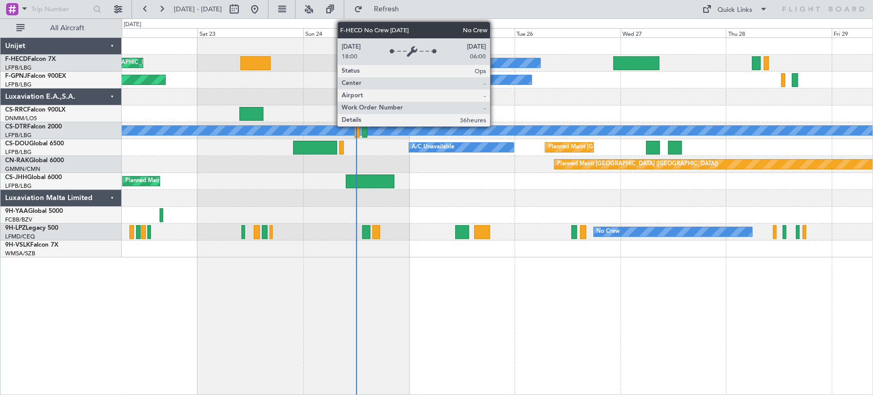
click at [495, 62] on div "No Crew" at bounding box center [462, 62] width 158 height 9
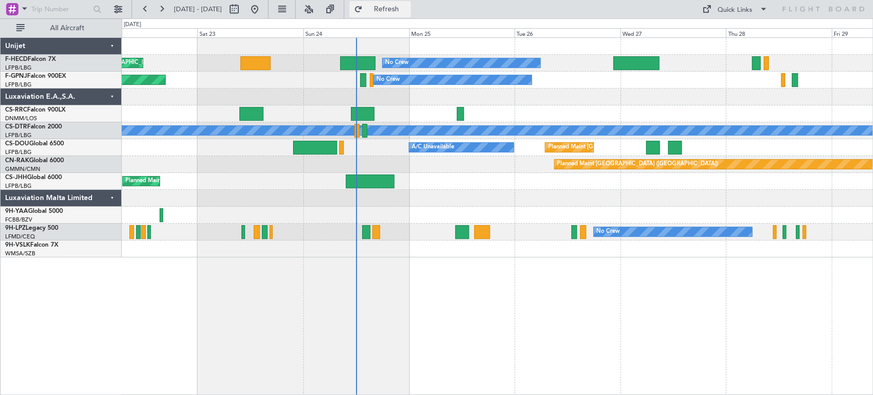
click at [408, 6] on span "Refresh" at bounding box center [386, 9] width 43 height 7
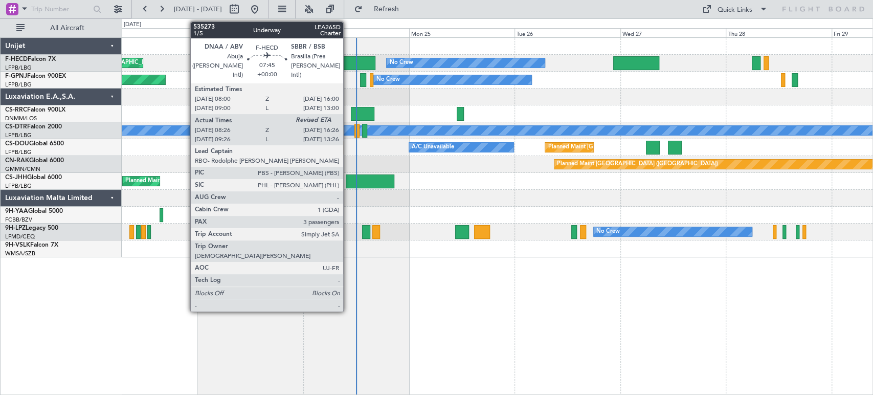
click at [350, 61] on div at bounding box center [357, 63] width 35 height 14
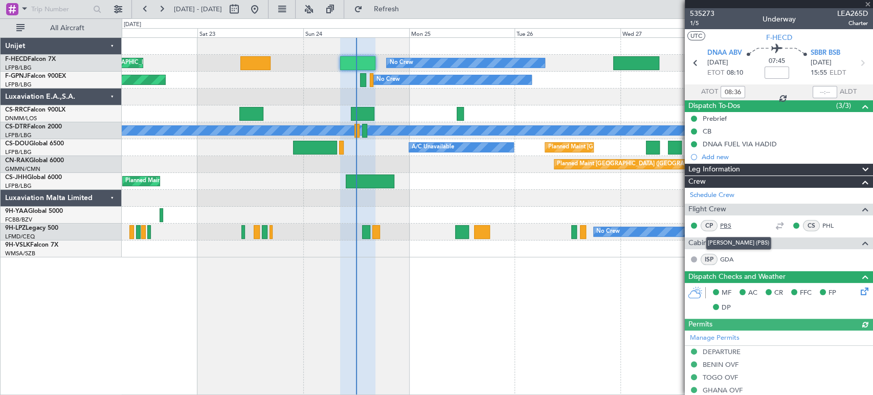
click at [728, 223] on link "PBS" at bounding box center [731, 225] width 23 height 9
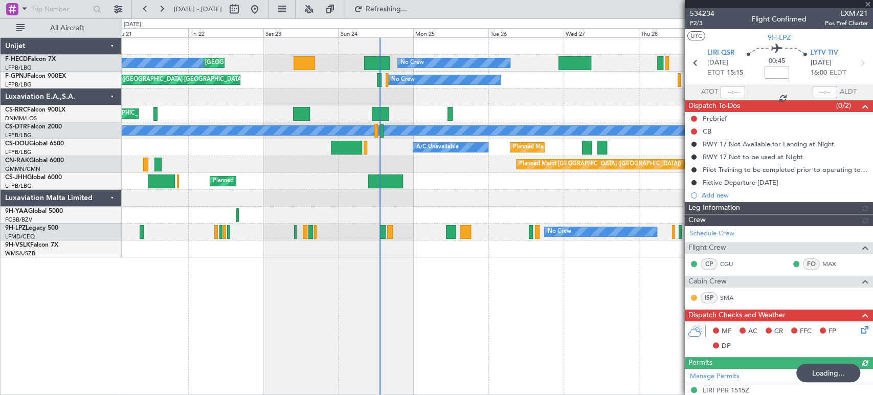
scroll to position [114, 0]
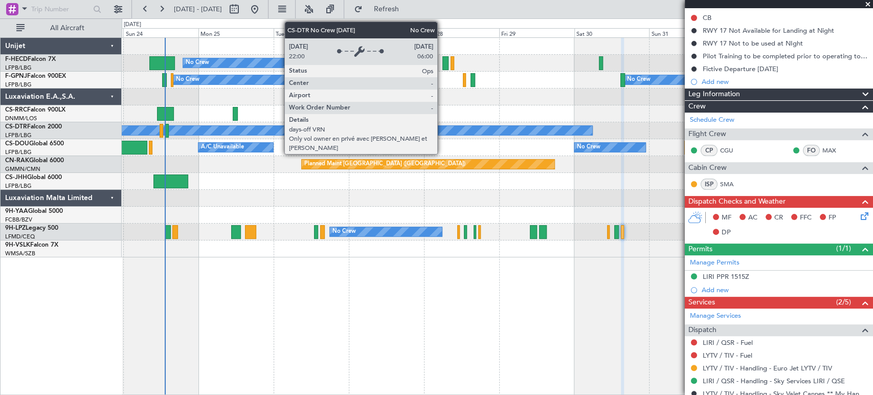
click at [211, 128] on div "No Crew" at bounding box center [167, 130] width 850 height 9
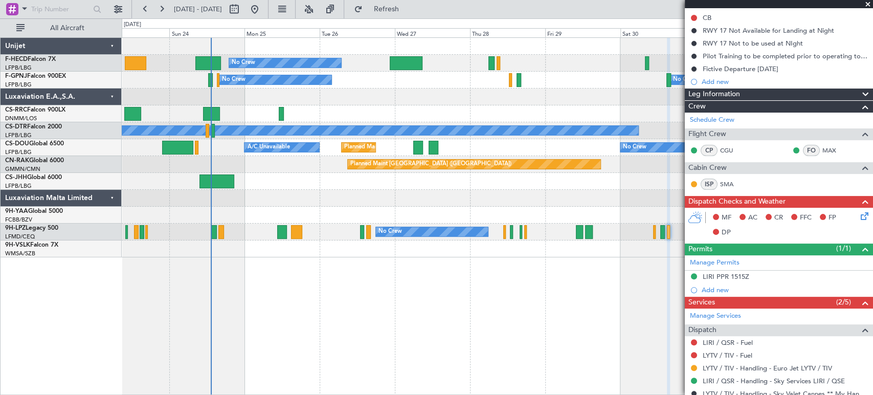
click at [295, 183] on div "Planned Maint [GEOGRAPHIC_DATA] ([GEOGRAPHIC_DATA])" at bounding box center [497, 181] width 751 height 17
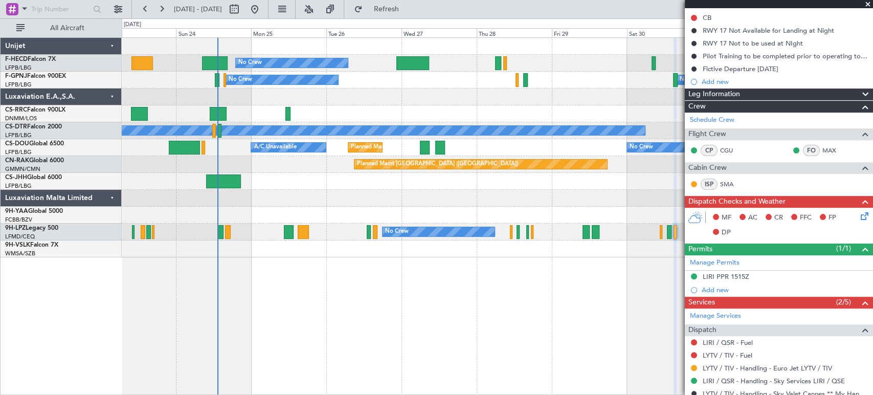
click at [281, 98] on div "No Crew Planned Maint Paris (Le Bourget) Planned Maint Paris (Le Bourget) Plann…" at bounding box center [497, 147] width 751 height 219
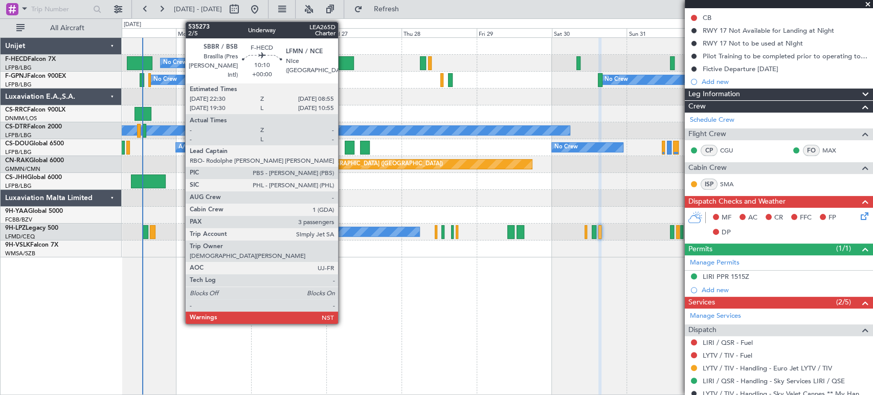
click at [344, 63] on div at bounding box center [337, 63] width 33 height 14
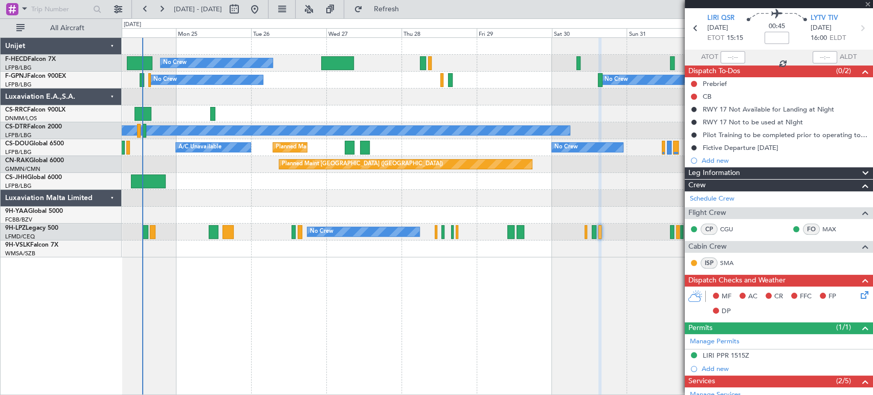
scroll to position [0, 0]
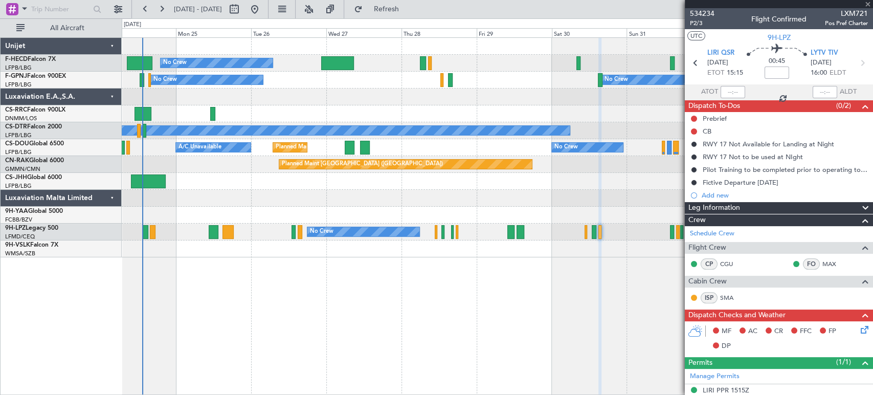
type input "3"
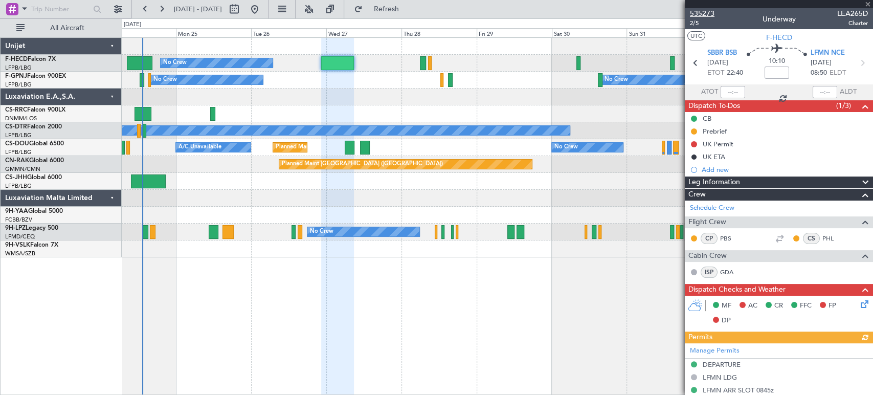
click at [710, 13] on span "535273" at bounding box center [702, 13] width 25 height 11
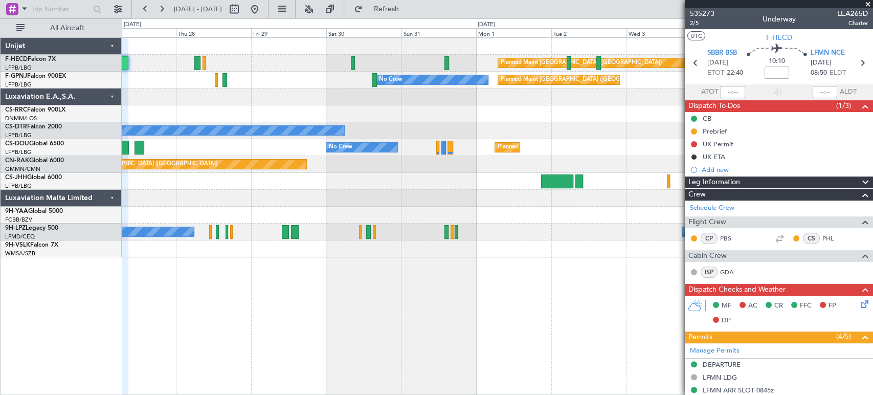
click at [252, 212] on div "Planned Maint [GEOGRAPHIC_DATA] ([GEOGRAPHIC_DATA]) No Crew Planned Maint [GEOG…" at bounding box center [497, 147] width 751 height 219
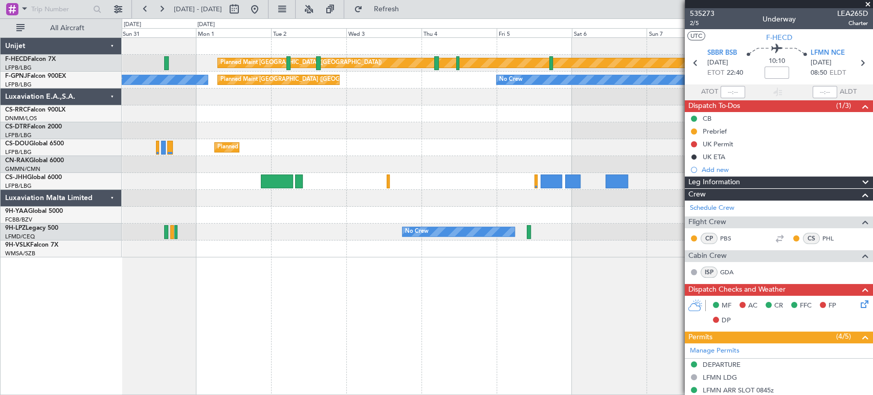
click at [155, 211] on div "Planned Maint [GEOGRAPHIC_DATA] ([GEOGRAPHIC_DATA]) Planned Maint [GEOGRAPHIC_D…" at bounding box center [497, 147] width 751 height 219
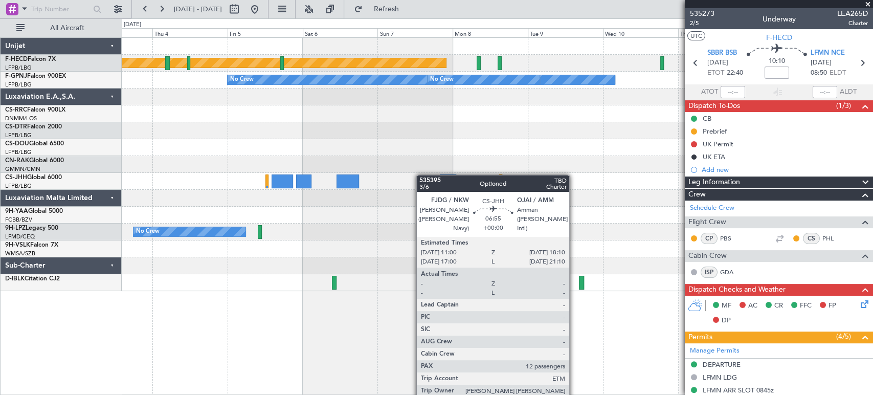
click at [344, 182] on div "Planned Maint [GEOGRAPHIC_DATA] ([GEOGRAPHIC_DATA]) No Crew No Crew No Crew Pla…" at bounding box center [497, 164] width 751 height 253
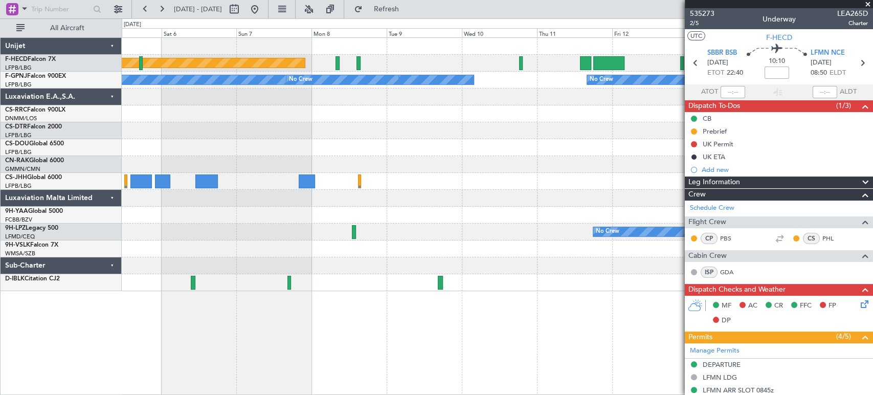
click at [266, 154] on div at bounding box center [497, 147] width 751 height 17
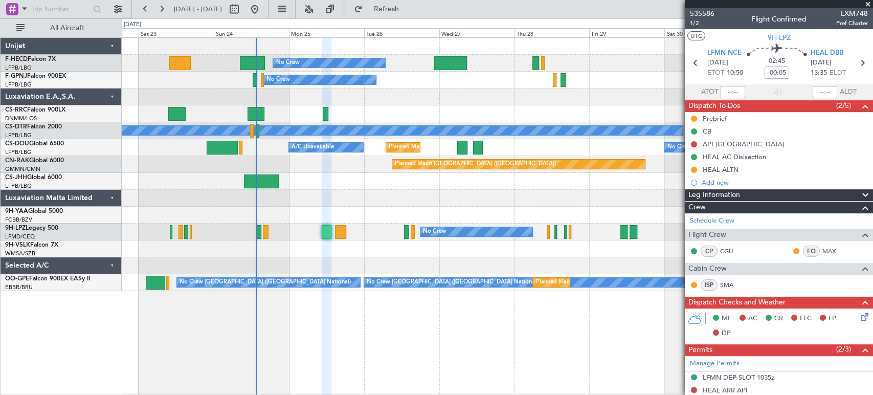
scroll to position [253, 0]
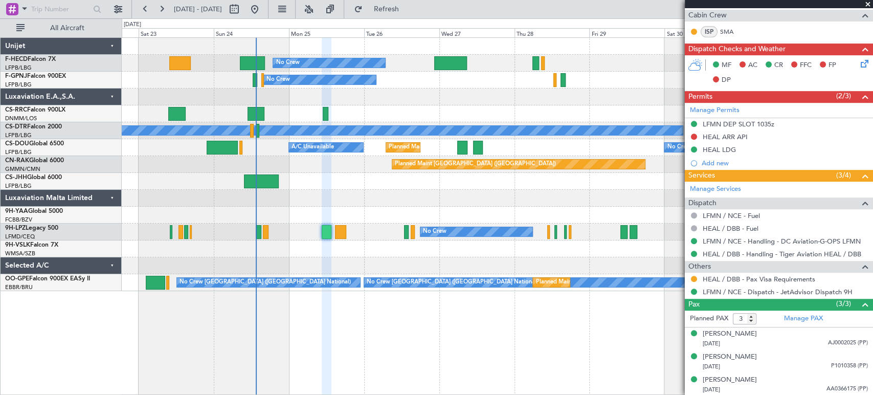
click at [212, 109] on div "Planned Maint [GEOGRAPHIC_DATA] ([GEOGRAPHIC_DATA])" at bounding box center [497, 113] width 751 height 17
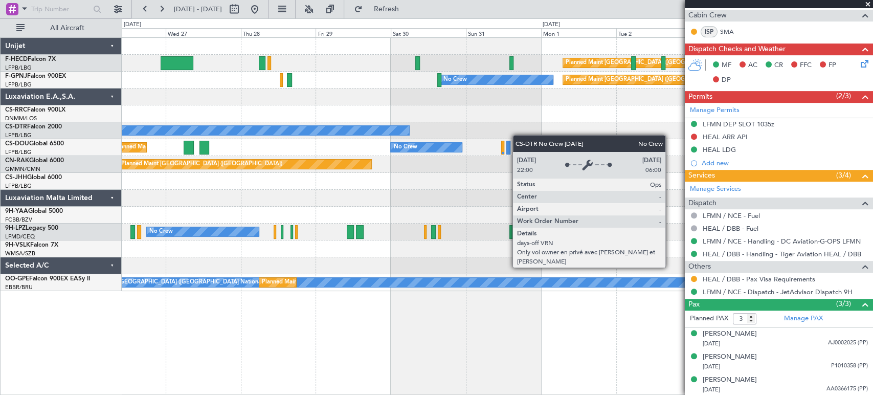
click at [299, 131] on div "No Crew" at bounding box center [497, 130] width 751 height 17
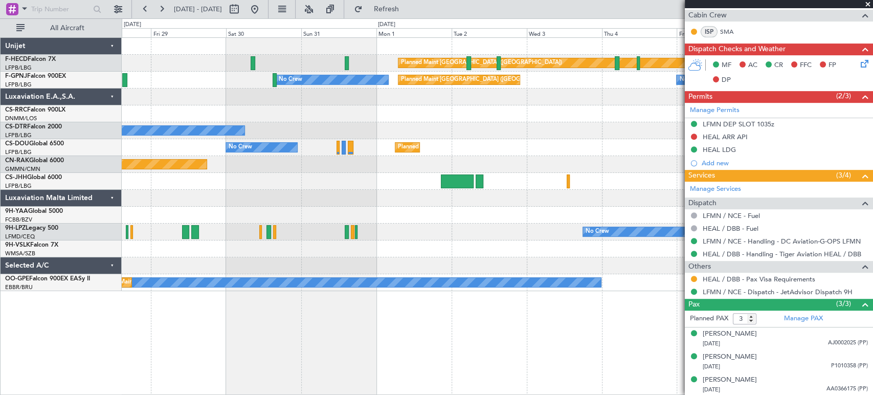
click at [368, 130] on div "Planned Maint Paris (Le Bourget) No Crew Planned Maint Paris (Le Bourget) No Cr…" at bounding box center [497, 164] width 751 height 253
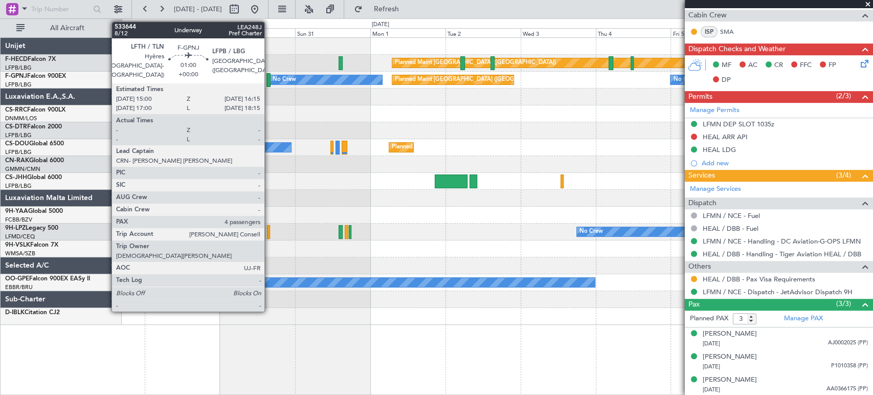
click at [269, 80] on div at bounding box center [268, 80] width 4 height 14
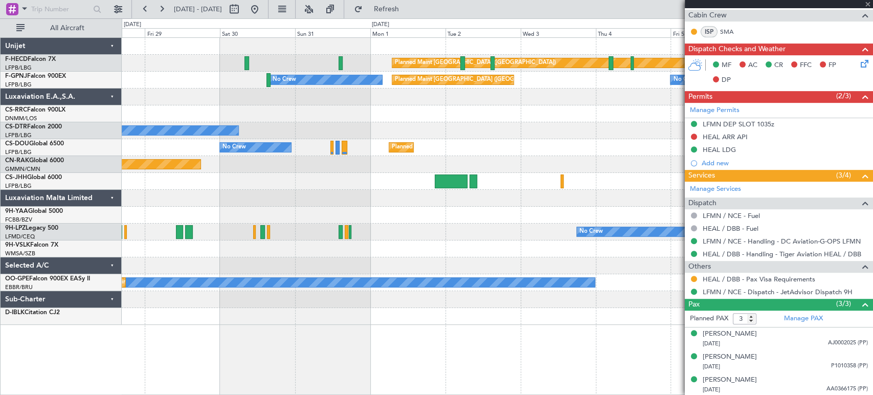
type input "4"
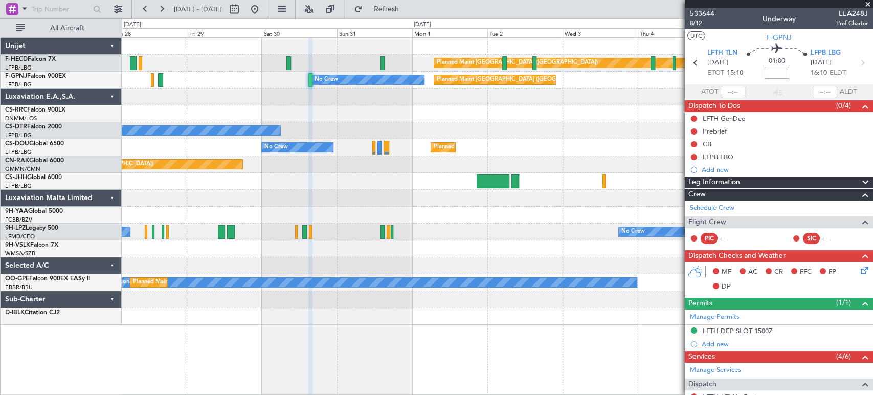
click at [525, 93] on div "Planned Maint Paris (Le Bourget) No Crew No Crew Planned Maint Paris (Le Bourge…" at bounding box center [497, 181] width 751 height 287
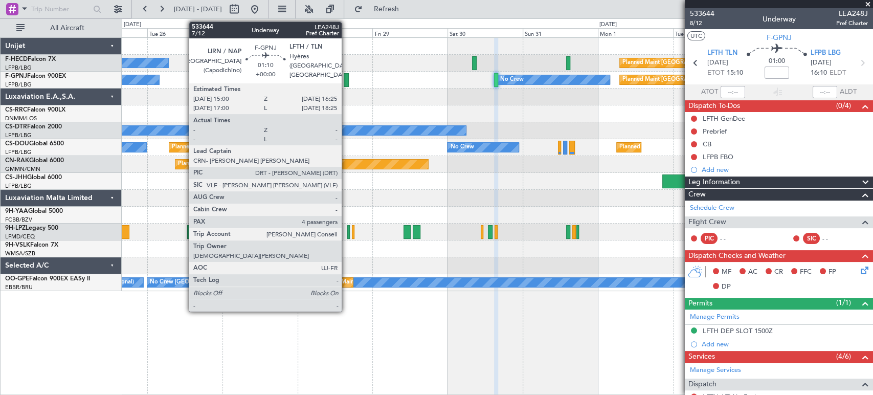
click at [346, 80] on div at bounding box center [346, 80] width 5 height 14
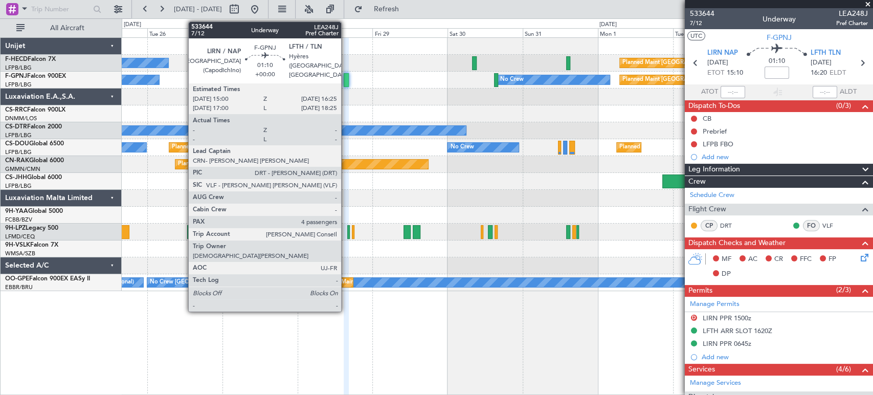
click at [355, 78] on div "No Crew Planned Maint Paris (Le Bourget) No Crew No Crew" at bounding box center [497, 80] width 751 height 17
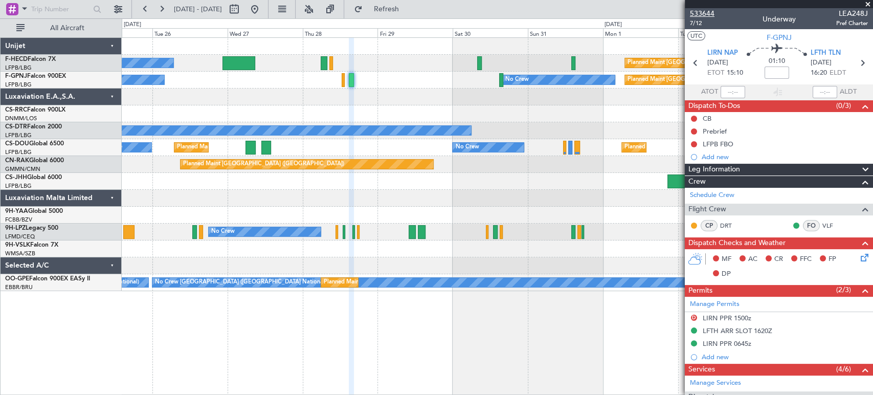
click at [691, 12] on span "533644" at bounding box center [702, 13] width 25 height 11
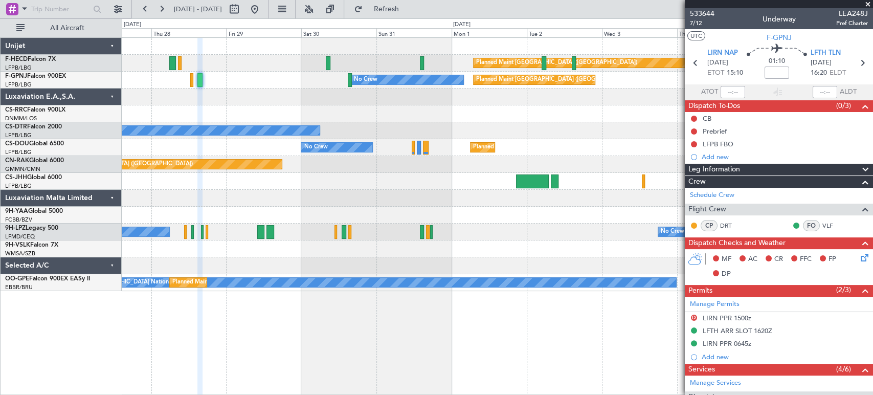
click at [255, 110] on div "Planned Maint Paris (Le Bourget) No Crew Planned Maint Paris (Le Bourget) No Cr…" at bounding box center [497, 164] width 751 height 253
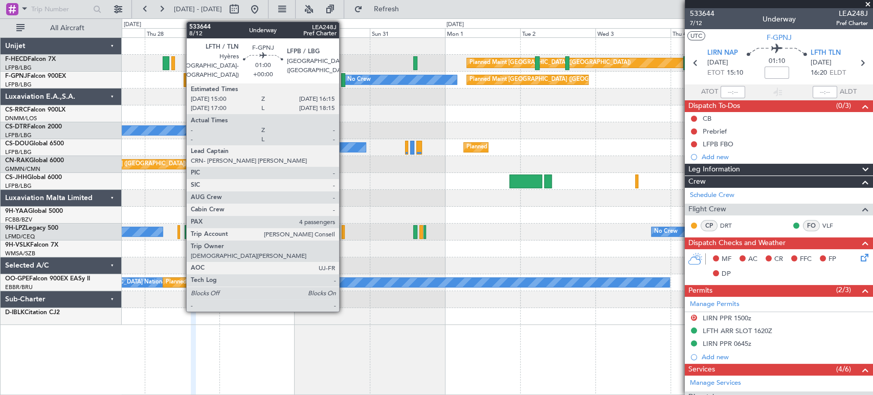
click at [344, 79] on div at bounding box center [343, 80] width 4 height 14
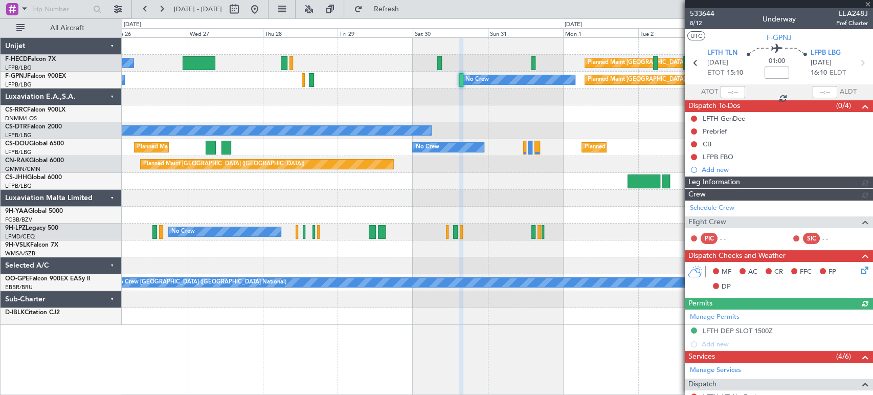
click at [410, 98] on div at bounding box center [497, 96] width 751 height 17
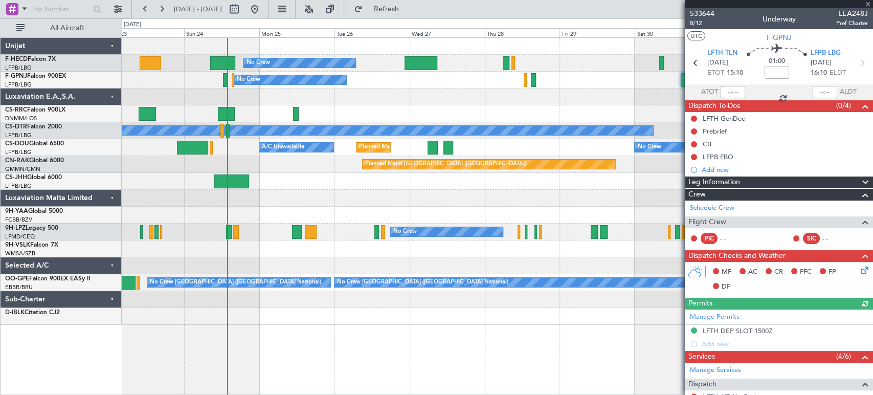
click at [484, 101] on div "No Crew Planned Maint Paris (Le Bourget) Planned Maint Paris (Le Bourget) Plann…" at bounding box center [497, 181] width 751 height 287
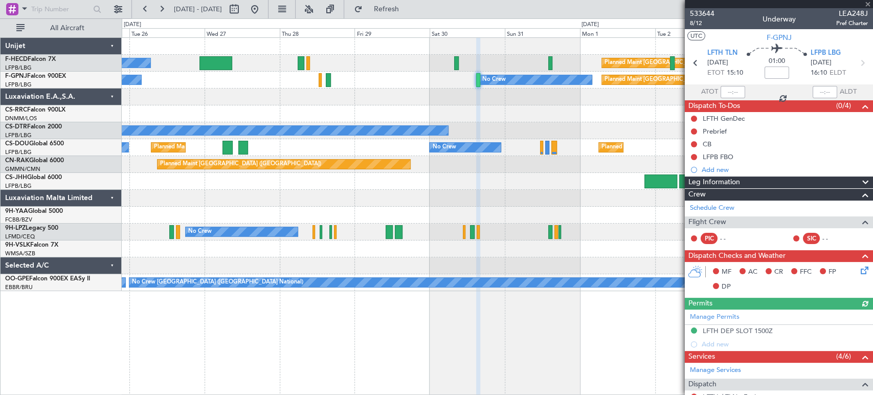
click at [242, 182] on div "No Crew Planned Maint Paris (Le Bourget) No Crew No Crew Planned Maint Paris (L…" at bounding box center [497, 164] width 751 height 253
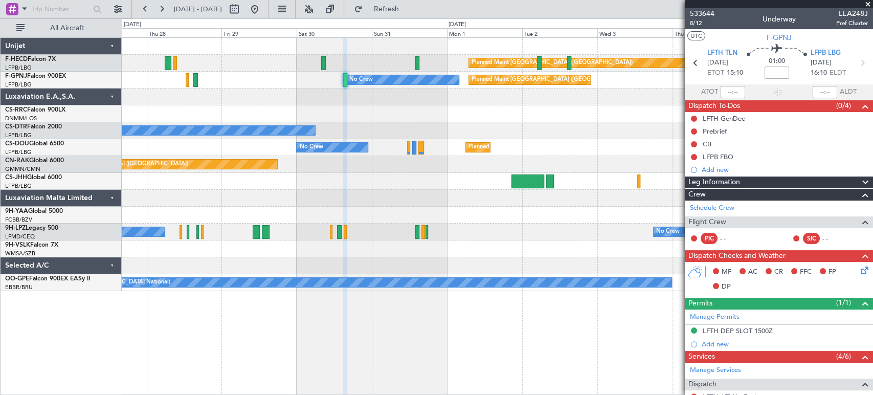
click at [306, 166] on div "Planned Maint [GEOGRAPHIC_DATA] ([GEOGRAPHIC_DATA])" at bounding box center [497, 164] width 751 height 17
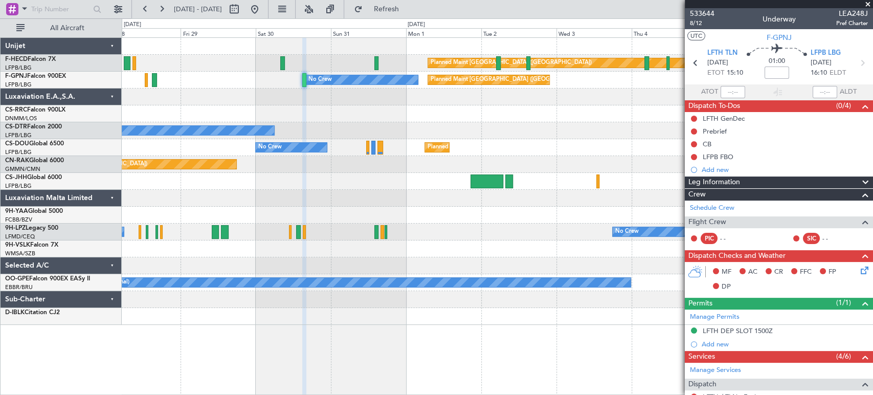
click at [490, 89] on div "Planned Maint Paris (Le Bourget) No Crew No Crew Planned Maint Paris (Le Bourge…" at bounding box center [497, 181] width 751 height 287
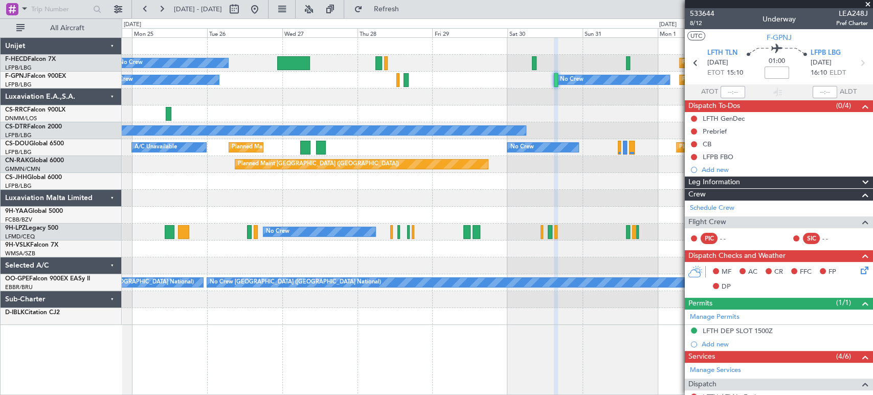
click at [555, 74] on div "Planned Maint Paris (Le Bourget) No Crew Planned Maint Paris (Le Bourget) No Cr…" at bounding box center [497, 181] width 751 height 287
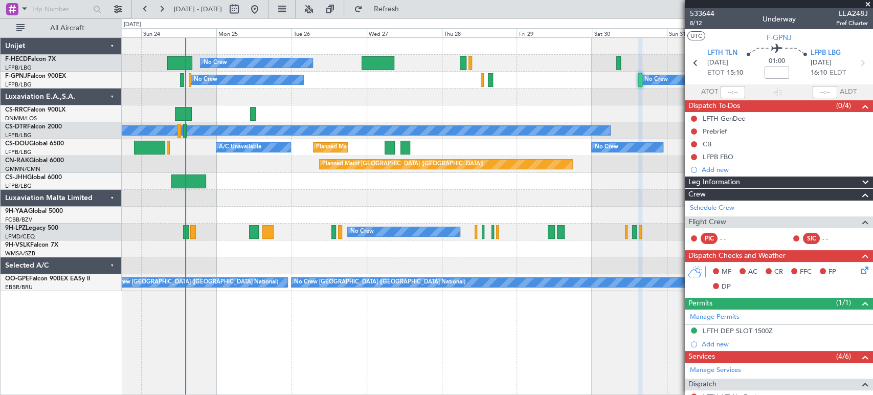
click at [411, 122] on div "No Crew Planned Maint Paris (Le Bourget) Planned Maint Paris (Le Bourget) Plann…" at bounding box center [497, 164] width 751 height 253
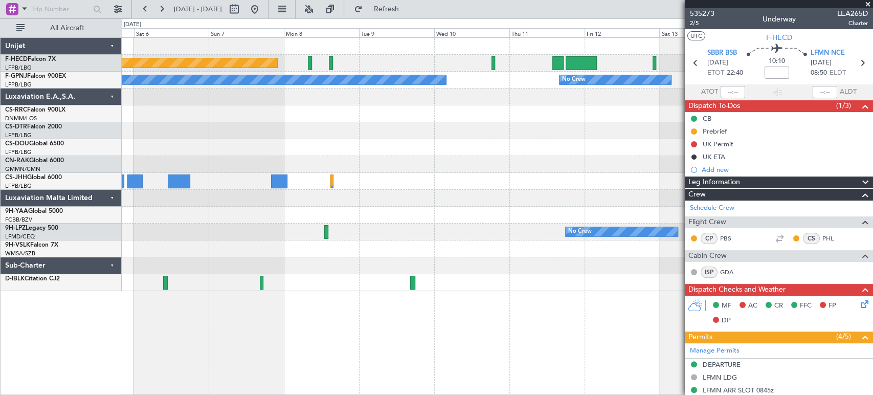
click at [608, 126] on div at bounding box center [497, 130] width 751 height 17
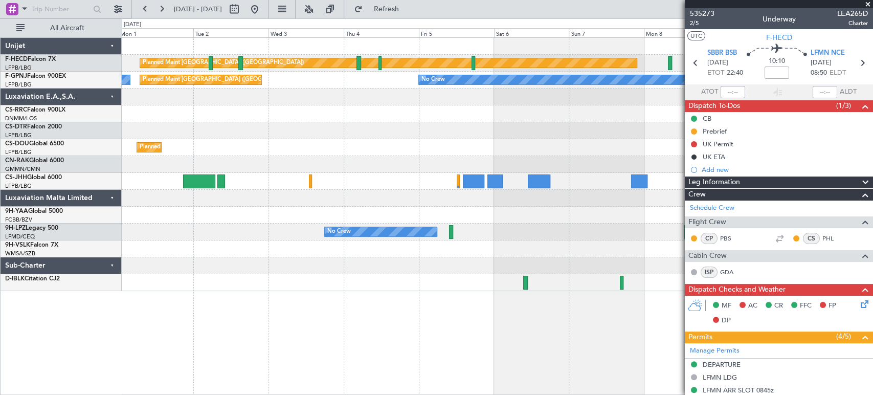
drag, startPoint x: 293, startPoint y: 7, endPoint x: 331, endPoint y: 15, distance: 38.6
click at [263, 7] on button at bounding box center [254, 9] width 16 height 16
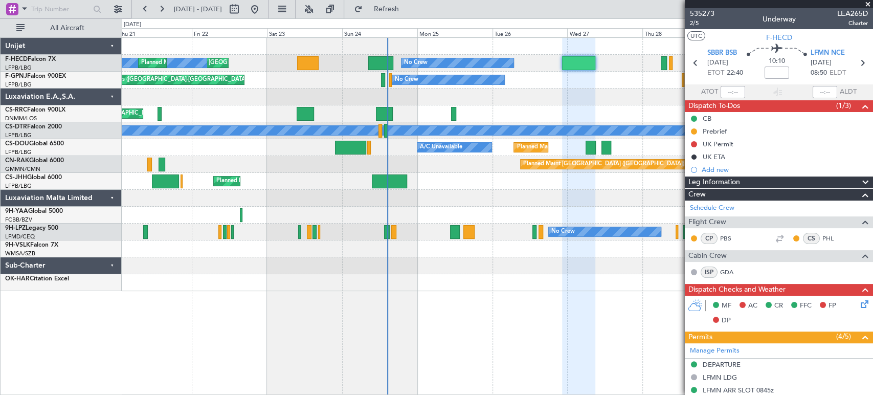
click at [320, 272] on div "No Crew Planned Maint [GEOGRAPHIC_DATA] ([GEOGRAPHIC_DATA]) No Crew Planned Mai…" at bounding box center [497, 164] width 751 height 253
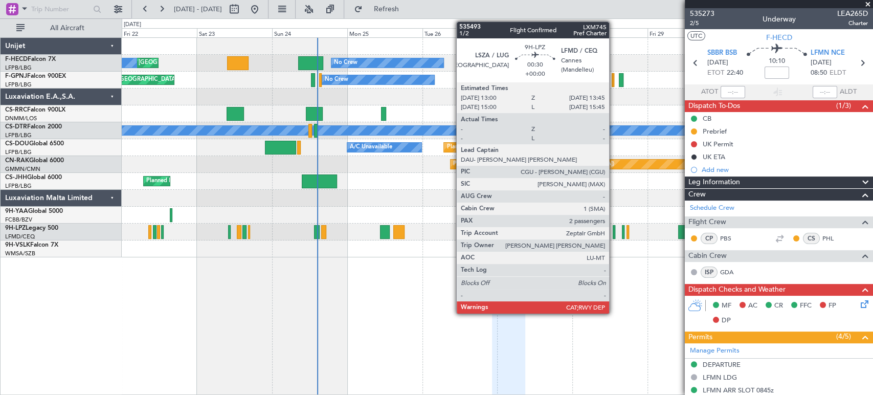
click at [614, 229] on div at bounding box center [614, 232] width 3 height 14
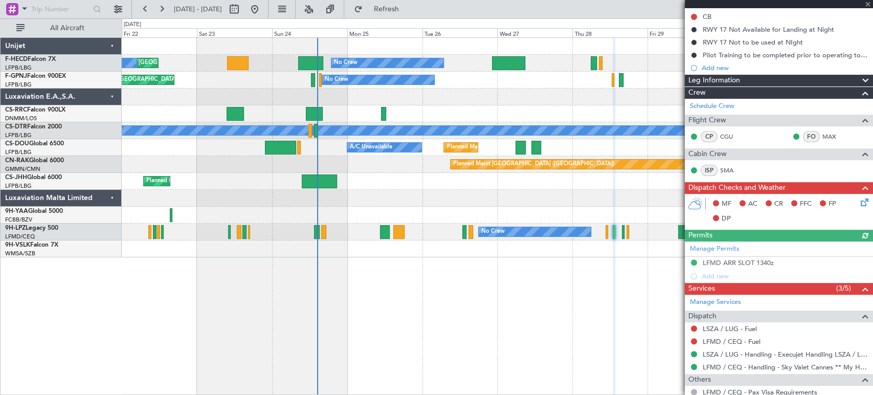
scroll to position [243, 0]
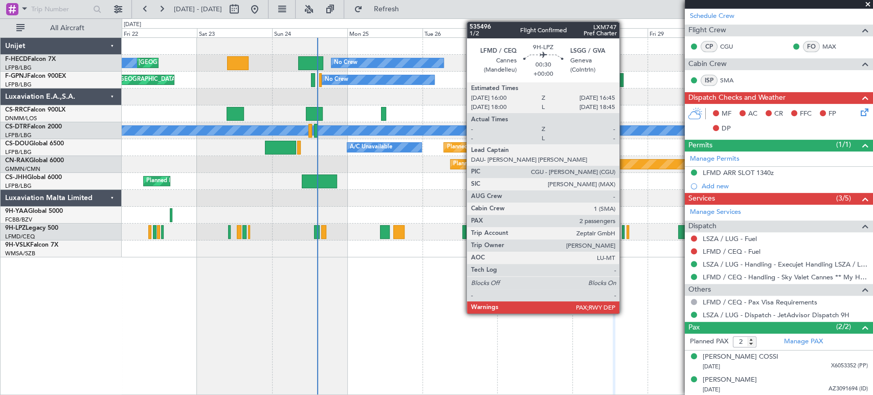
click at [624, 229] on div at bounding box center [623, 232] width 3 height 14
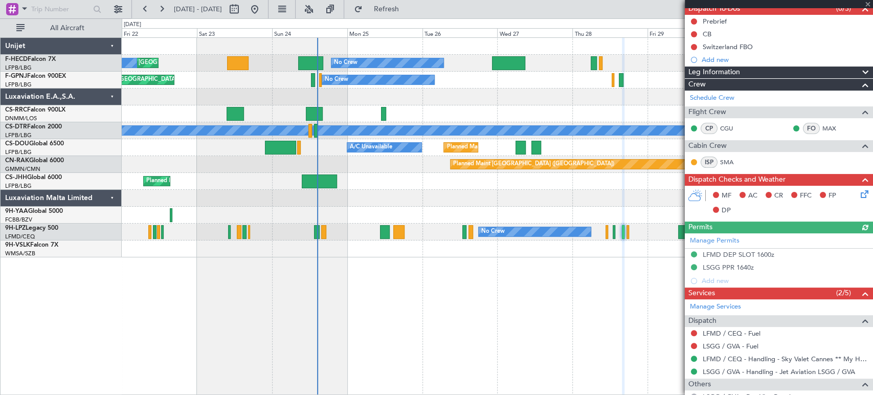
scroll to position [45, 0]
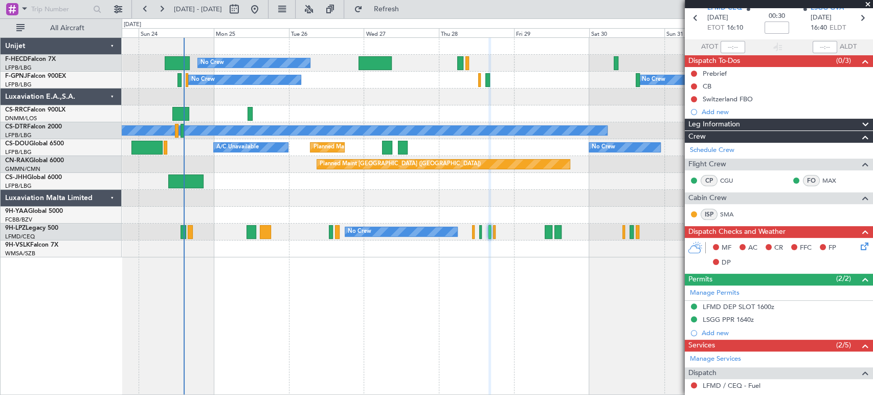
click at [324, 306] on div "No Crew Planned Maint [GEOGRAPHIC_DATA] ([GEOGRAPHIC_DATA]) Planned Maint [GEOG…" at bounding box center [497, 215] width 751 height 357
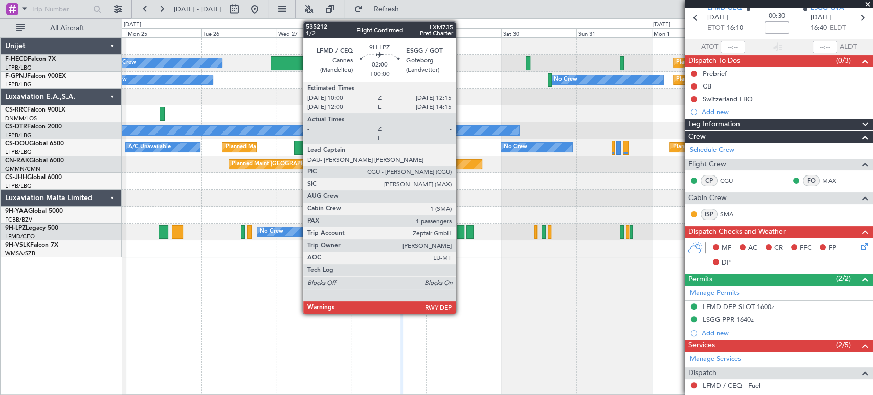
click at [460, 230] on div at bounding box center [460, 232] width 7 height 14
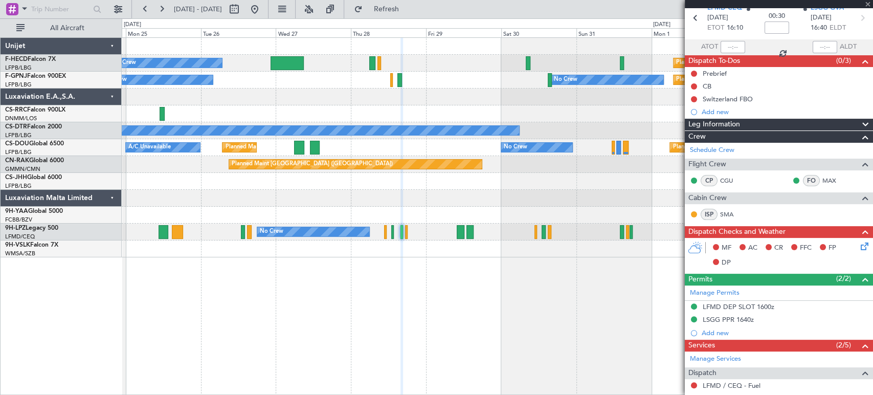
scroll to position [0, 0]
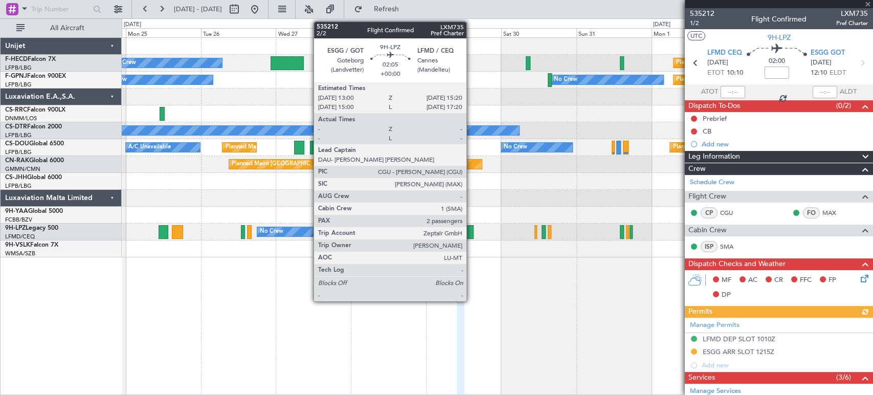
click at [471, 230] on div at bounding box center [470, 232] width 8 height 14
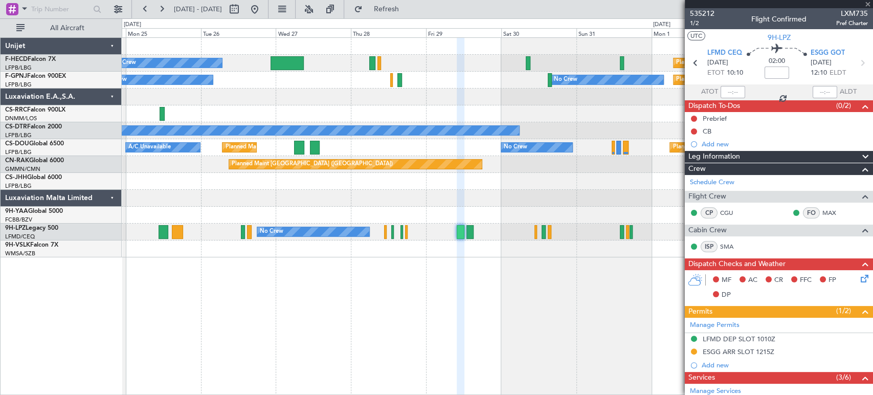
type input "2"
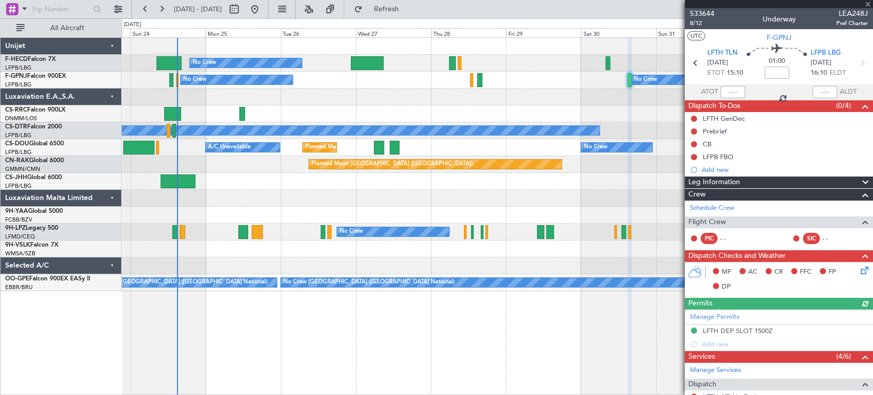
click at [199, 174] on div "Planned Maint [GEOGRAPHIC_DATA] ([GEOGRAPHIC_DATA]) No Crew Planned Maint [GEOG…" at bounding box center [497, 164] width 751 height 253
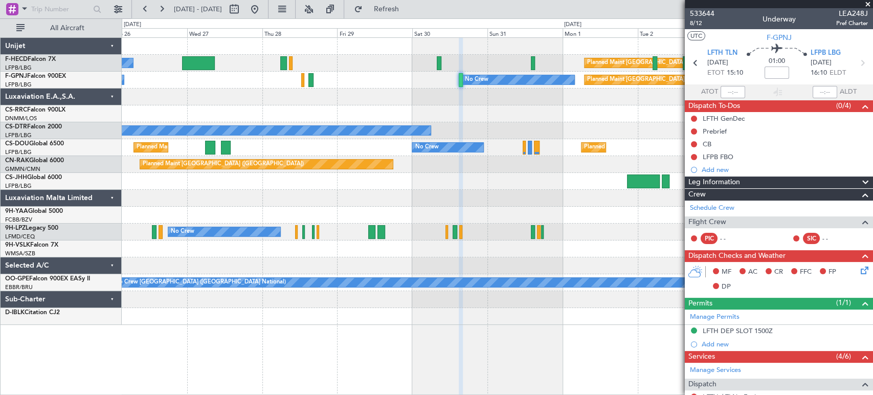
click at [601, 199] on div at bounding box center [497, 198] width 751 height 17
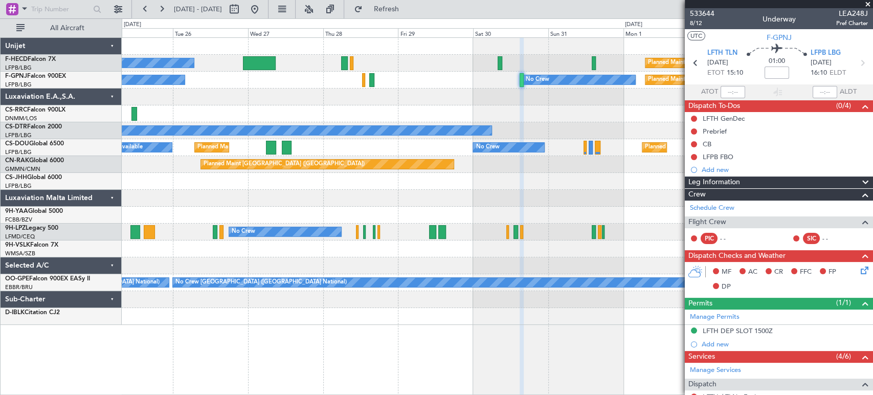
click at [459, 191] on div at bounding box center [497, 198] width 751 height 17
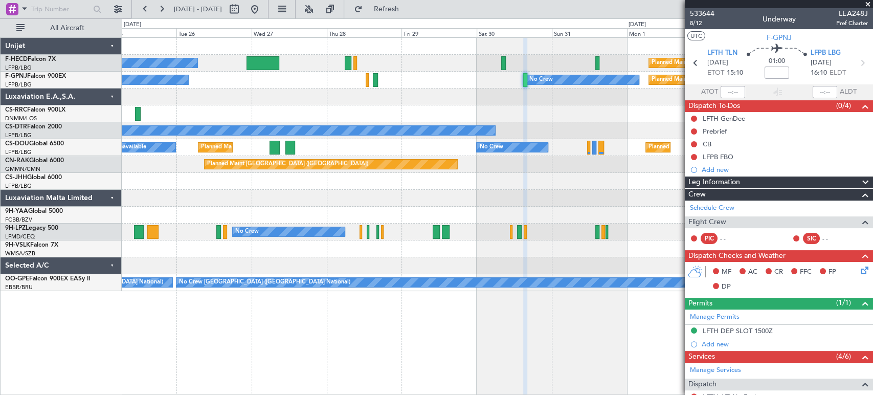
click at [501, 90] on div at bounding box center [497, 96] width 751 height 17
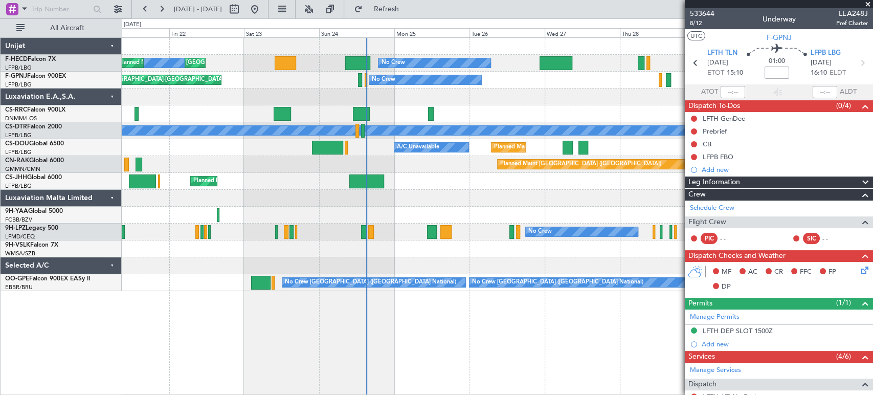
click at [402, 75] on div "No Crew No Crew [GEOGRAPHIC_DATA] ([GEOGRAPHIC_DATA]) Planned Maint [GEOGRAPHIC…" at bounding box center [497, 80] width 751 height 17
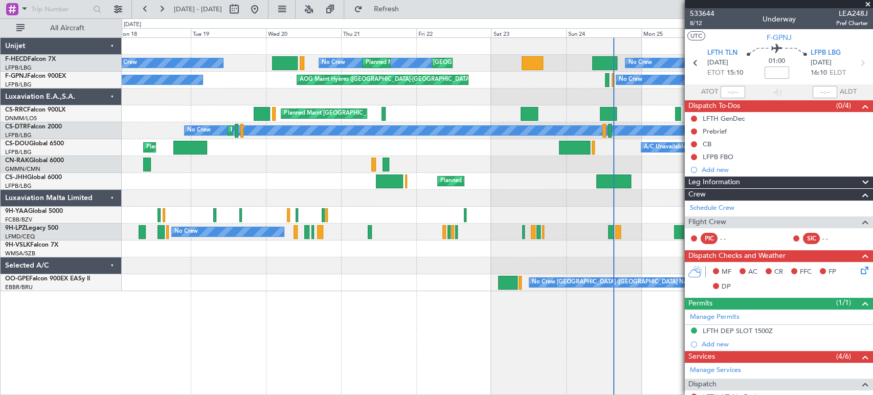
click at [480, 73] on div "No Crew [GEOGRAPHIC_DATA] ([GEOGRAPHIC_DATA]) No Crew" at bounding box center [497, 80] width 751 height 17
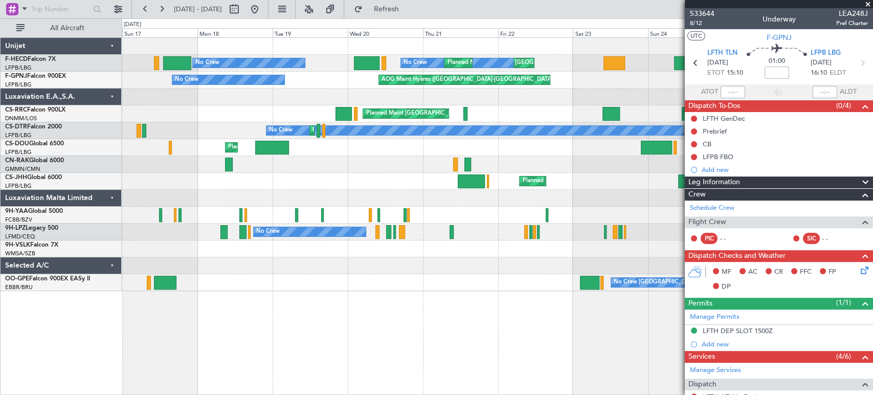
click at [337, 105] on div "No Crew Planned Maint [GEOGRAPHIC_DATA] ([GEOGRAPHIC_DATA]) No Crew Planned Mai…" at bounding box center [497, 164] width 751 height 253
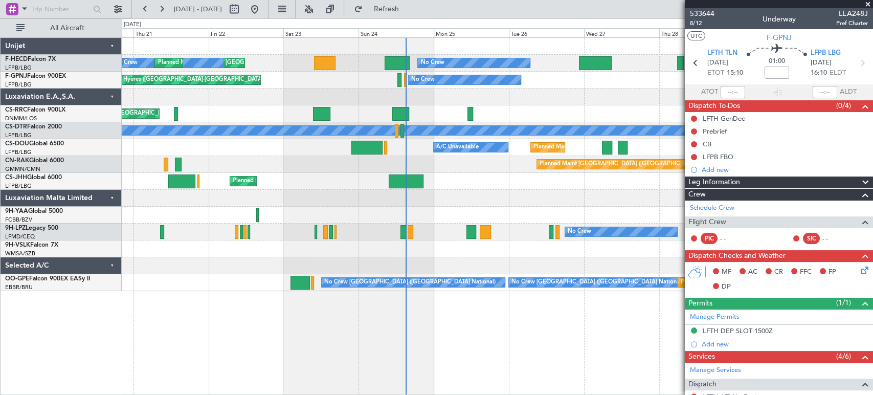
click at [344, 89] on div "No Crew Planned Maint [GEOGRAPHIC_DATA] ([GEOGRAPHIC_DATA]) No Crew Planned Mai…" at bounding box center [497, 164] width 751 height 253
click at [396, 56] on div at bounding box center [397, 63] width 25 height 14
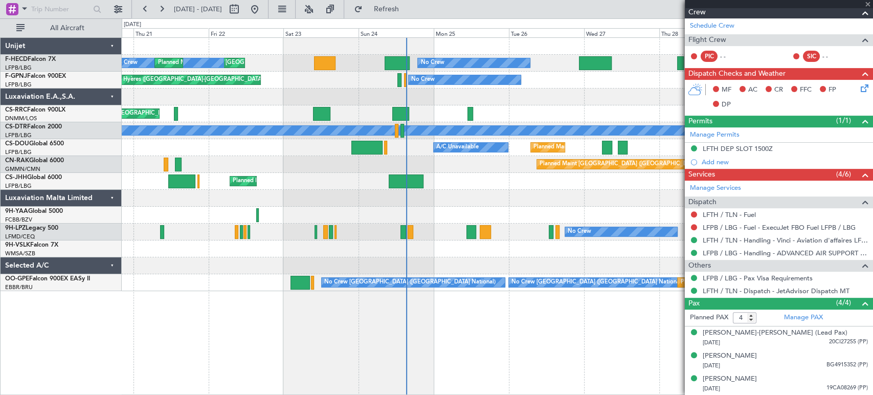
scroll to position [204, 0]
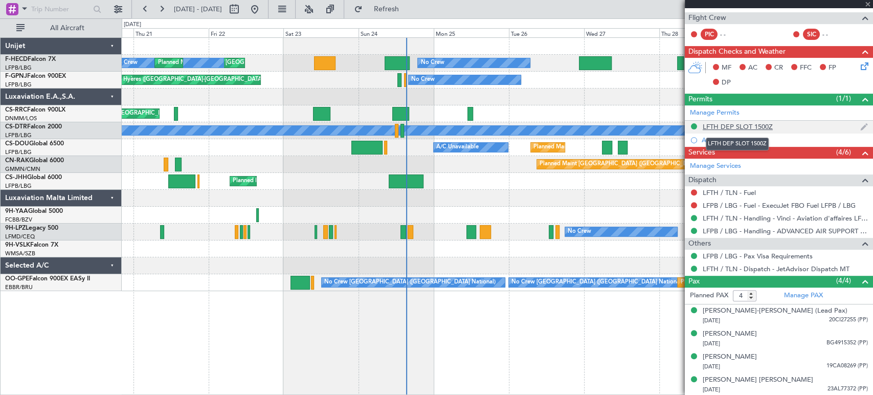
type input "08:36"
type input "3"
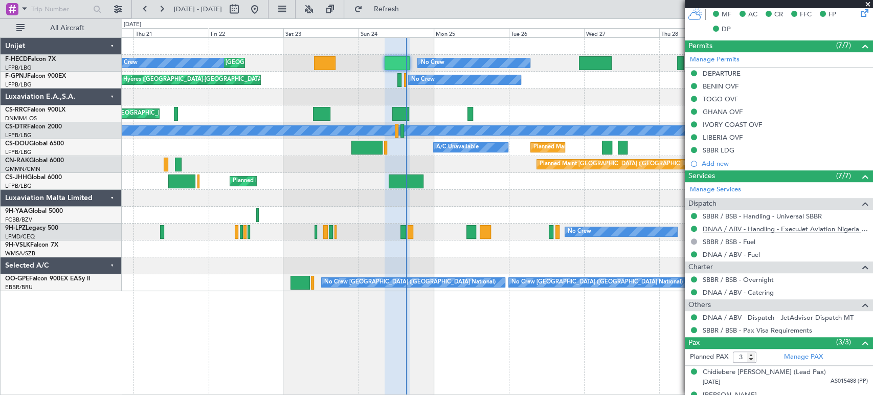
scroll to position [317, 0]
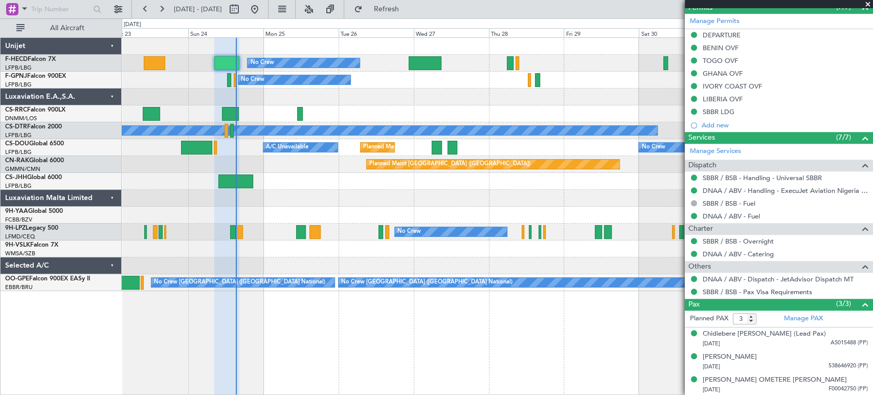
click at [342, 193] on div at bounding box center [497, 198] width 751 height 17
click at [96, 207] on div "No Crew Planned Maint [GEOGRAPHIC_DATA] ([GEOGRAPHIC_DATA]) Planned Maint [GEOG…" at bounding box center [436, 206] width 873 height 376
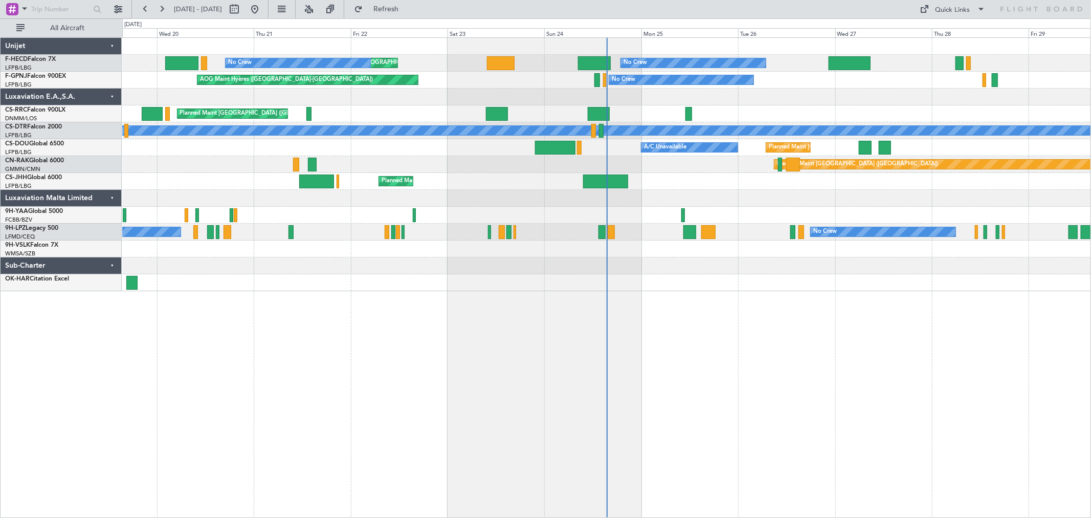
click at [592, 65] on div "No Crew Planned Maint Paris (Le Bourget) Planned Maint Paris (Le Bourget) No Cr…" at bounding box center [606, 63] width 968 height 17
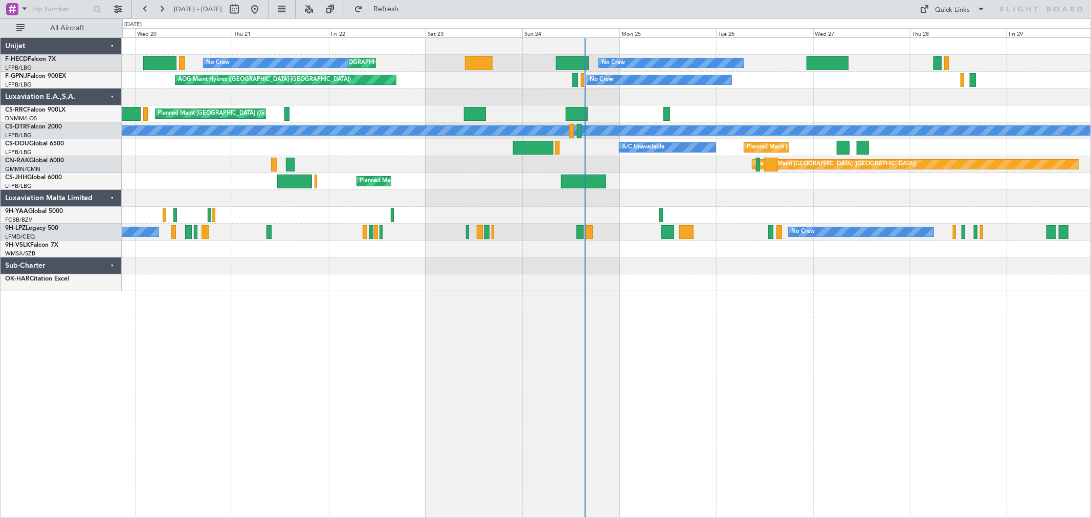
click at [587, 68] on div "No Crew Planned Maint Paris (Le Bourget) Planned Maint Paris (Le Bourget) No Cr…" at bounding box center [606, 63] width 968 height 17
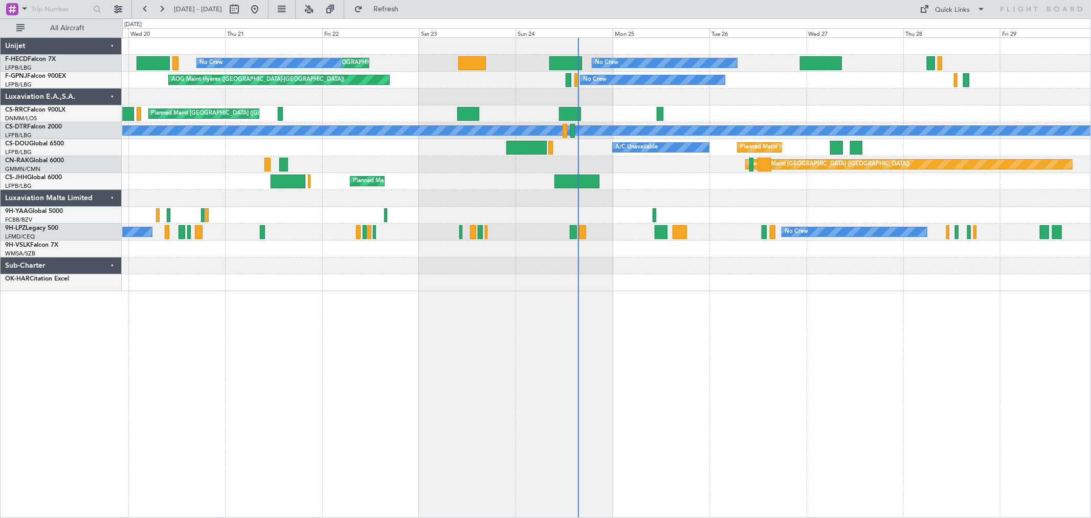
click at [579, 69] on div "No Crew Planned Maint Paris (Le Bourget) Planned Maint Paris (Le Bourget) No Cr…" at bounding box center [606, 63] width 968 height 17
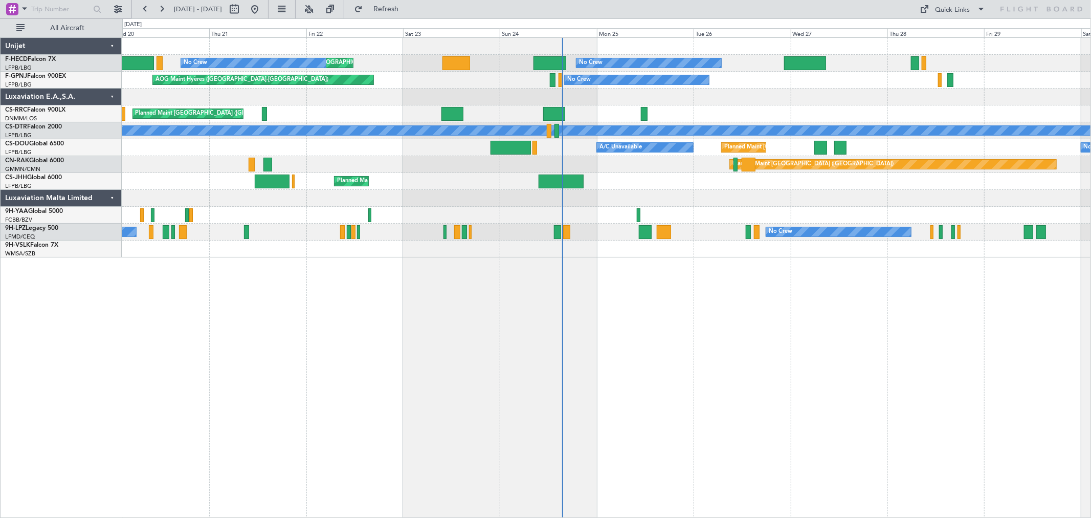
click at [566, 64] on div "No Crew Planned Maint Paris (Le Bourget) Planned Maint Paris (Le Bourget) No Cr…" at bounding box center [606, 63] width 968 height 17
